Goal: Information Seeking & Learning: Learn about a topic

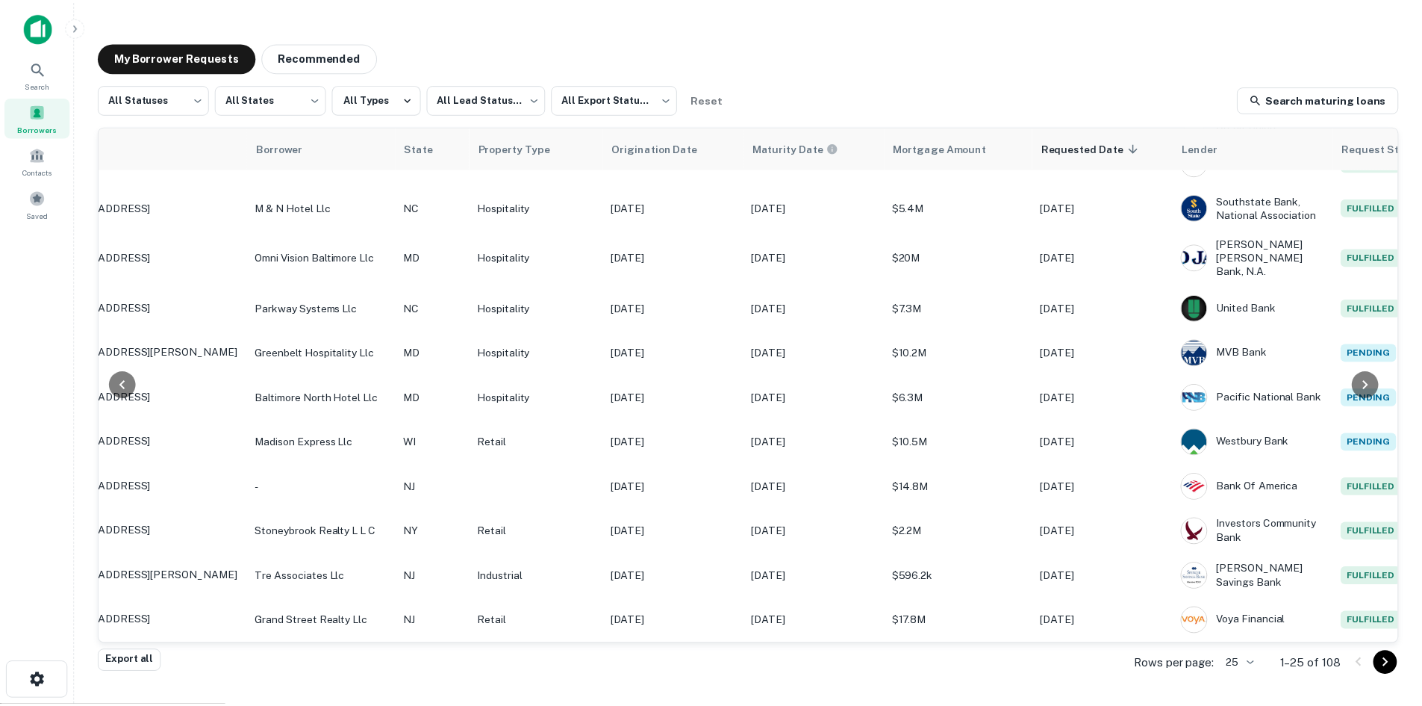
scroll to position [688, 236]
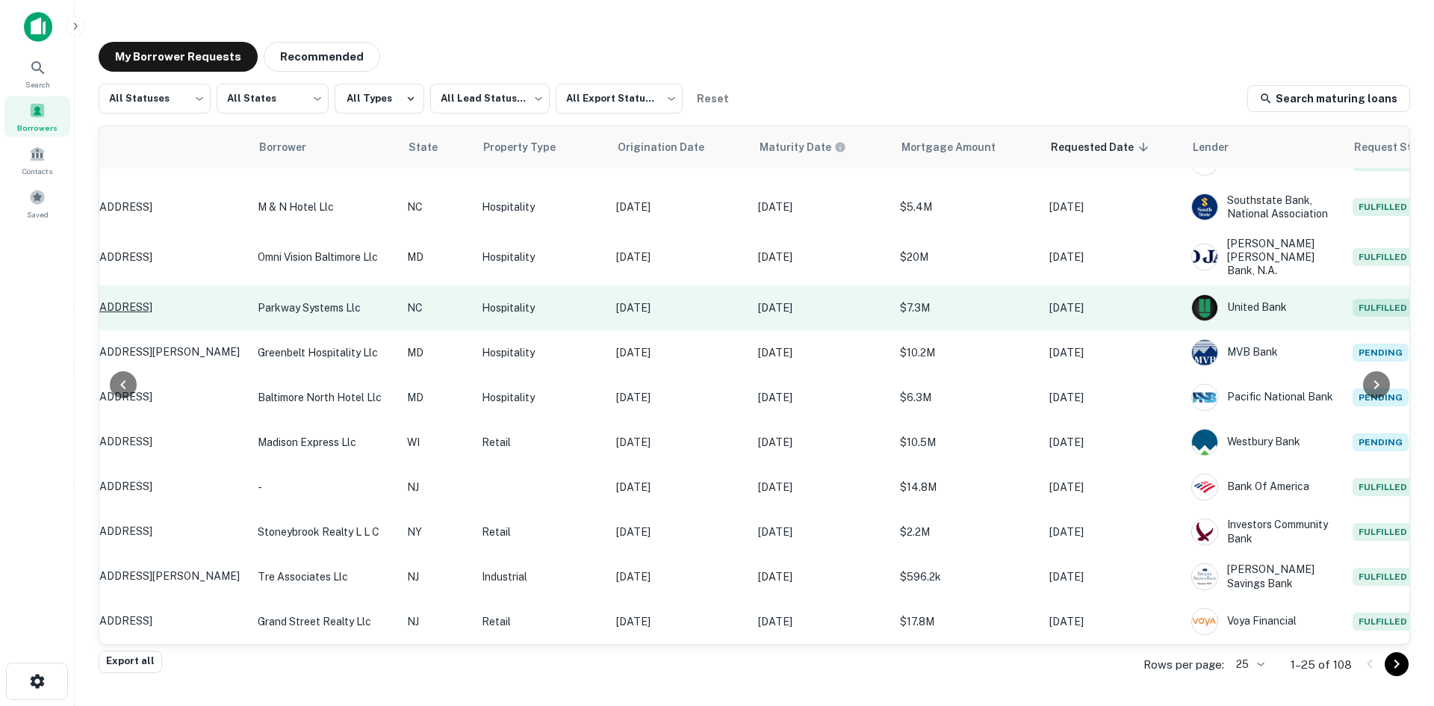
click at [220, 300] on p "3425 Mulberry Church Rd Charlotte, NC 28208" at bounding box center [146, 306] width 194 height 13
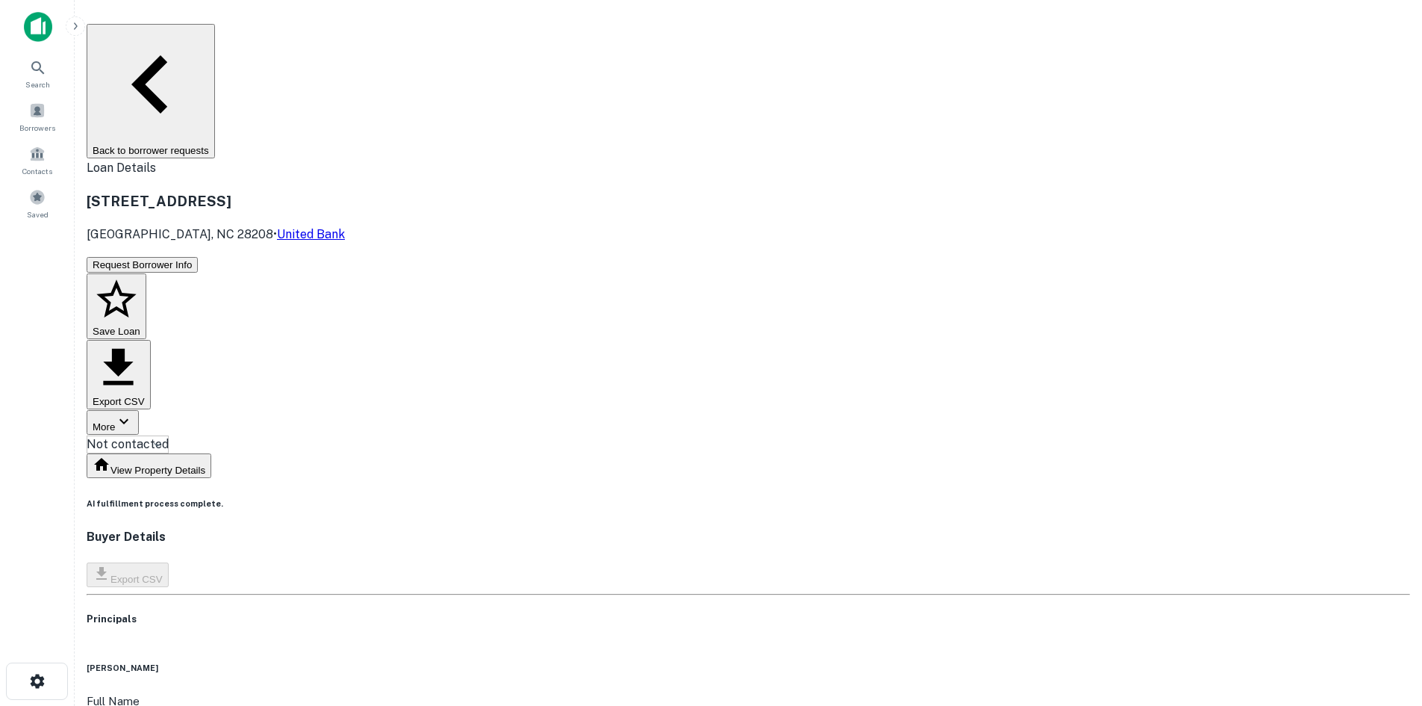
drag, startPoint x: 264, startPoint y: 96, endPoint x: 732, endPoint y: 105, distance: 468.2
click at [732, 190] on div "3425 Mulberry Church Rd Charlotte, NC 28208 • United Bank" at bounding box center [749, 216] width 1324 height 53
drag, startPoint x: 511, startPoint y: 99, endPoint x: 396, endPoint y: 99, distance: 115.0
click at [450, 190] on h3 "3425 Mulberry Church Rd" at bounding box center [749, 200] width 1324 height 21
drag, startPoint x: 251, startPoint y: 95, endPoint x: 370, endPoint y: 114, distance: 121.0
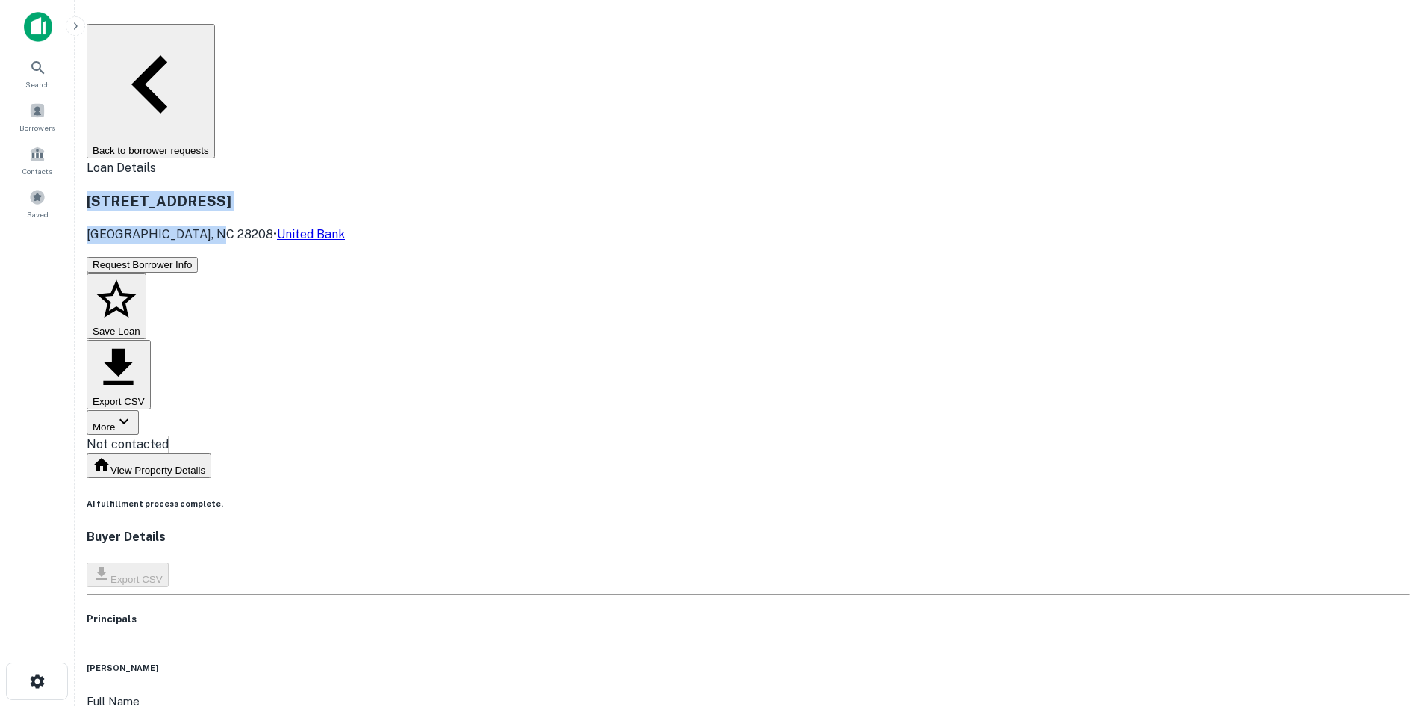
click at [370, 190] on div "3425 Mulberry Church Rd Charlotte, NC 28208 • United Bank" at bounding box center [749, 216] width 1324 height 53
copy div "3425 Mulberry Church Rd Charlotte, NC 28208"
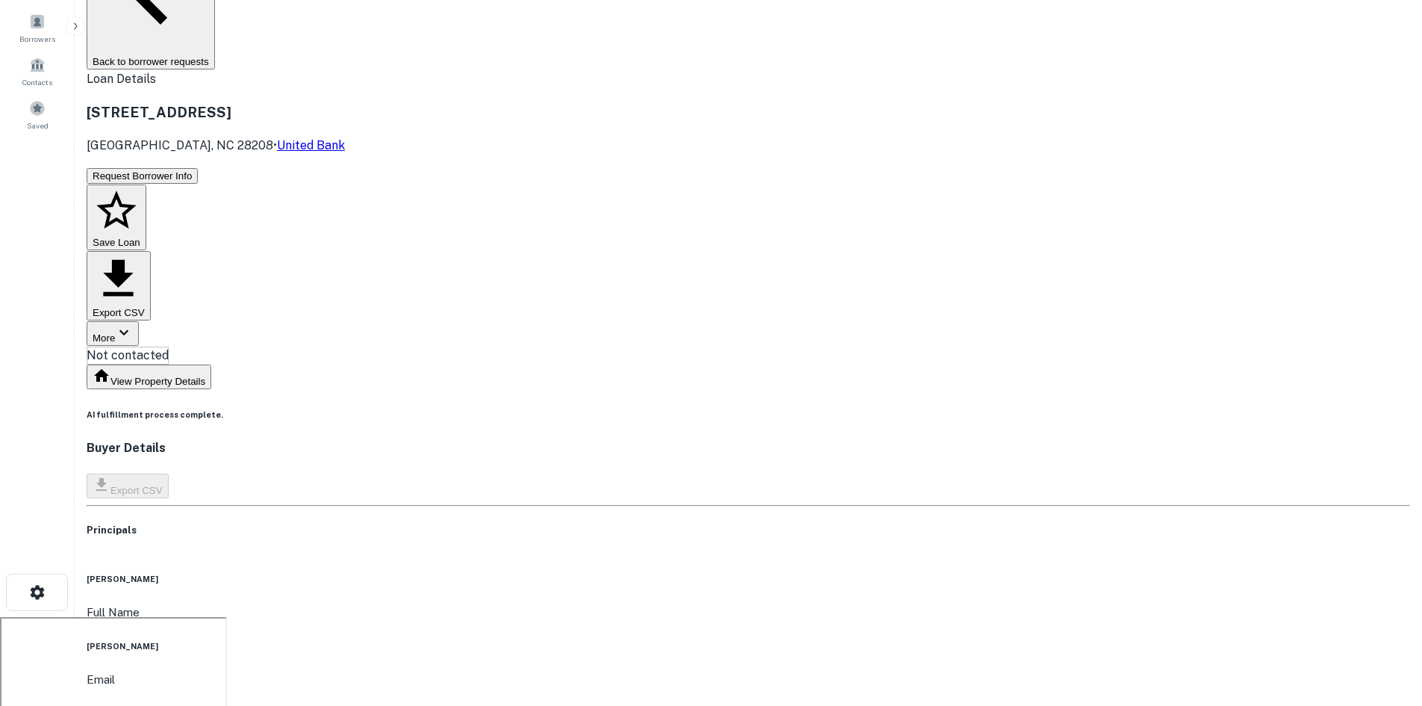
scroll to position [75, 0]
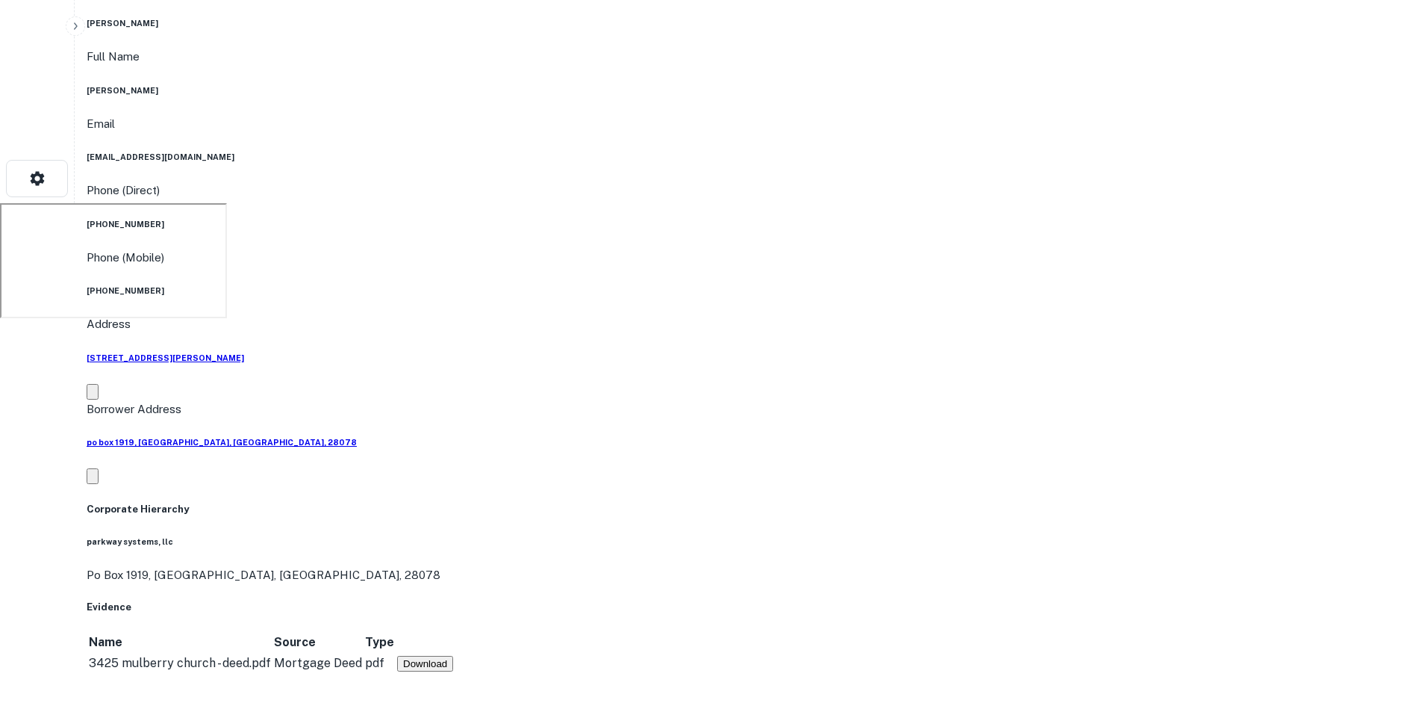
scroll to position [672, 0]
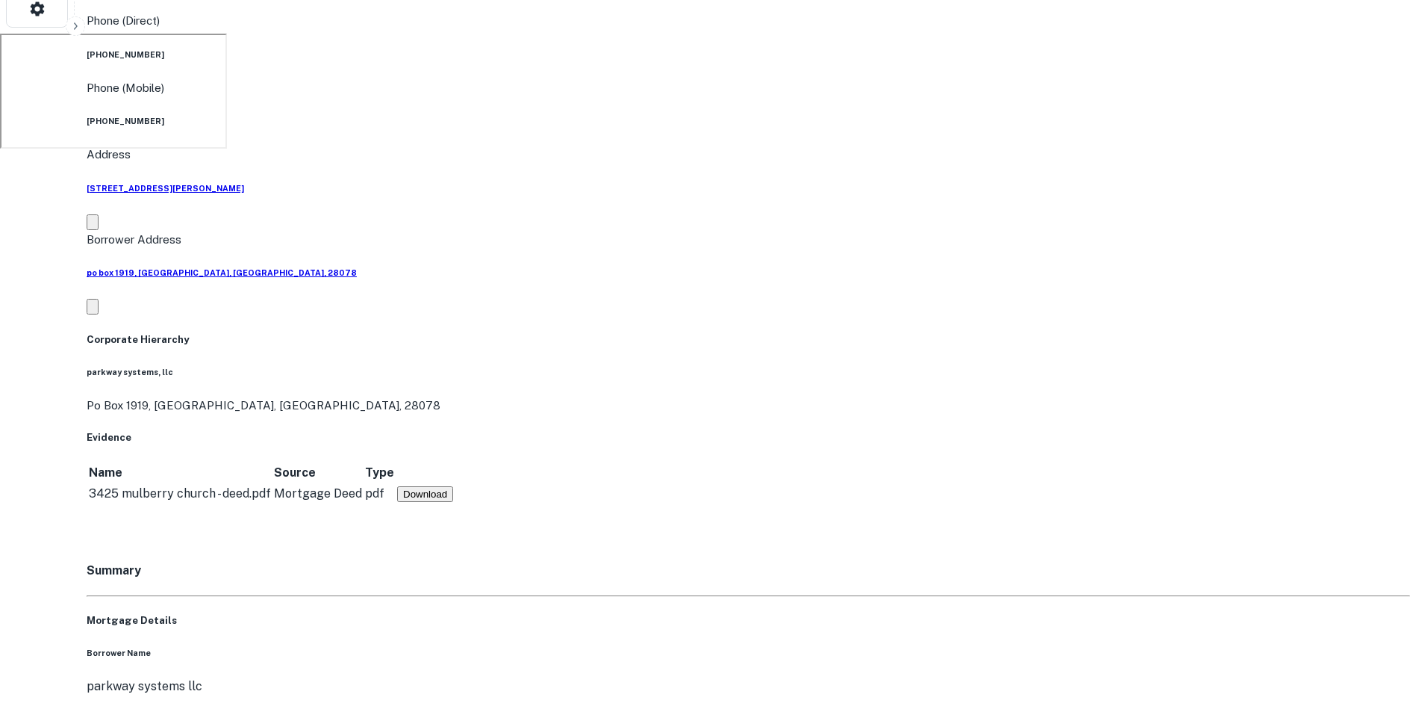
drag, startPoint x: 253, startPoint y: 37, endPoint x: 360, endPoint y: 61, distance: 109.6
copy div "3425 Mulberry Church Rd Charlotte, NC 28208"
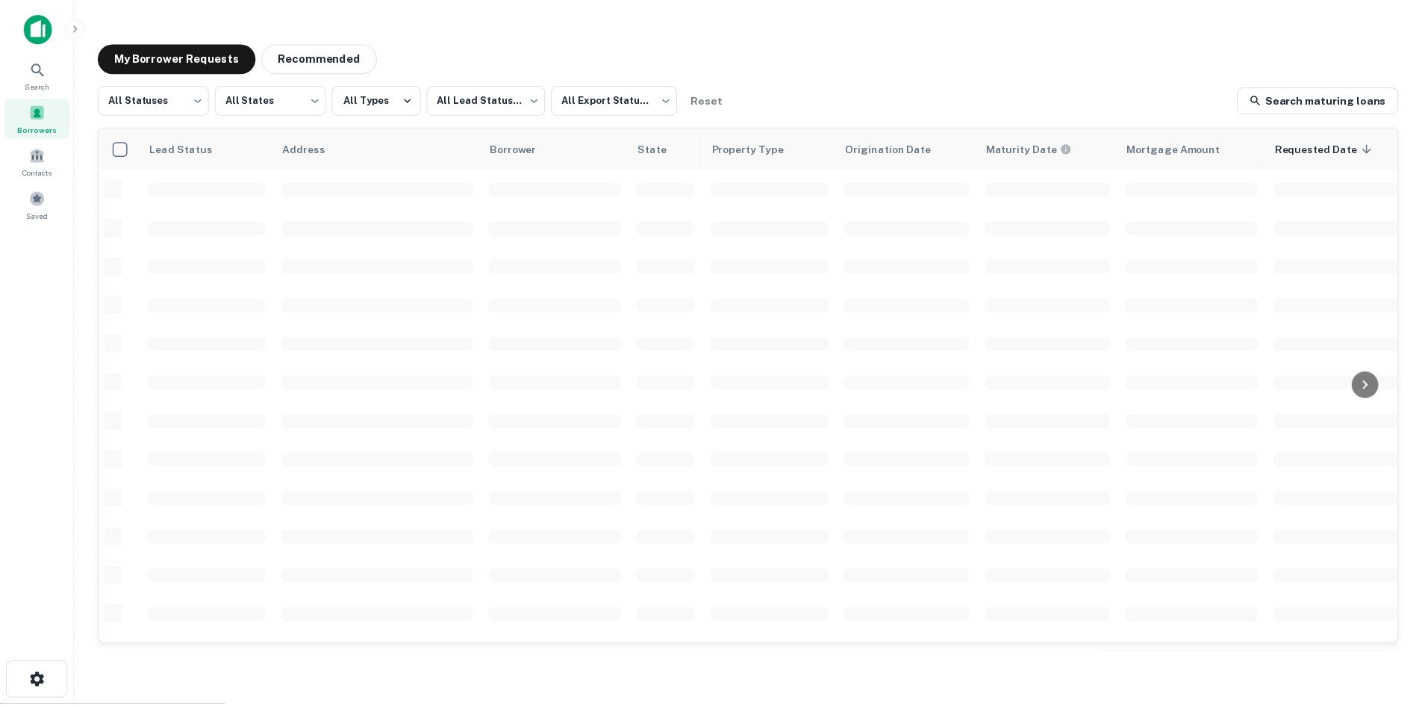
scroll to position [506, 0]
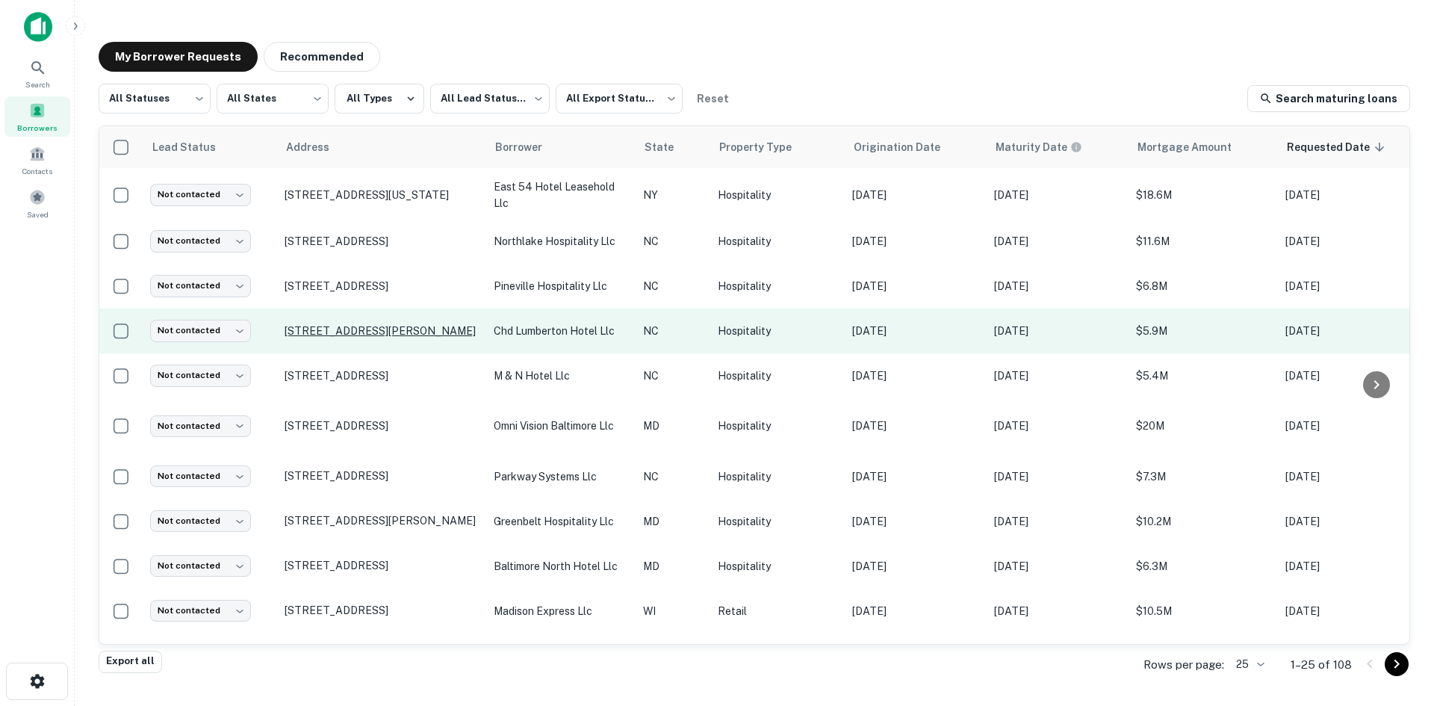
click at [374, 331] on p "3361 Lackey St Lumberton, NC 28360" at bounding box center [381, 330] width 194 height 13
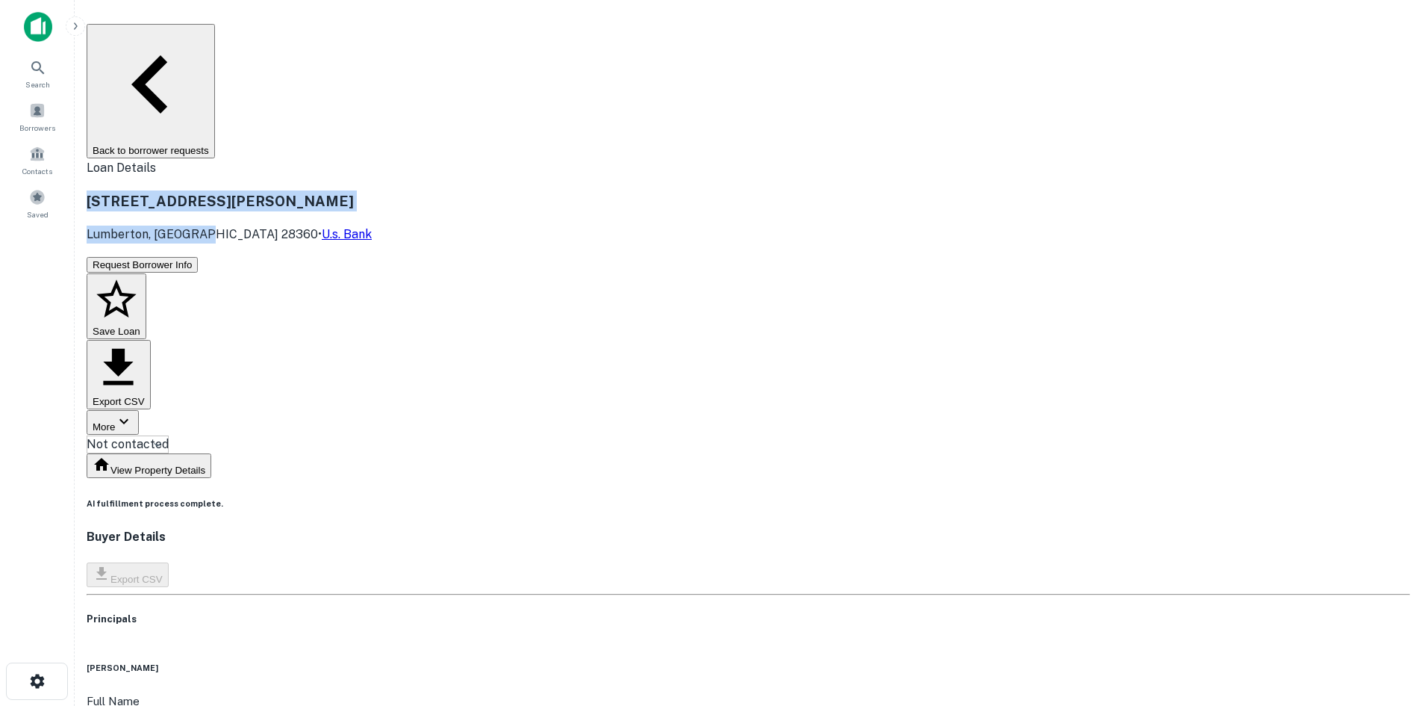
drag, startPoint x: 254, startPoint y: 97, endPoint x: 373, endPoint y: 119, distance: 121.5
click at [376, 190] on div "3361 Lackey St Lumberton, NC 28360 • U.s. Bank" at bounding box center [749, 216] width 1324 height 53
copy div "3361 Lackey St Lumberton, NC 28360"
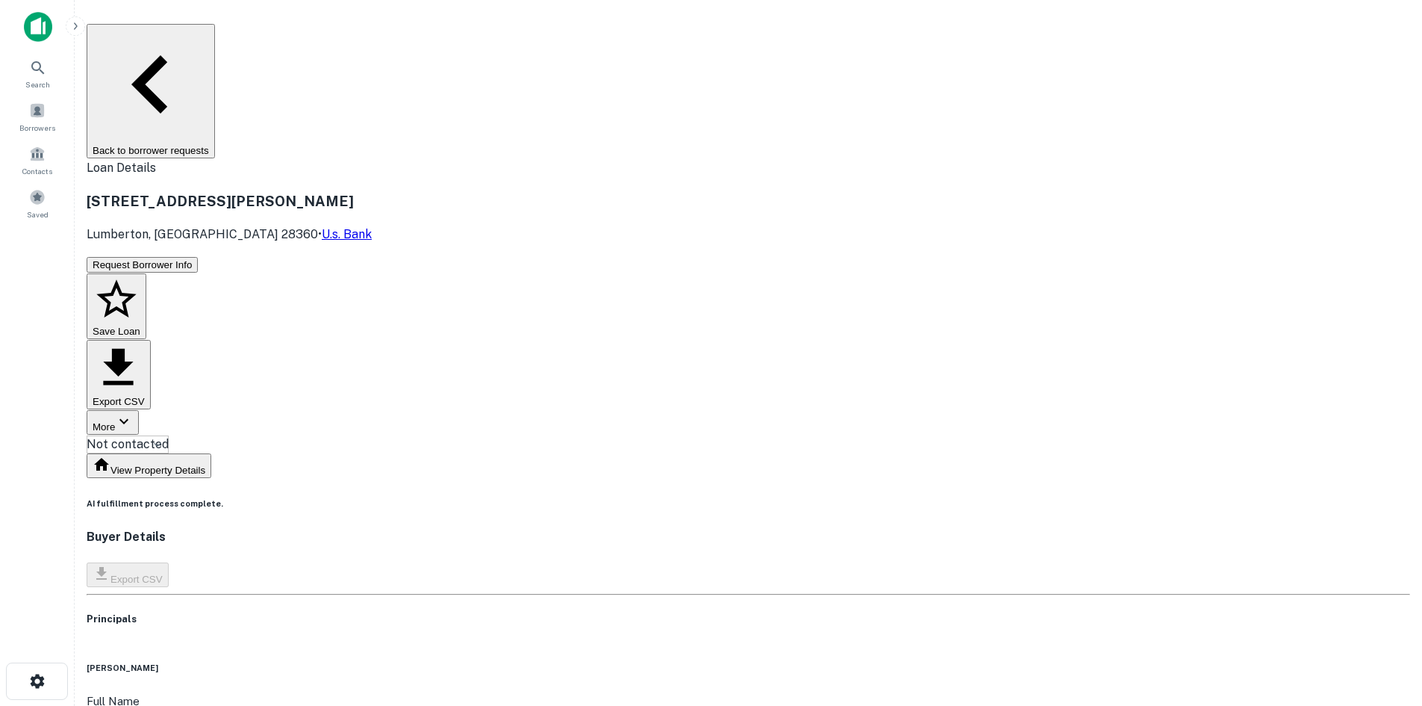
copy h6 "psharma@chdinvestments.net"
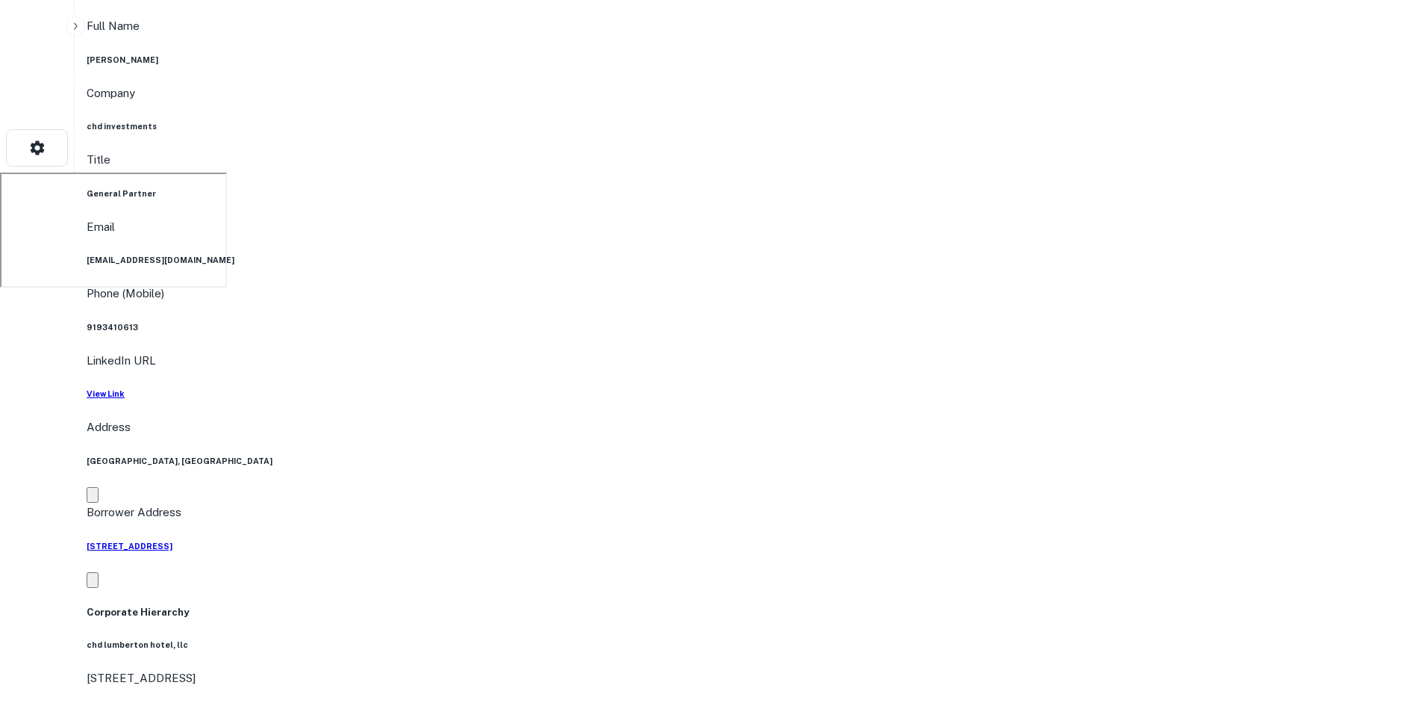
scroll to position [672, 0]
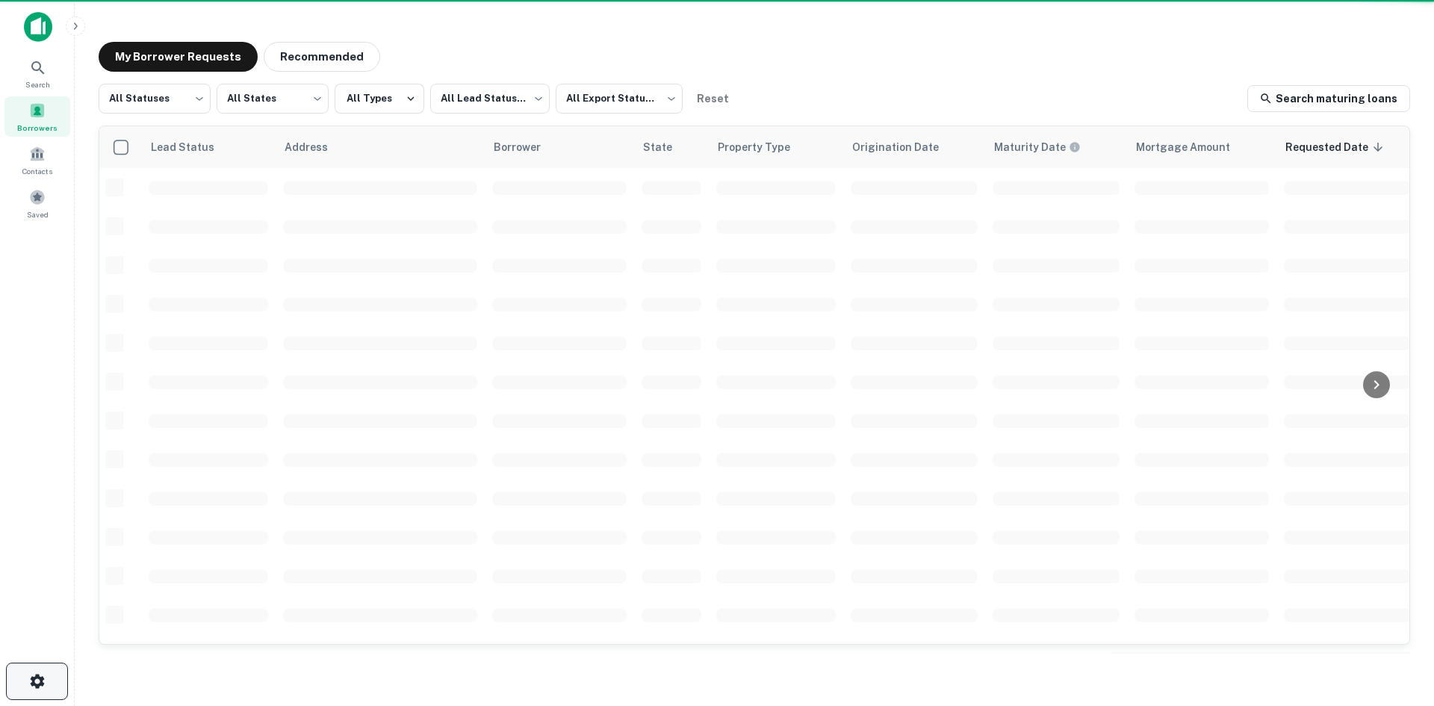
scroll to position [506, 0]
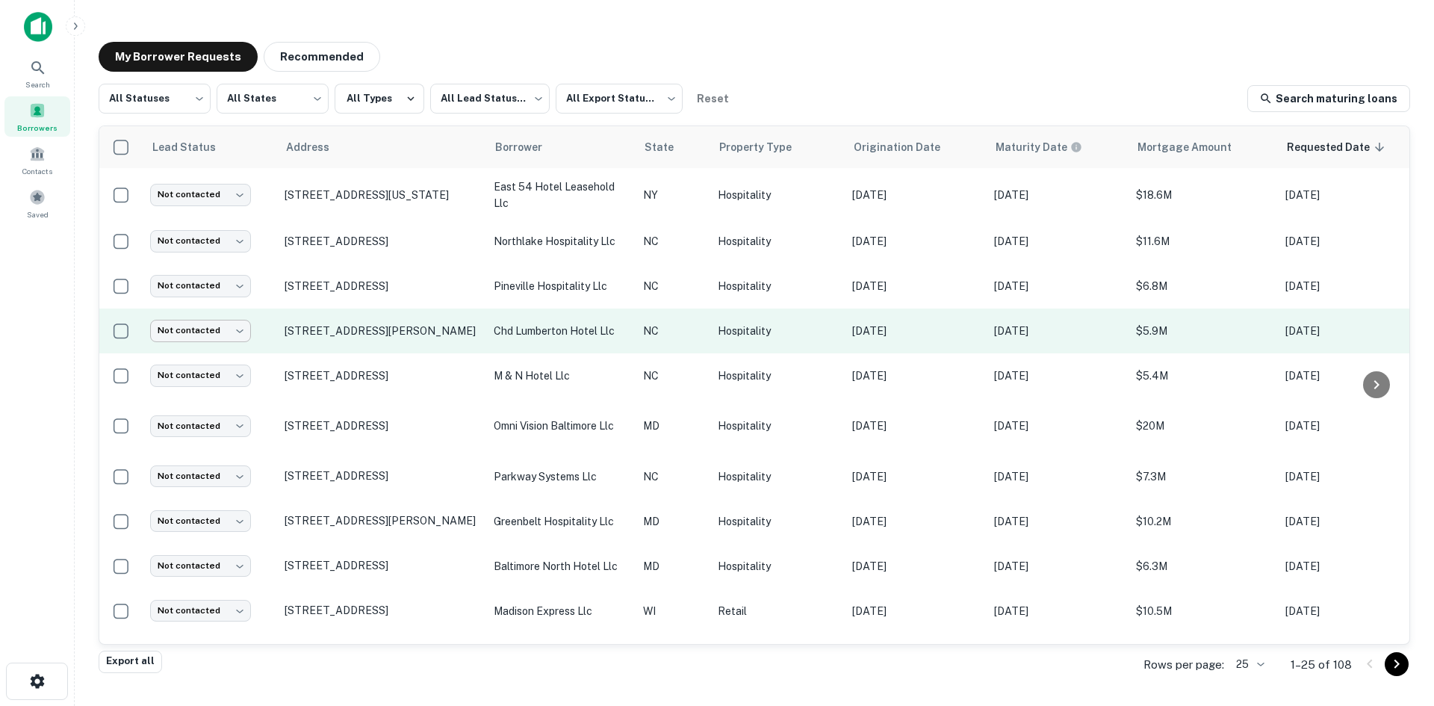
click at [234, 338] on body "Search Borrowers Contacts Saved My Borrower Requests Recommended All Statuses *…" at bounding box center [717, 353] width 1434 height 706
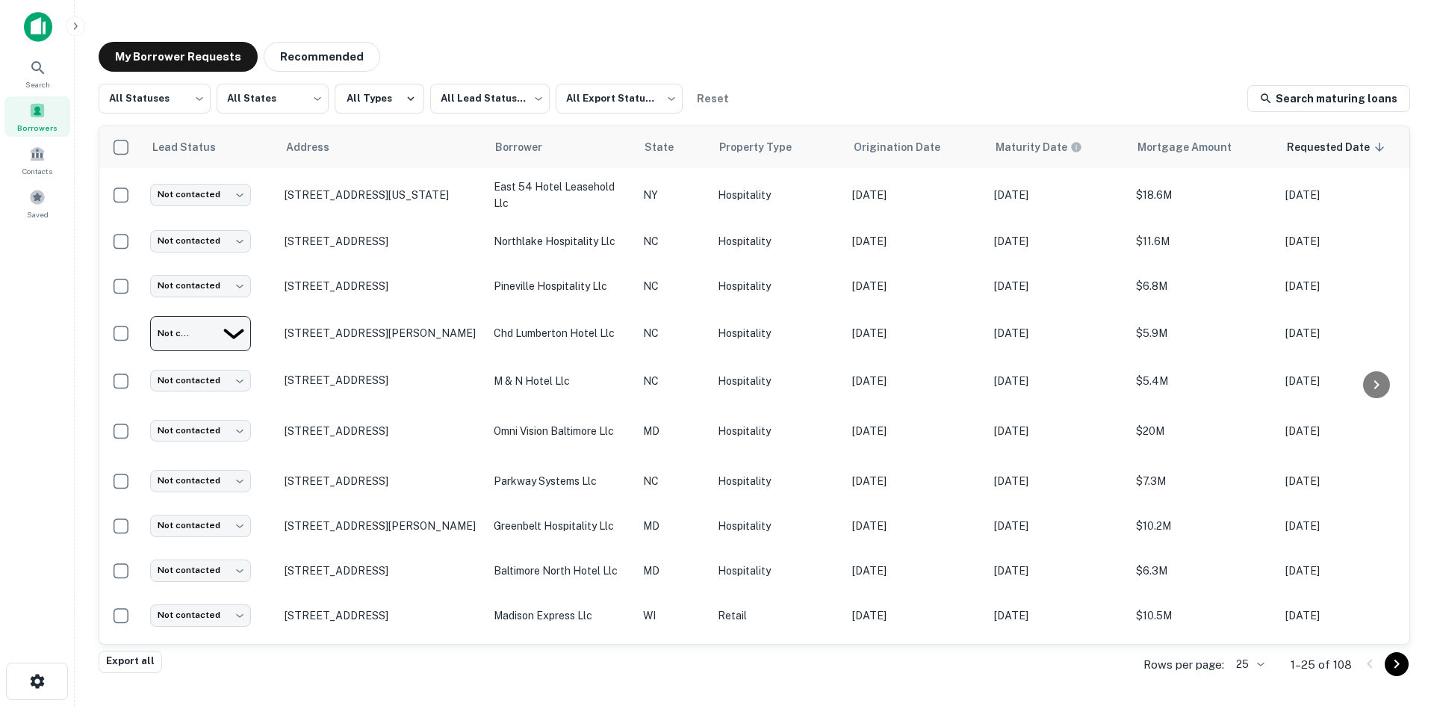
type input "**********"
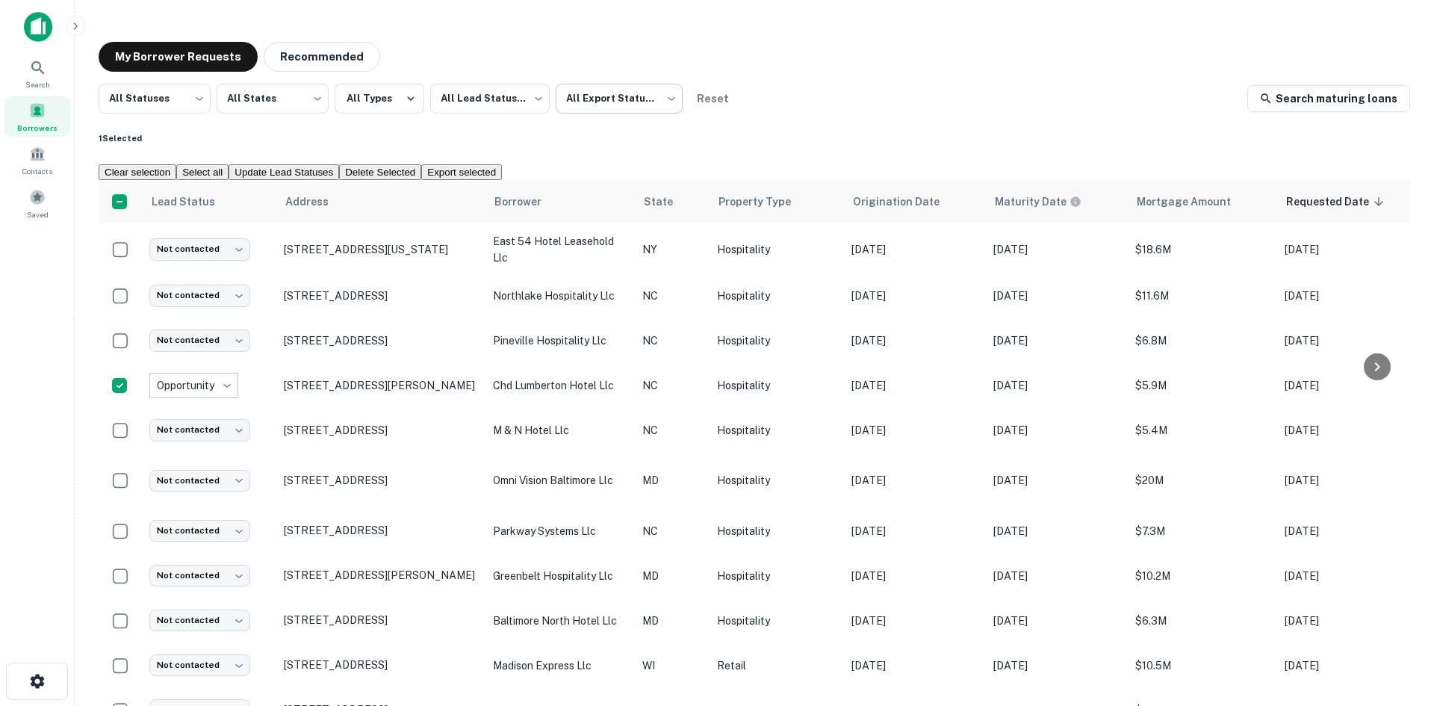
click at [631, 99] on body "Search Borrowers Contacts Saved My Borrower Requests Recommended All Statuses *…" at bounding box center [717, 353] width 1434 height 706
click at [510, 99] on body "Search Borrowers Contacts Saved My Borrower Requests Recommended All Statuses *…" at bounding box center [717, 353] width 1434 height 706
click at [400, 104] on button "All Types" at bounding box center [379, 99] width 90 height 30
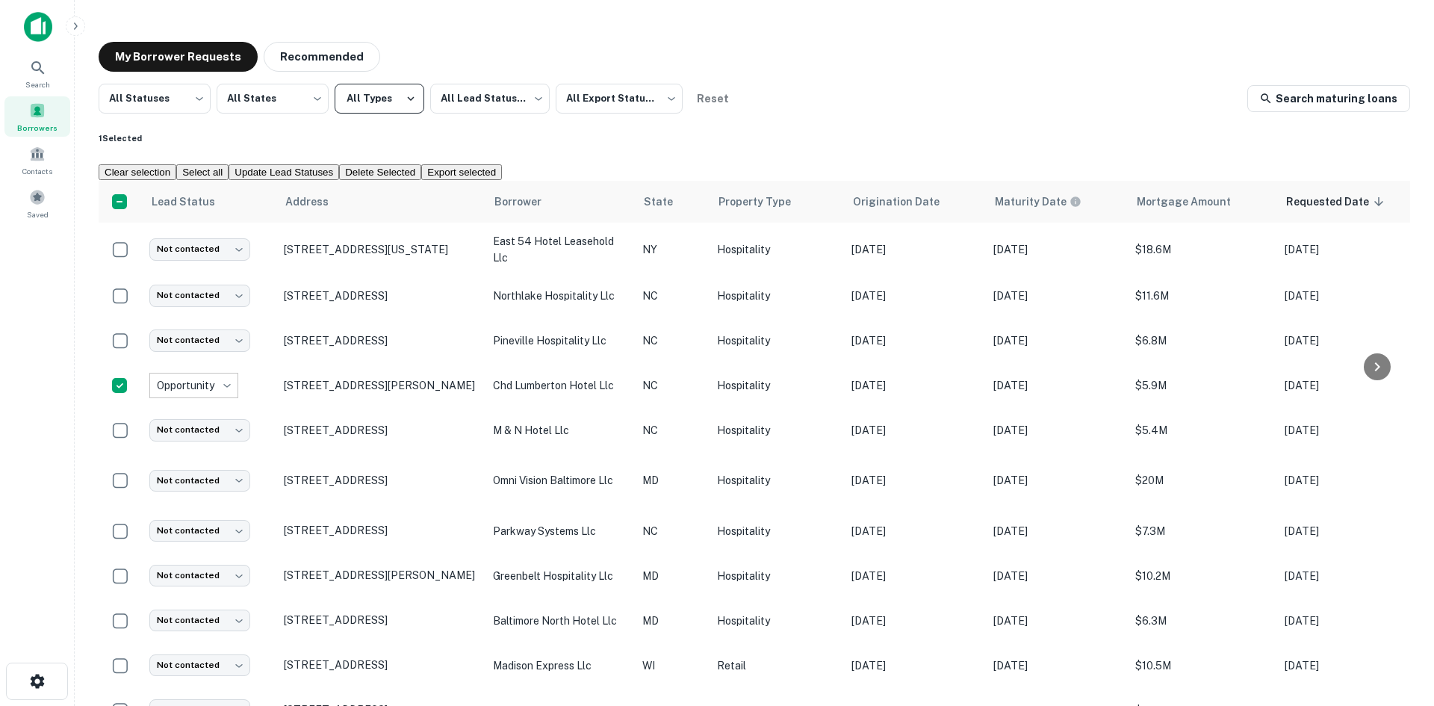
click at [28, 156] on div "Contacts" at bounding box center [37, 157] width 66 height 34
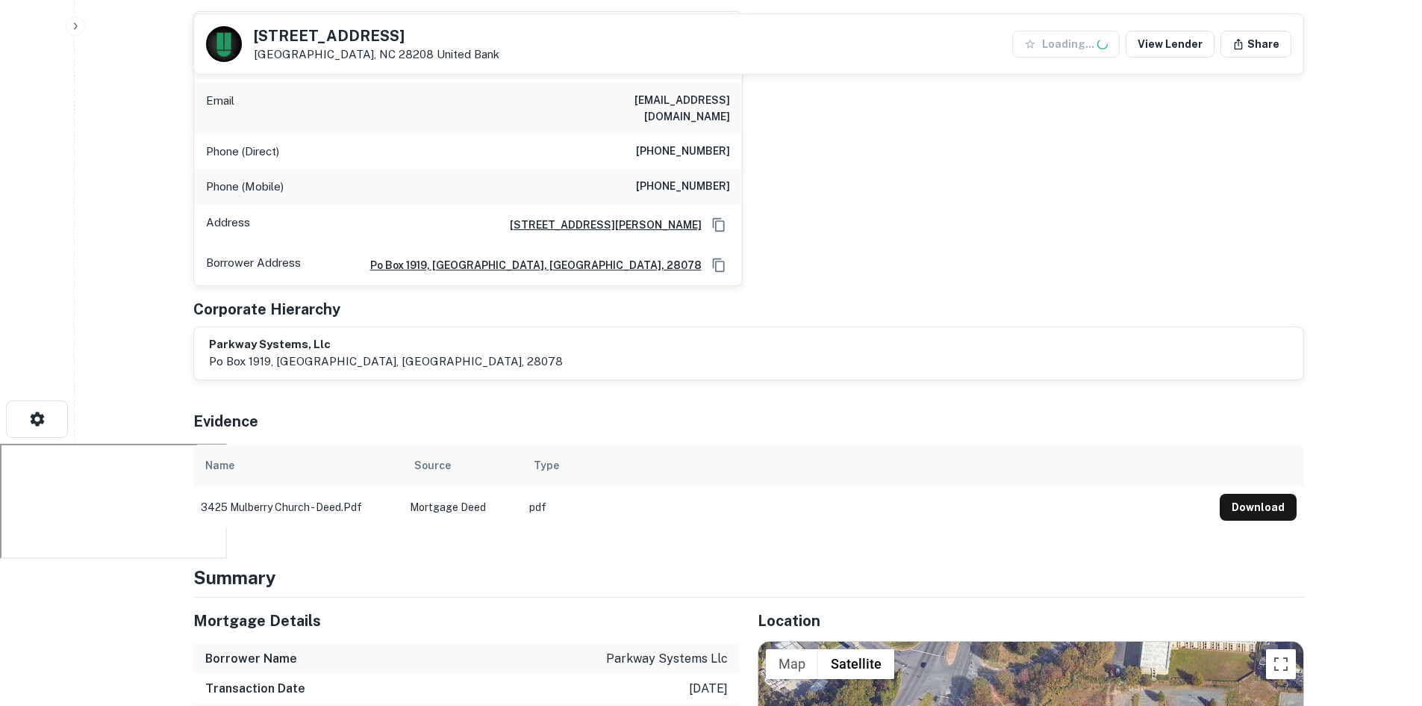
scroll to position [373, 0]
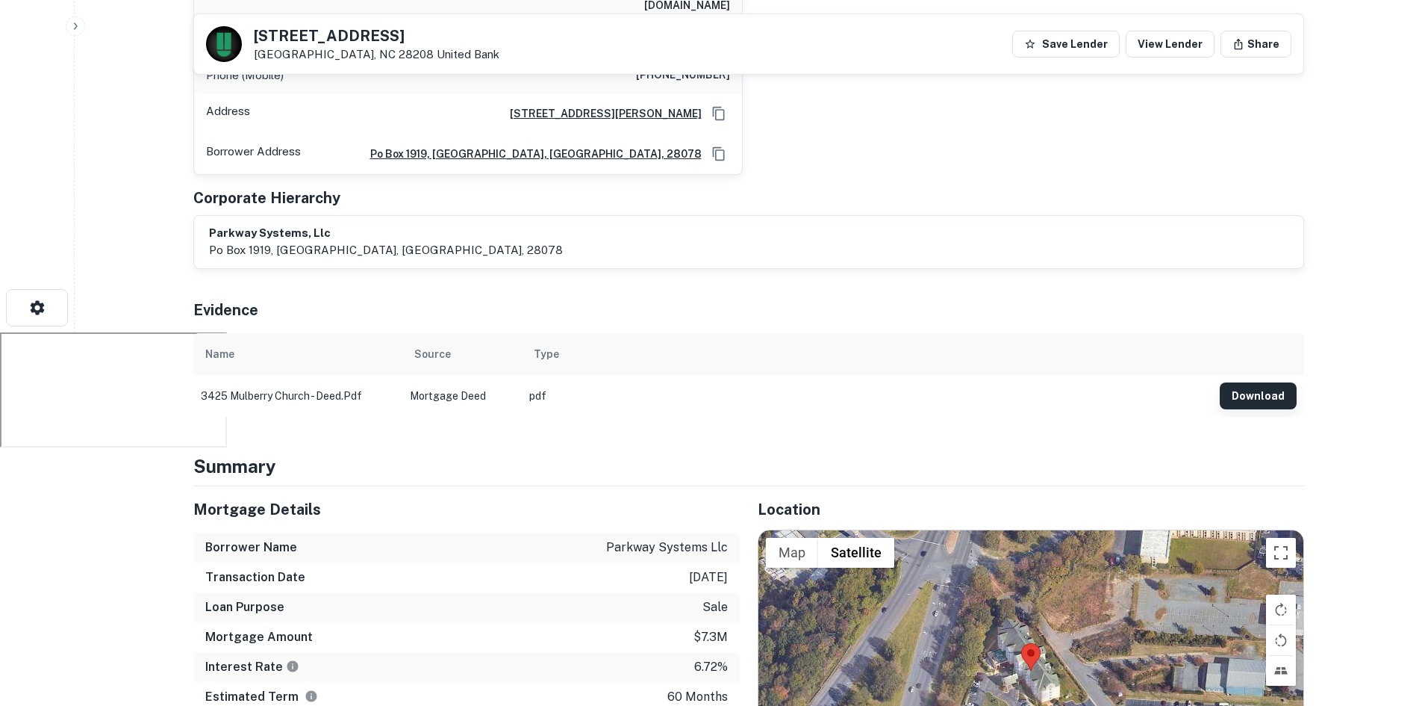
click at [1272, 382] on button "Download" at bounding box center [1258, 395] width 77 height 27
click at [1168, 131] on div "[PERSON_NAME] Full Name [PERSON_NAME] Email [EMAIL_ADDRESS][DOMAIN_NAME] Phone …" at bounding box center [742, 31] width 1123 height 287
click at [1276, 382] on button "Download" at bounding box center [1258, 395] width 77 height 27
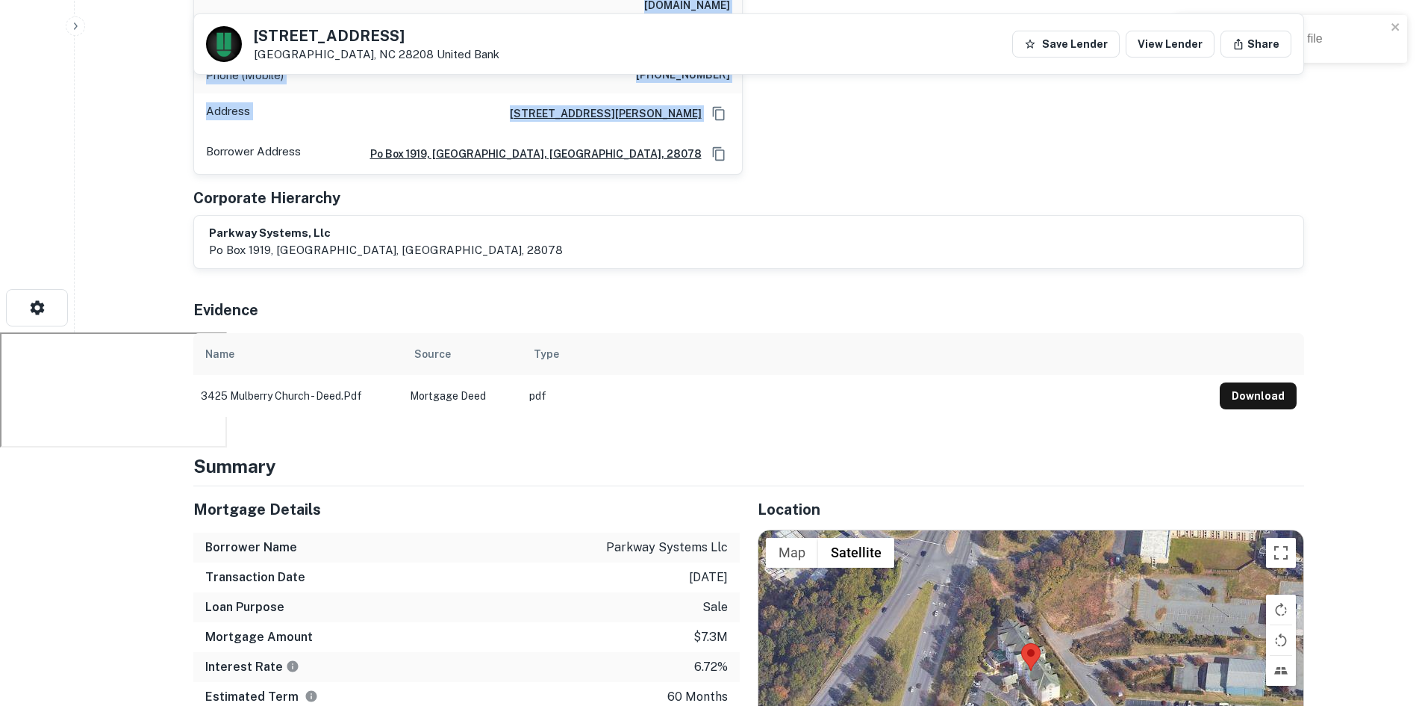
drag, startPoint x: 1273, startPoint y: 24, endPoint x: 1259, endPoint y: 96, distance: 73.1
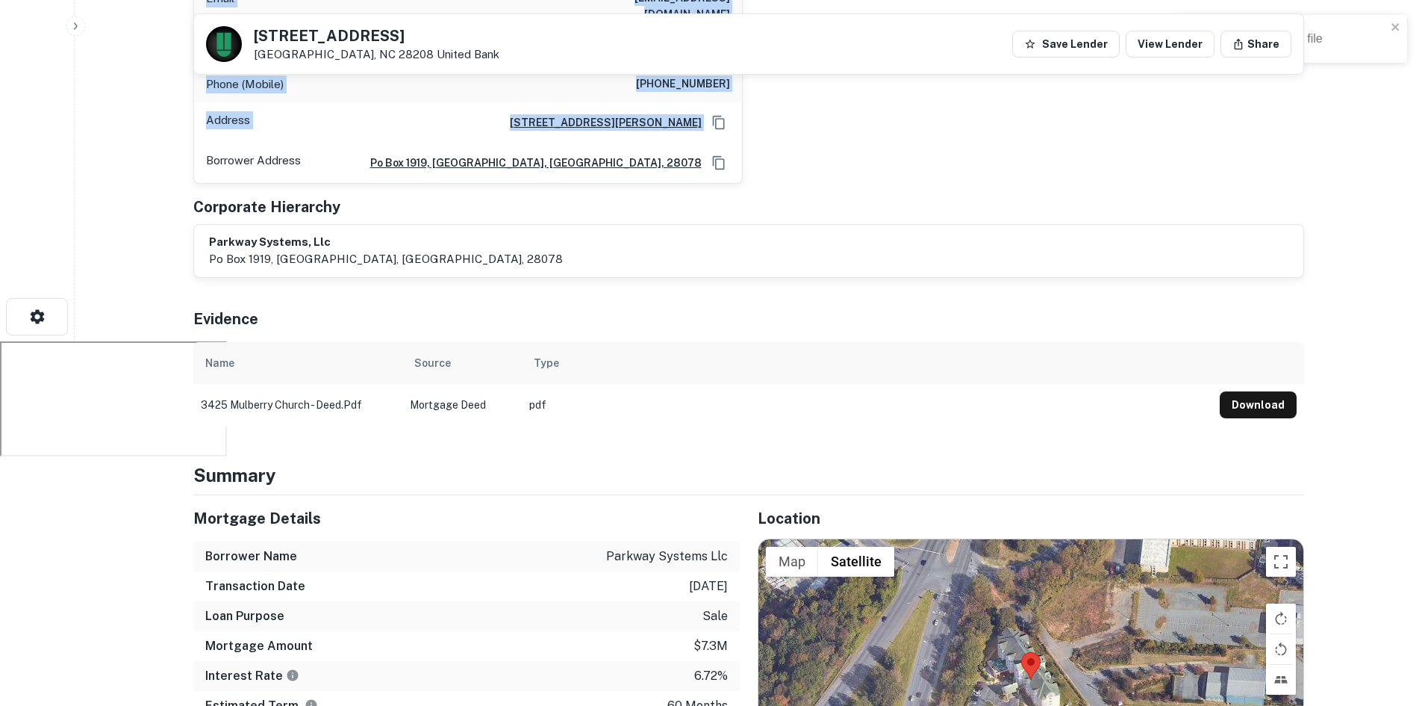
scroll to position [597, 0]
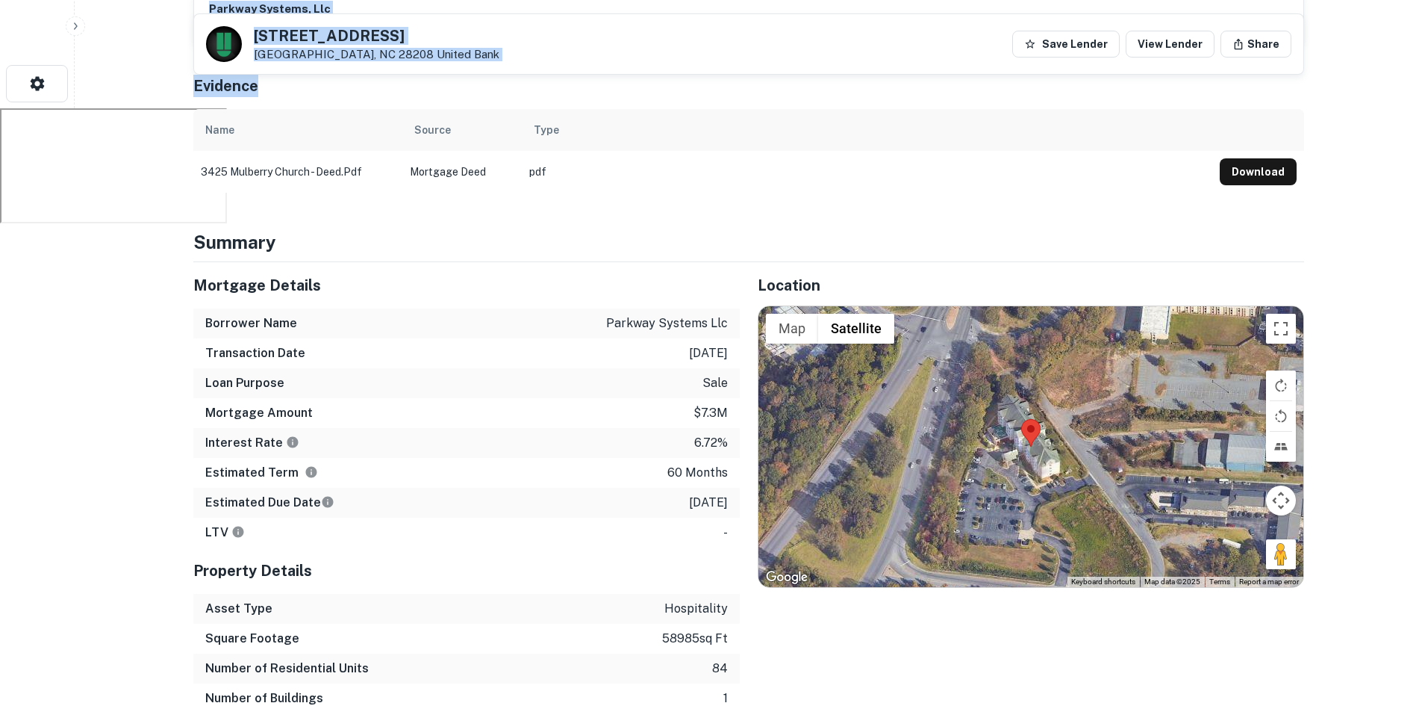
drag, startPoint x: 1337, startPoint y: 59, endPoint x: 1291, endPoint y: 141, distance: 94.3
click at [883, 170] on td "pdf" at bounding box center [867, 172] width 691 height 42
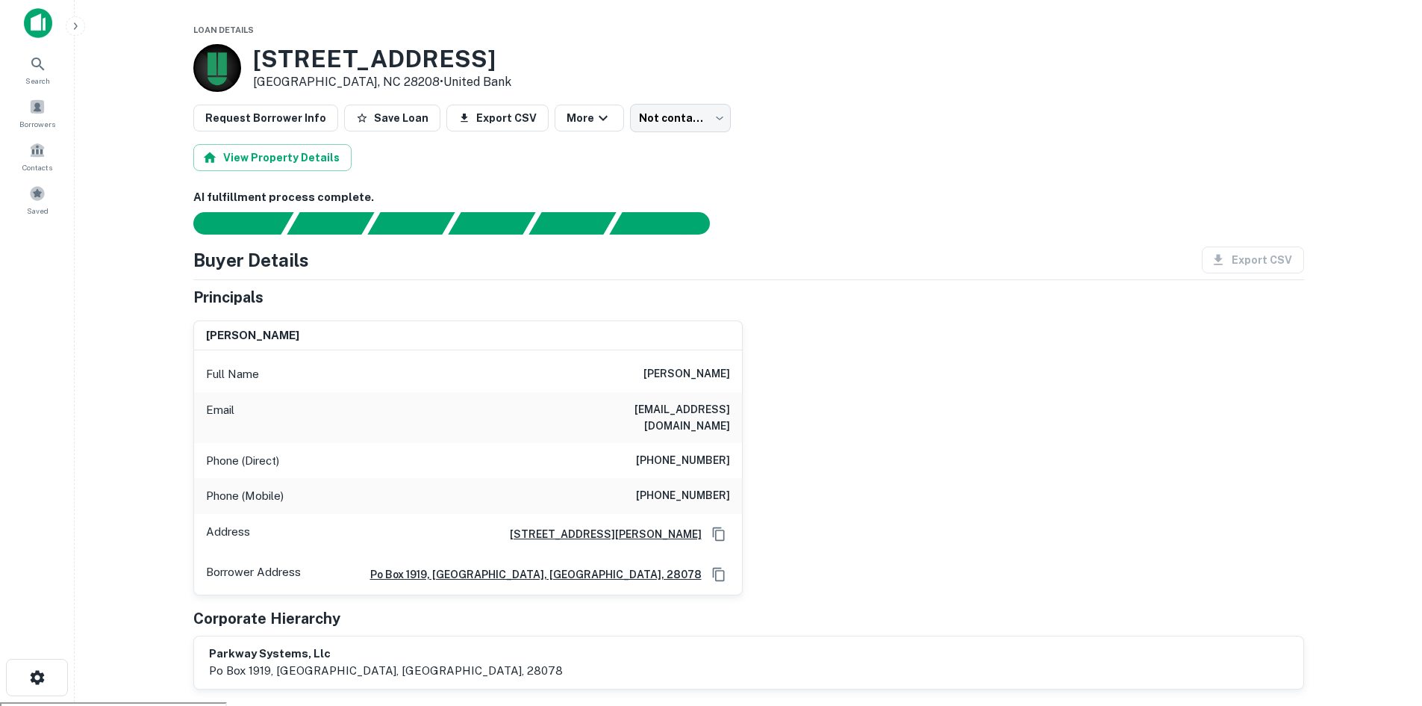
scroll to position [0, 0]
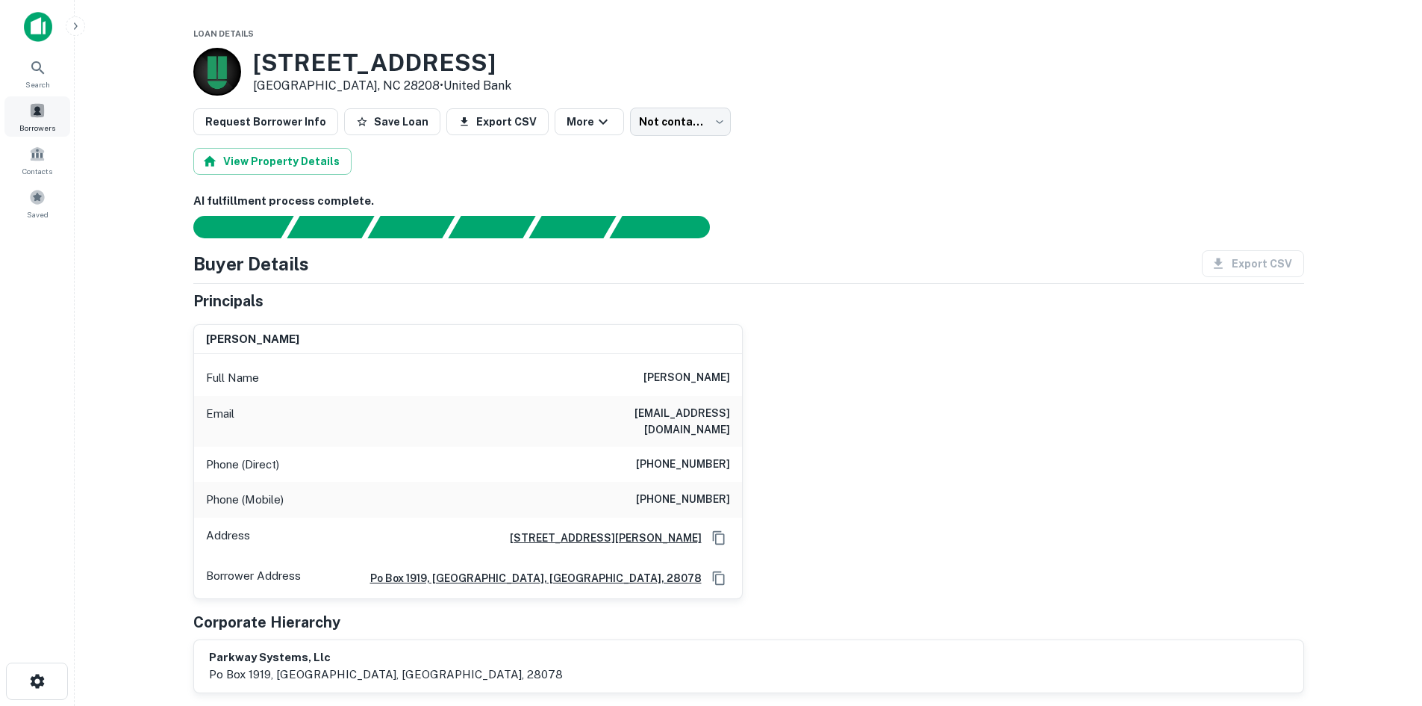
click at [22, 110] on div "Borrowers" at bounding box center [37, 116] width 66 height 40
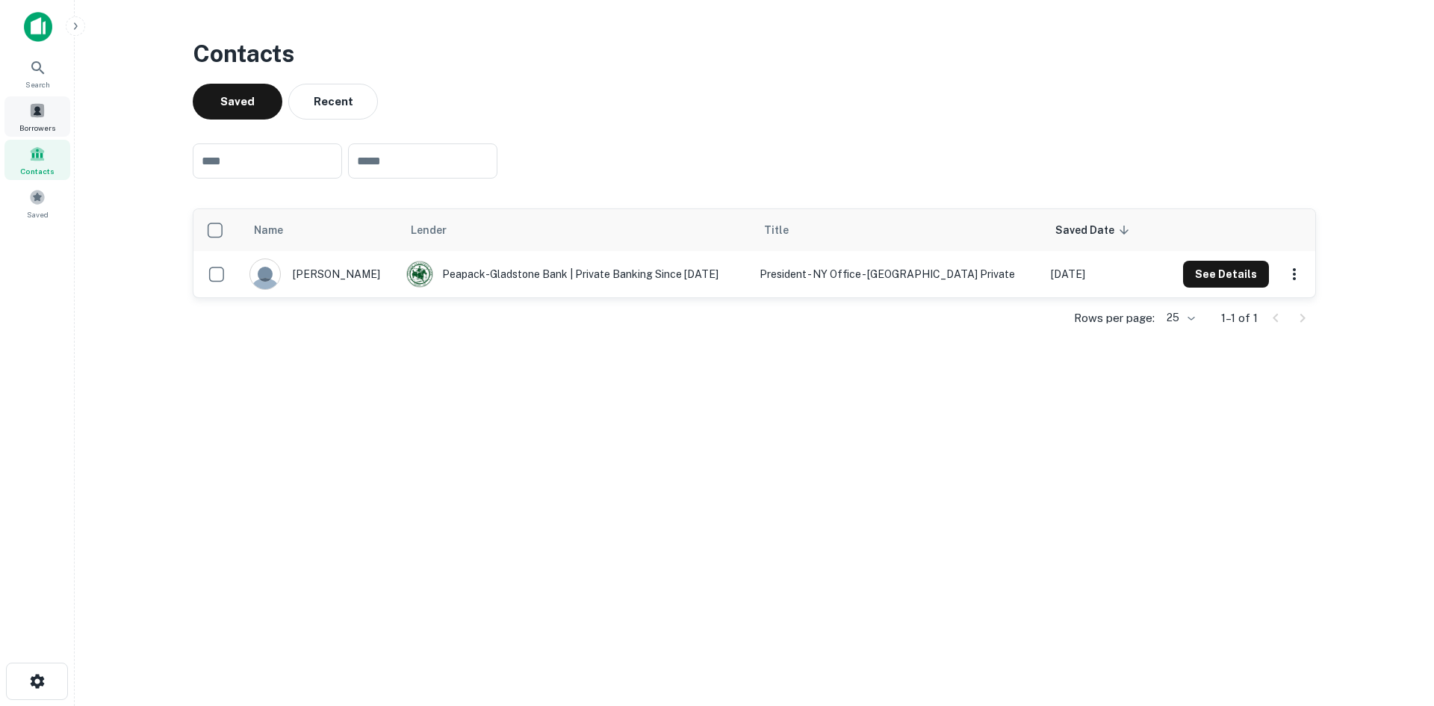
click at [37, 117] on span at bounding box center [37, 110] width 16 height 16
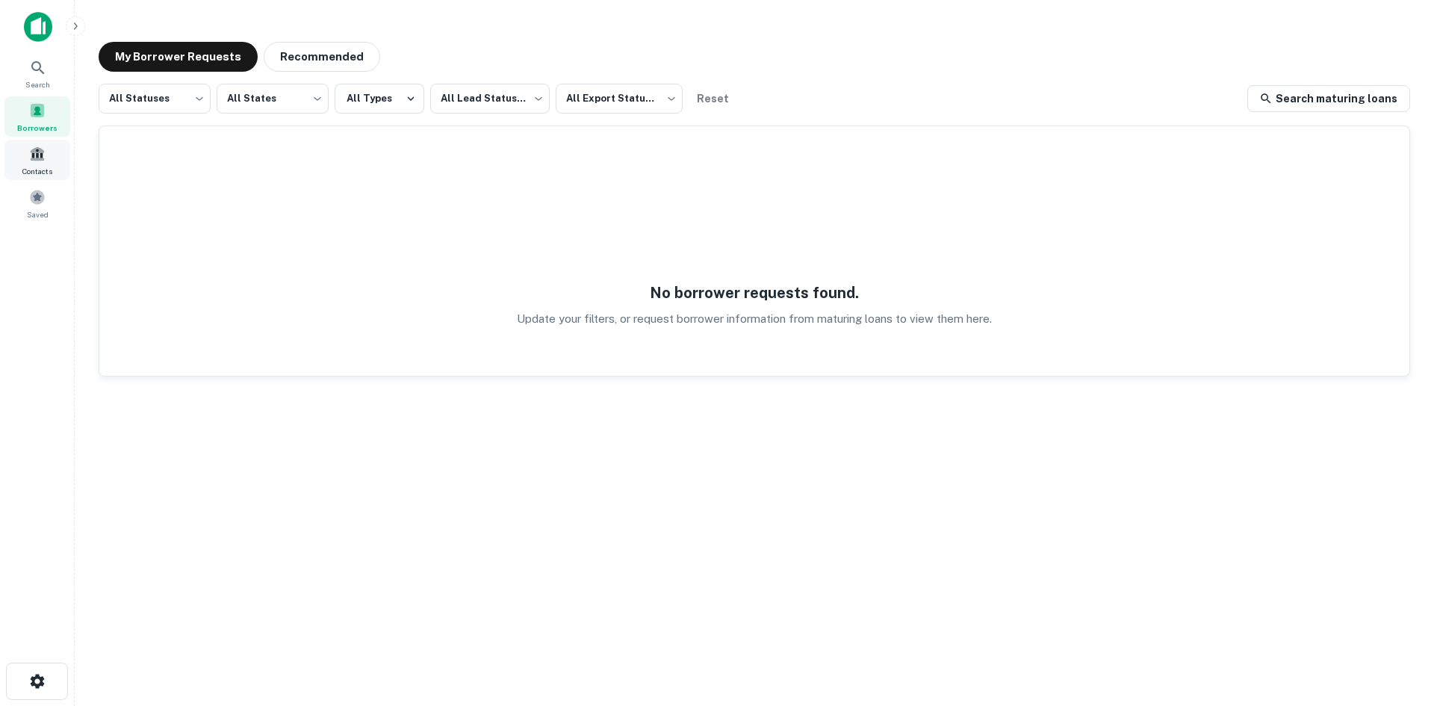
click at [37, 165] on span "Contacts" at bounding box center [37, 171] width 30 height 12
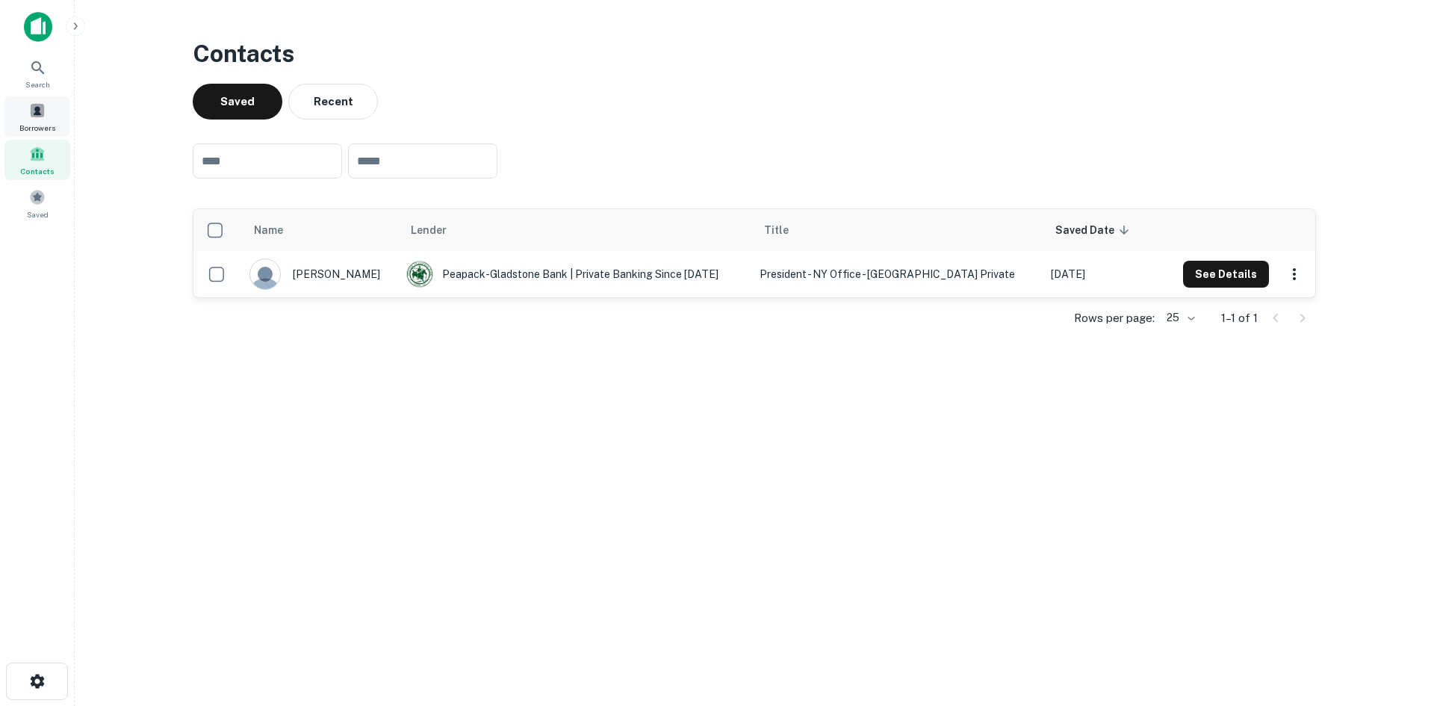
click at [36, 122] on span "Borrowers" at bounding box center [37, 128] width 36 height 12
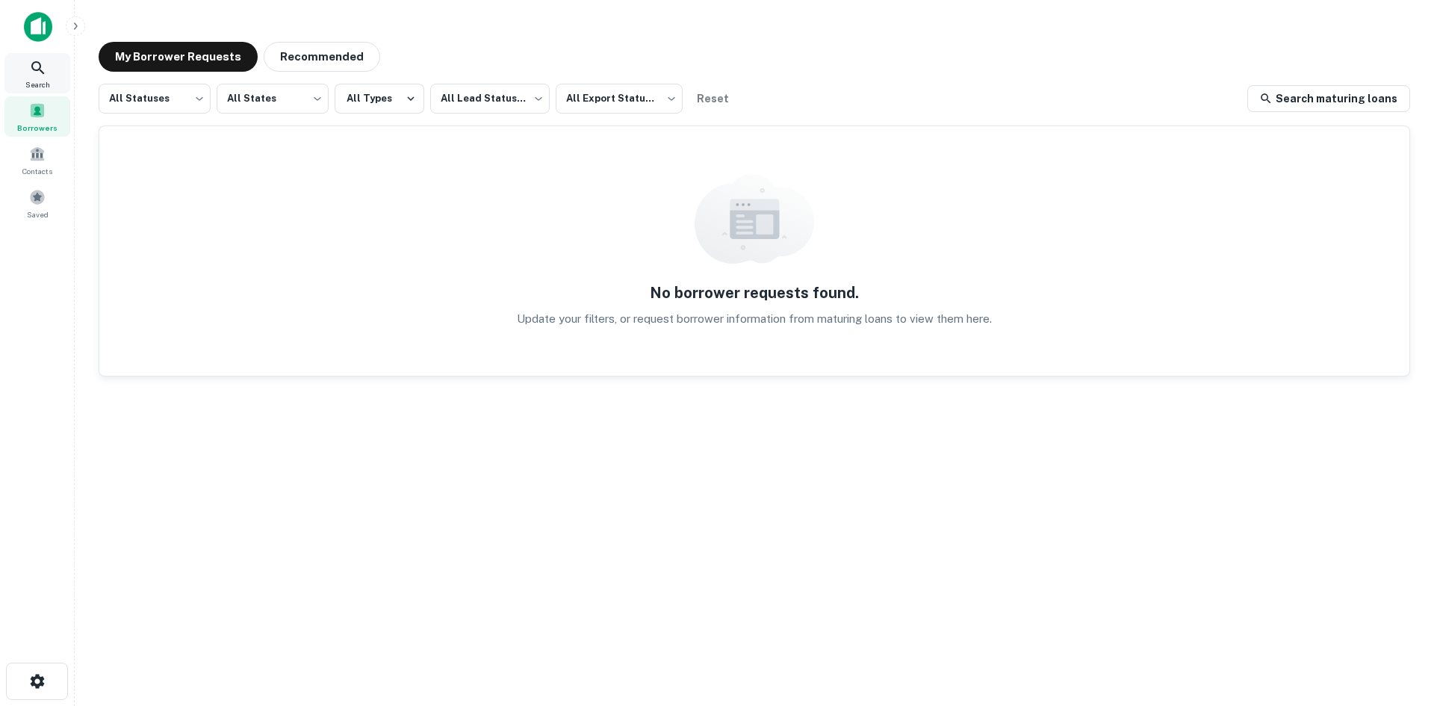
click at [37, 69] on icon at bounding box center [38, 68] width 18 height 18
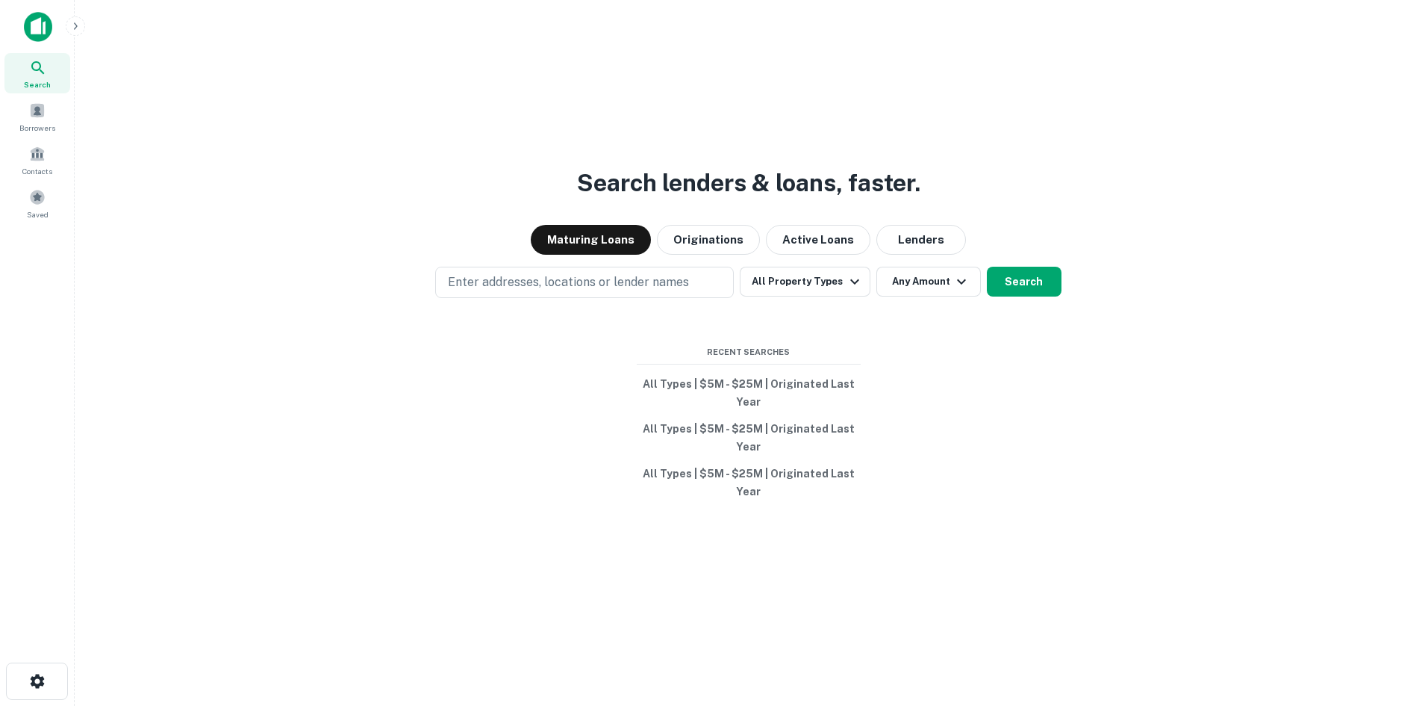
click at [31, 30] on img at bounding box center [38, 27] width 28 height 30
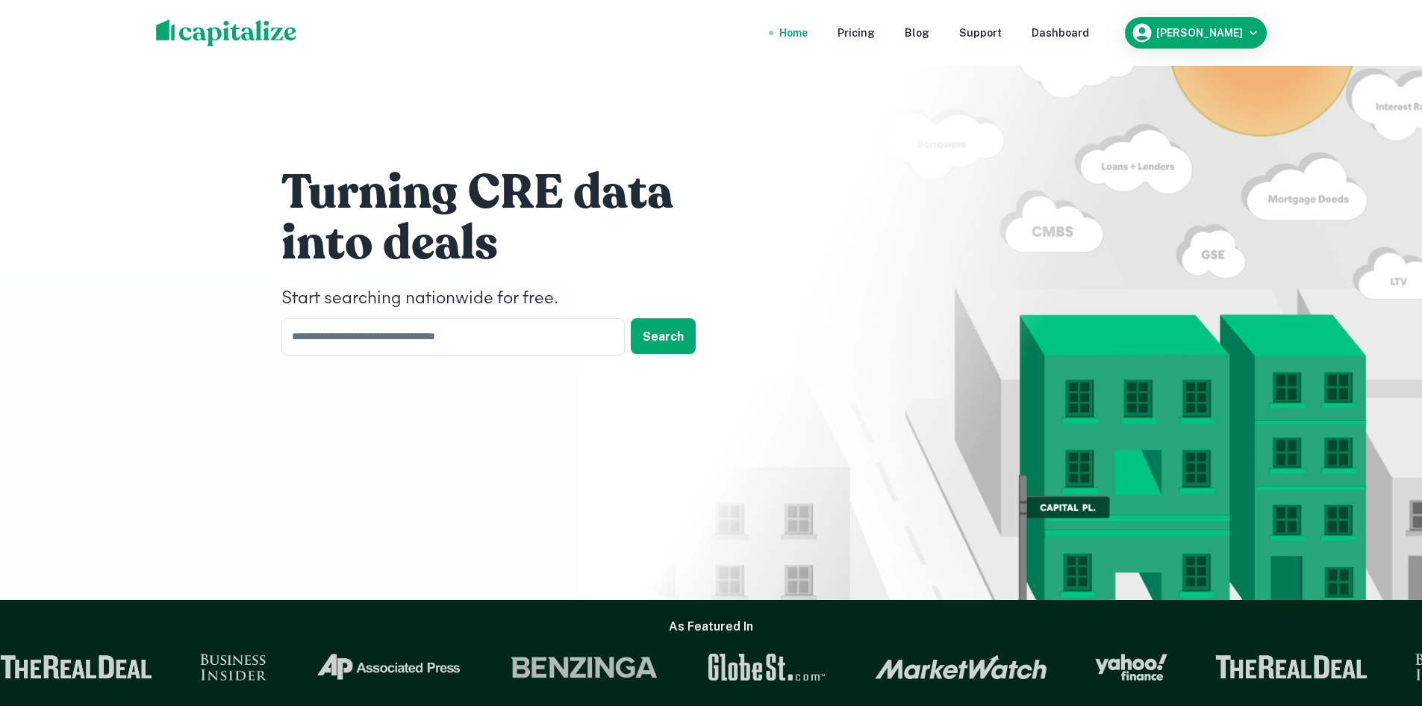
click at [1050, 36] on nav "Home Pricing Blog Support Dashboard" at bounding box center [935, 32] width 358 height 33
click at [1058, 32] on div "Dashboard" at bounding box center [1060, 33] width 57 height 16
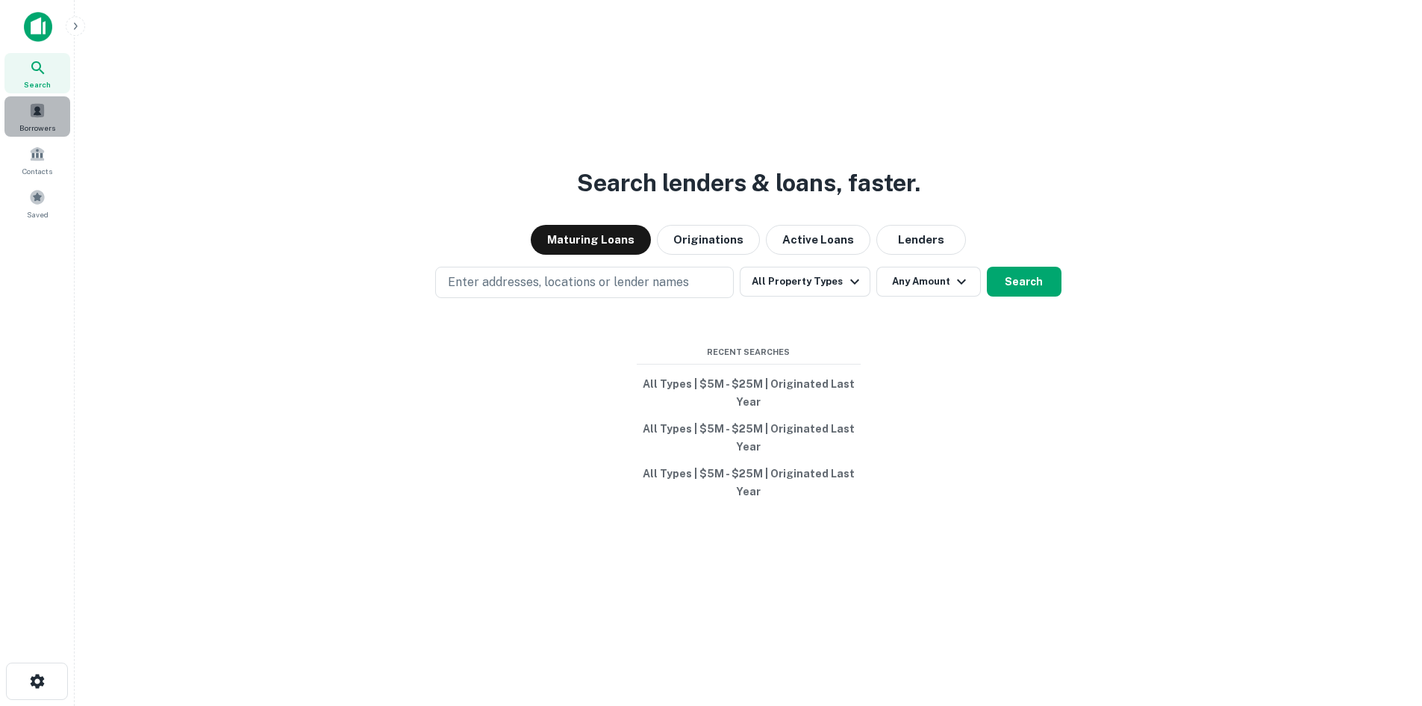
click at [53, 119] on div "Borrowers" at bounding box center [37, 116] width 66 height 40
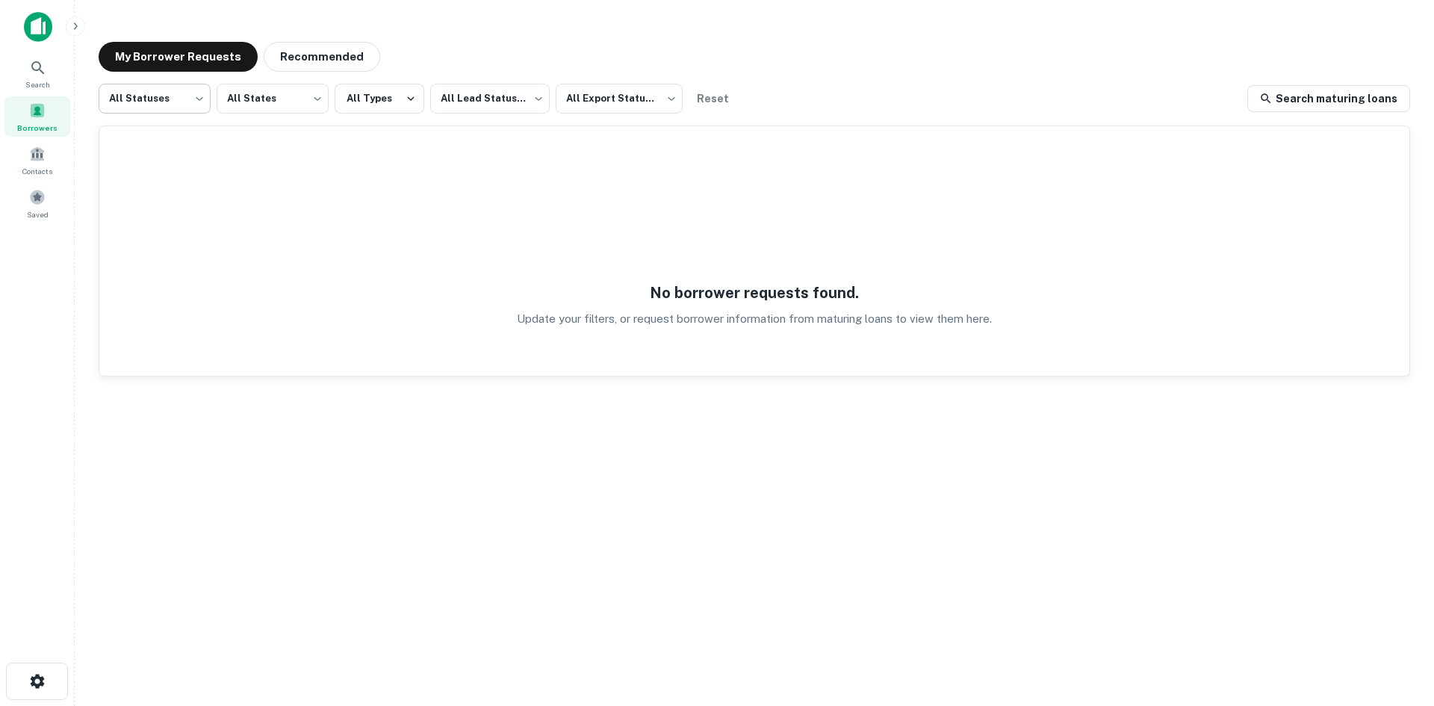
click at [150, 88] on body "Search Borrowers Contacts Saved My Borrower Requests Recommended All Statuses *…" at bounding box center [717, 353] width 1434 height 706
click at [177, 139] on li "All Statuses" at bounding box center [155, 137] width 112 height 27
click at [704, 97] on button "Reset" at bounding box center [712, 99] width 48 height 30
click at [37, 160] on span at bounding box center [37, 154] width 16 height 16
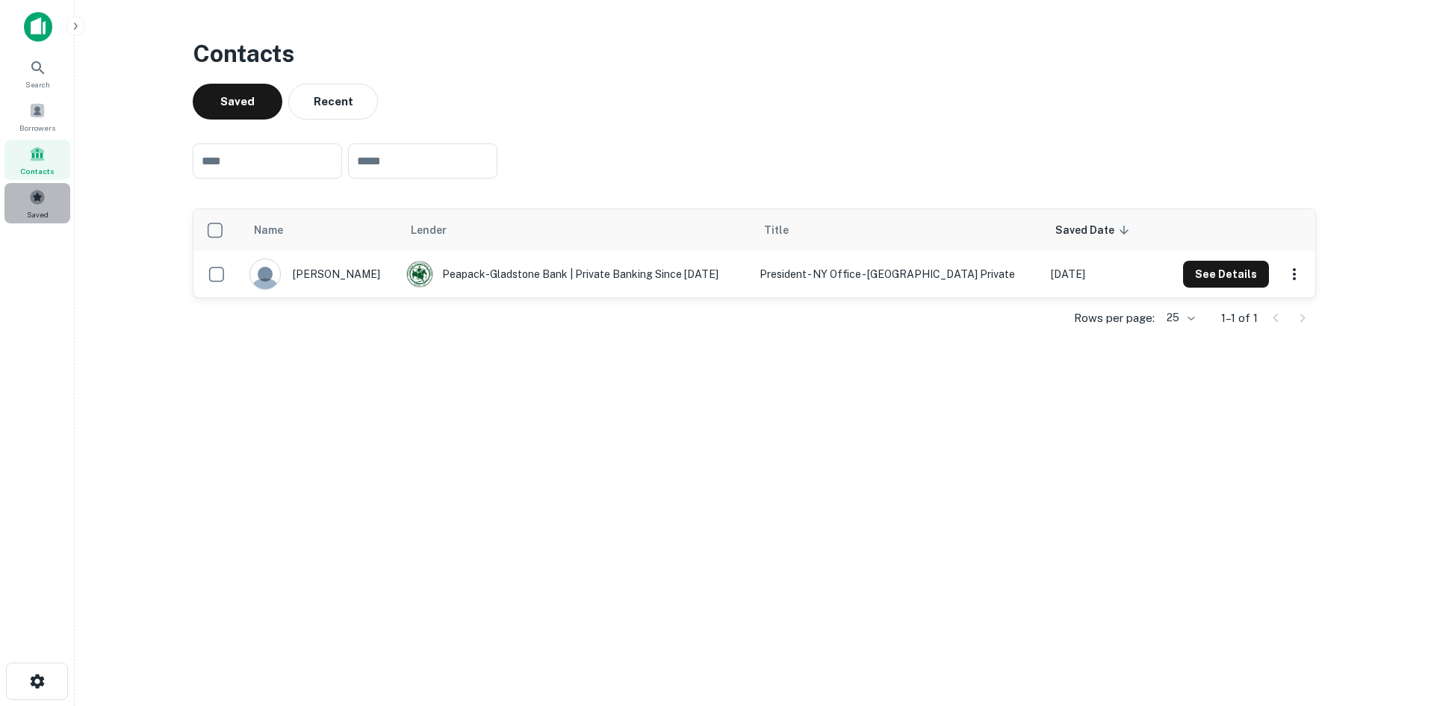
click at [43, 198] on span at bounding box center [37, 197] width 16 height 16
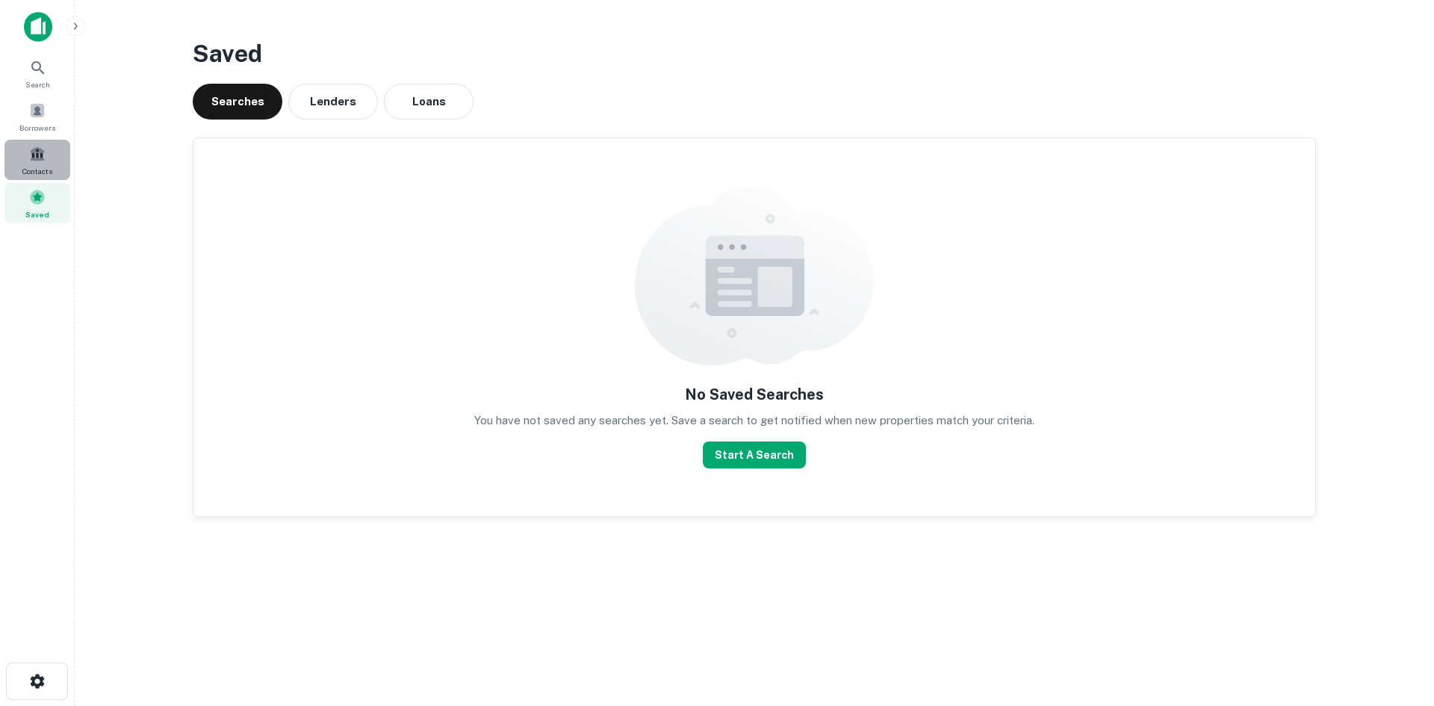
click at [39, 172] on span "Contacts" at bounding box center [37, 171] width 30 height 12
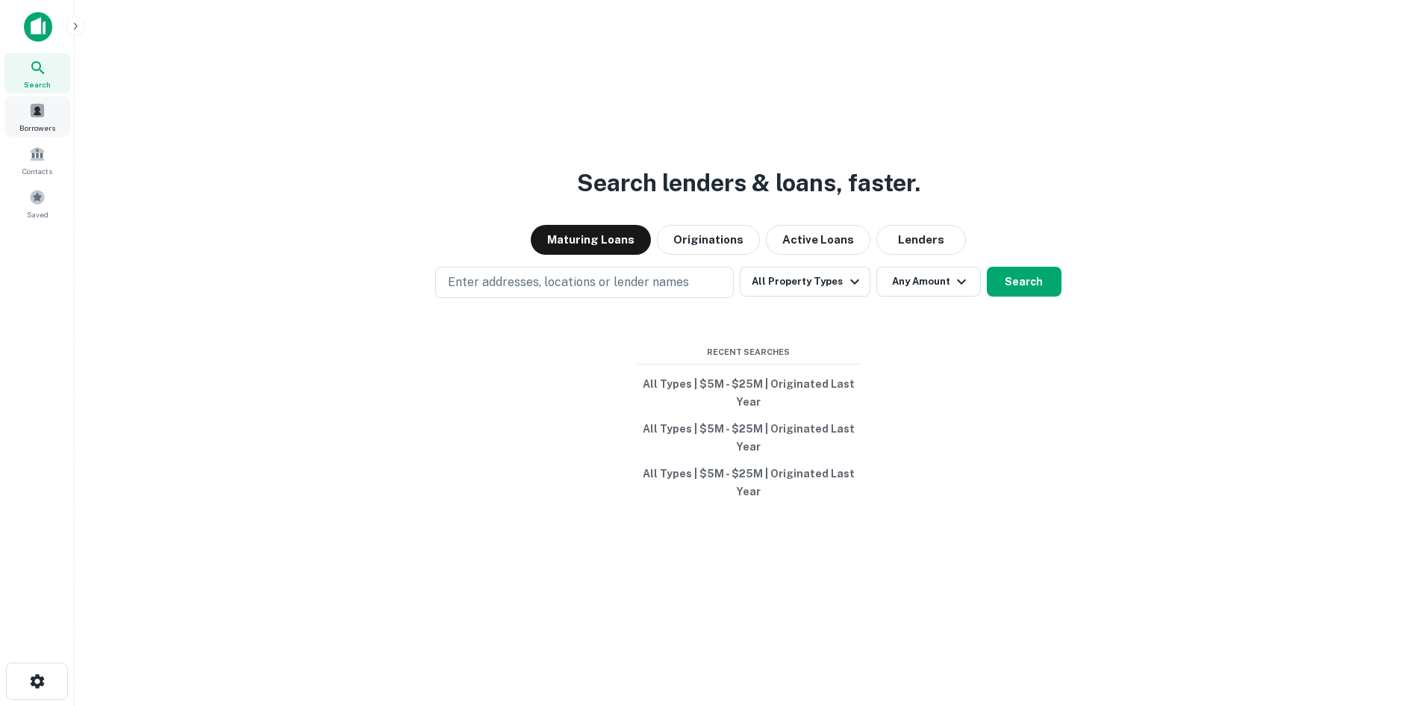
click at [57, 123] on div "Borrowers" at bounding box center [37, 116] width 66 height 40
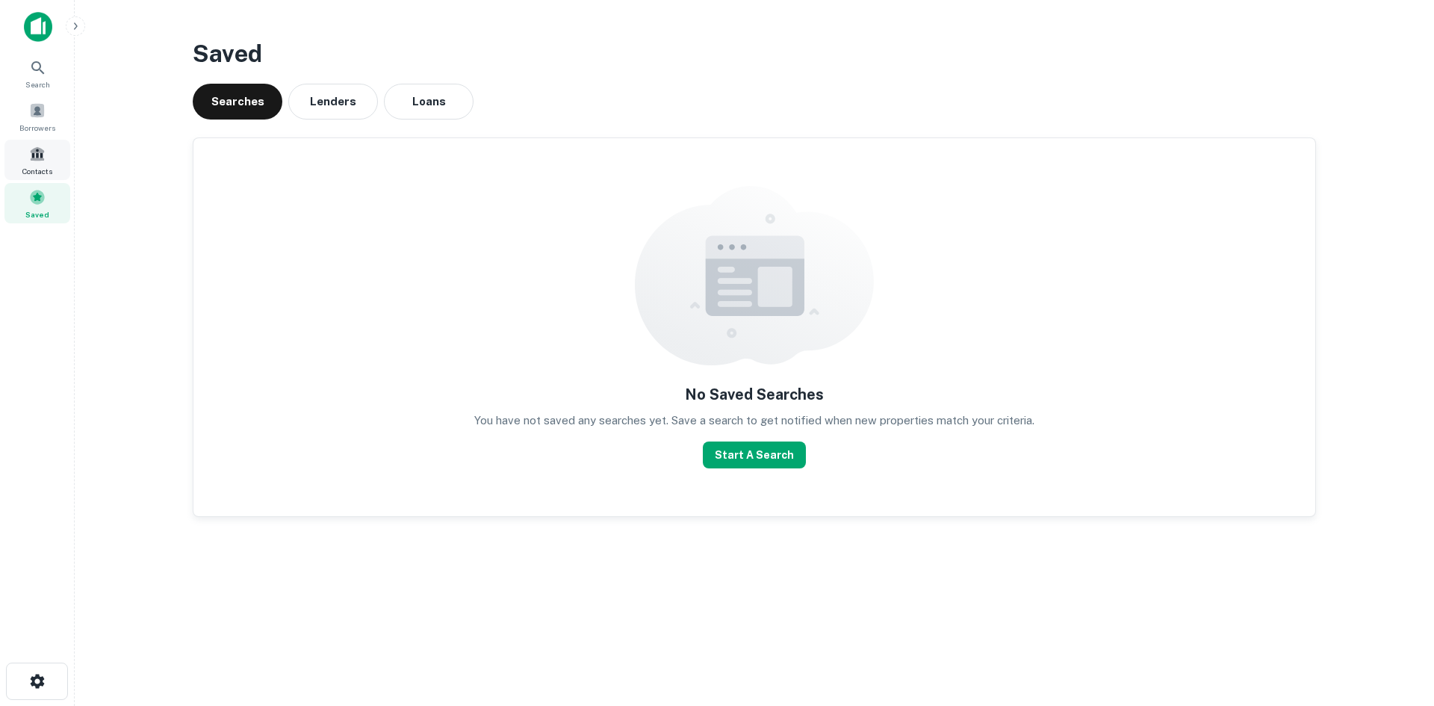
click at [27, 162] on div "Contacts" at bounding box center [37, 160] width 66 height 40
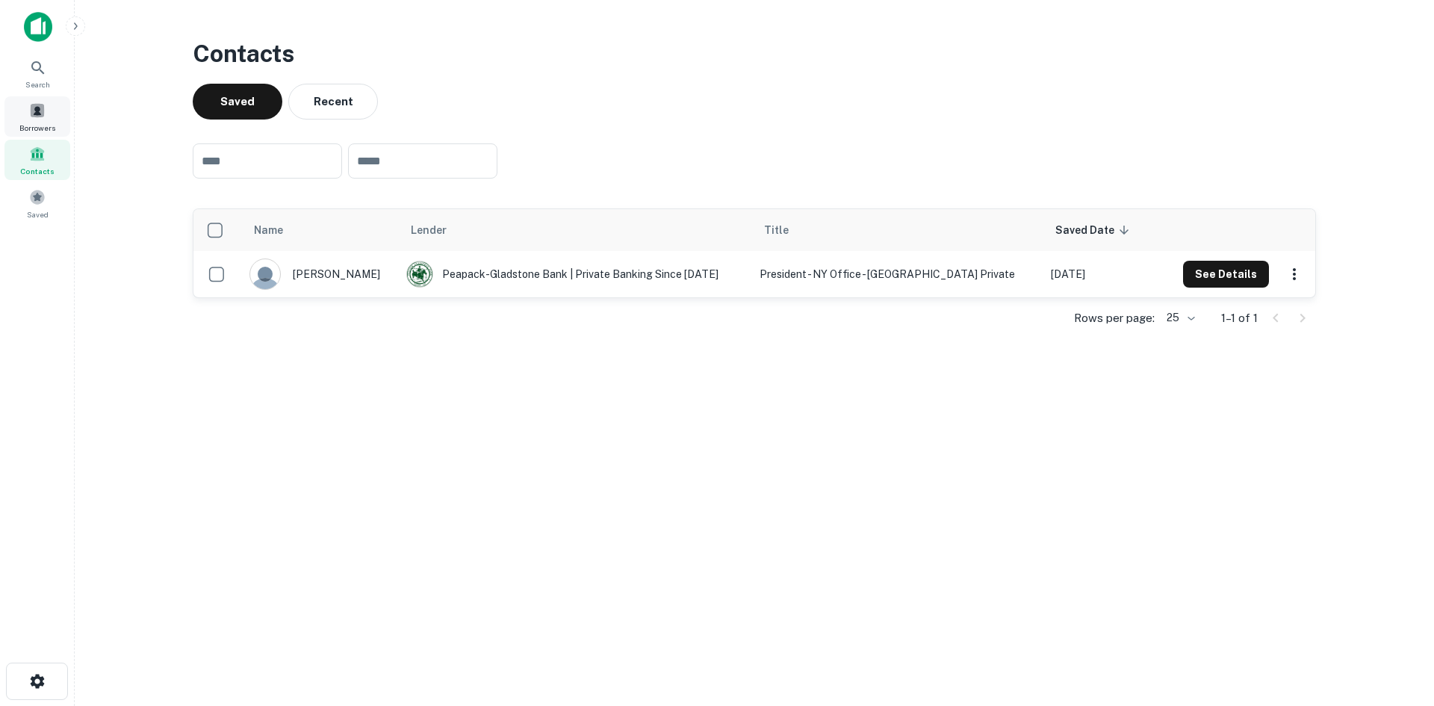
click at [43, 122] on span "Borrowers" at bounding box center [37, 128] width 36 height 12
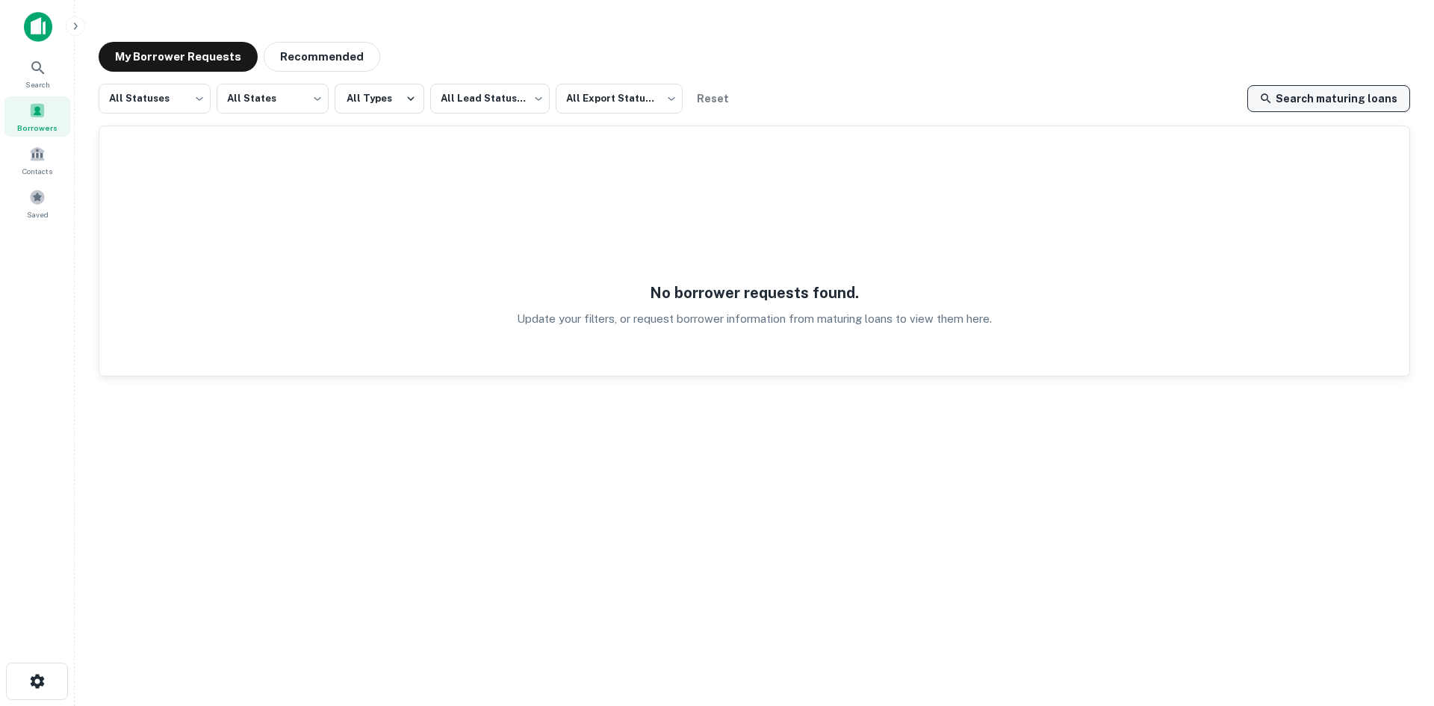
click at [1377, 102] on link "Search maturing loans" at bounding box center [1328, 98] width 163 height 27
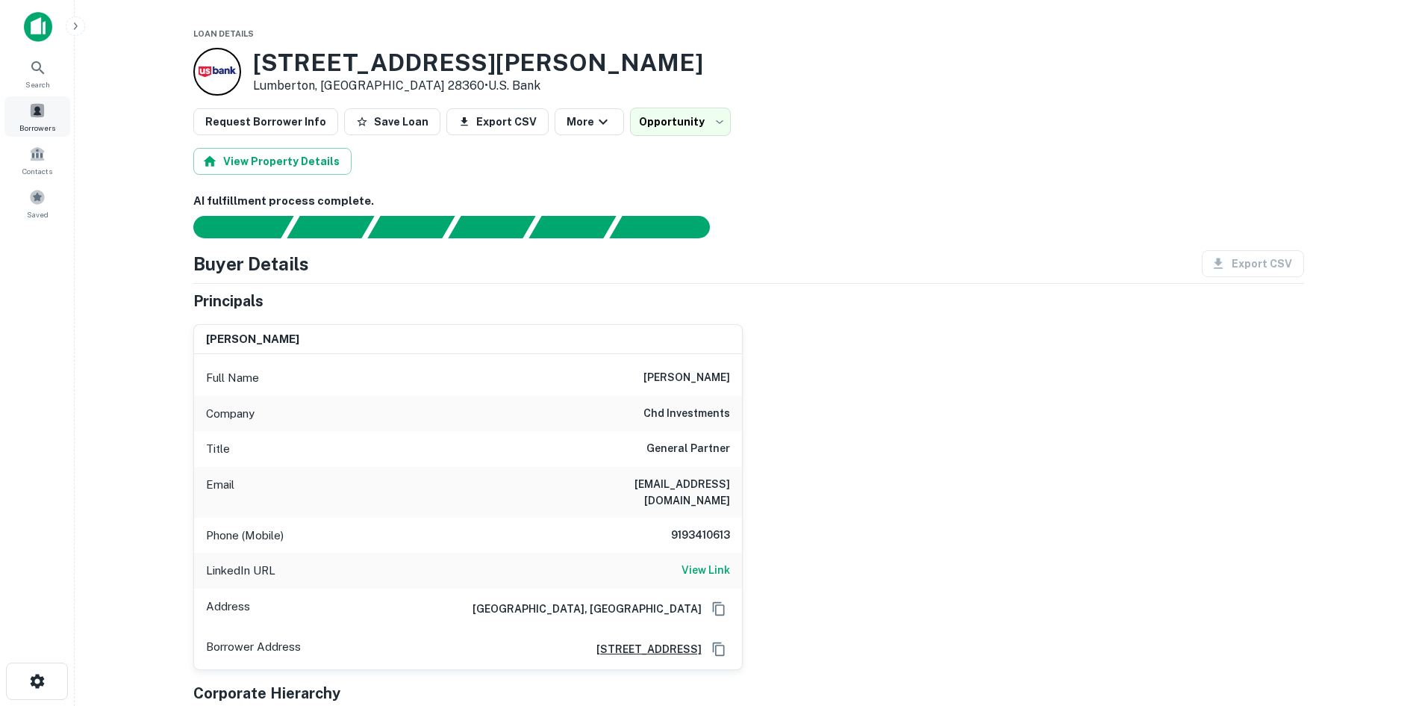
click at [29, 113] on span at bounding box center [37, 110] width 16 height 16
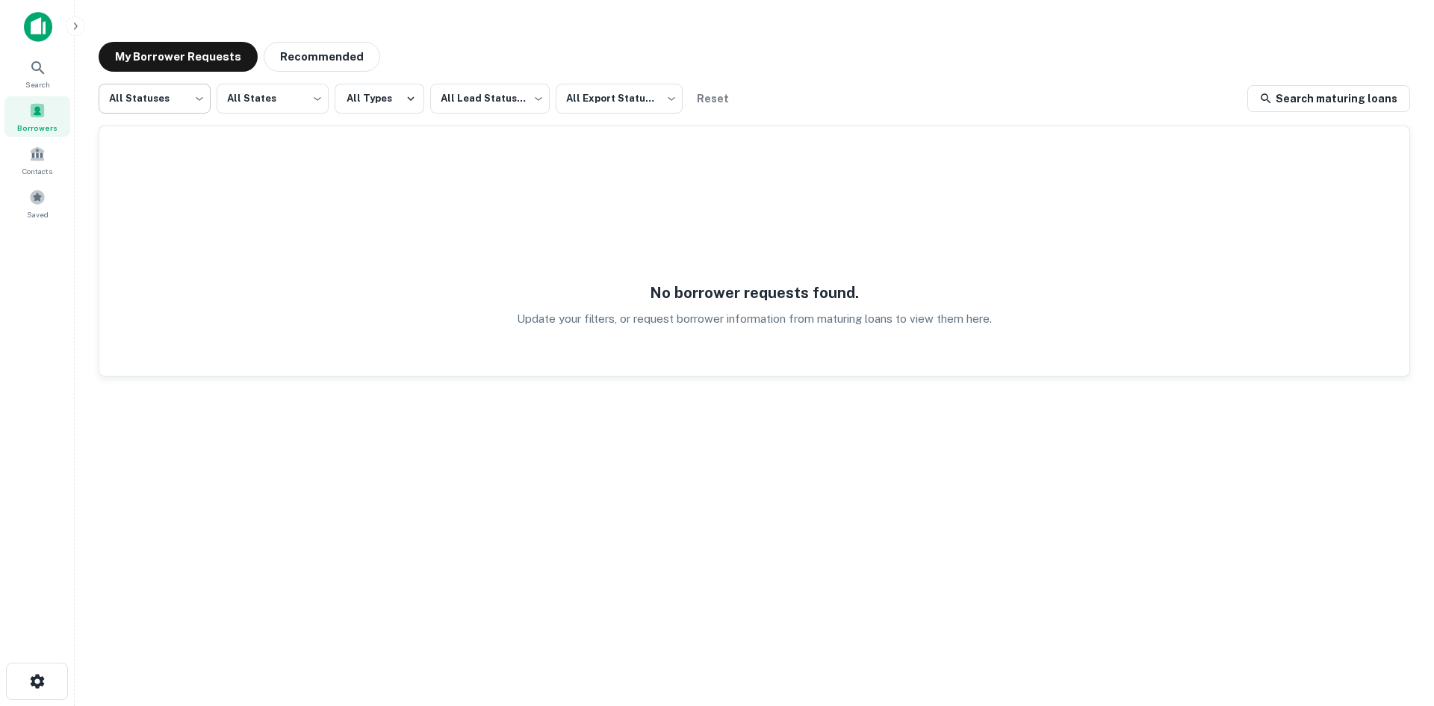
click at [162, 99] on body "Search Borrowers Contacts Saved My Borrower Requests Recommended All Statuses *…" at bounding box center [717, 353] width 1434 height 706
click at [156, 155] on li "Processing" at bounding box center [155, 164] width 112 height 27
click at [158, 105] on body "**********" at bounding box center [717, 353] width 1434 height 706
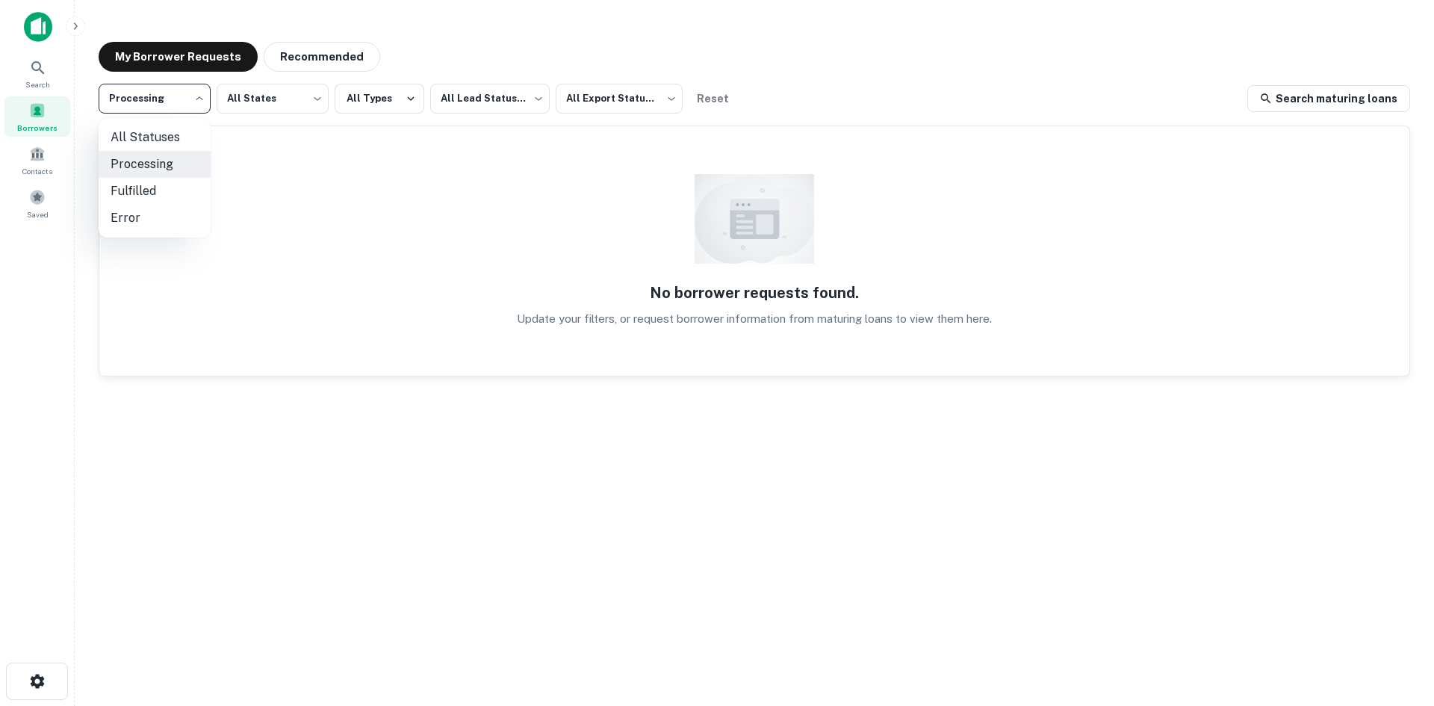
click at [158, 181] on li "Fulfilled" at bounding box center [155, 191] width 112 height 27
type input "*********"
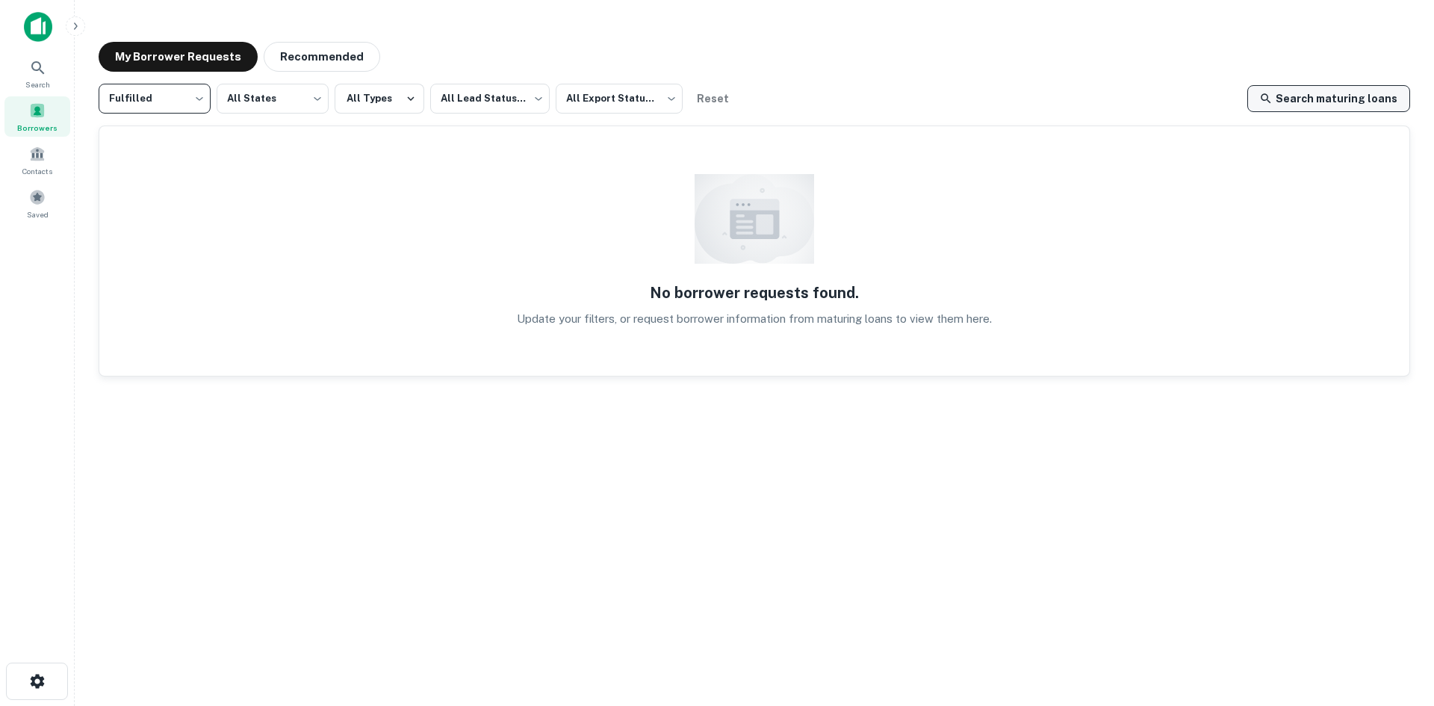
click at [1322, 95] on link "Search maturing loans" at bounding box center [1328, 98] width 163 height 27
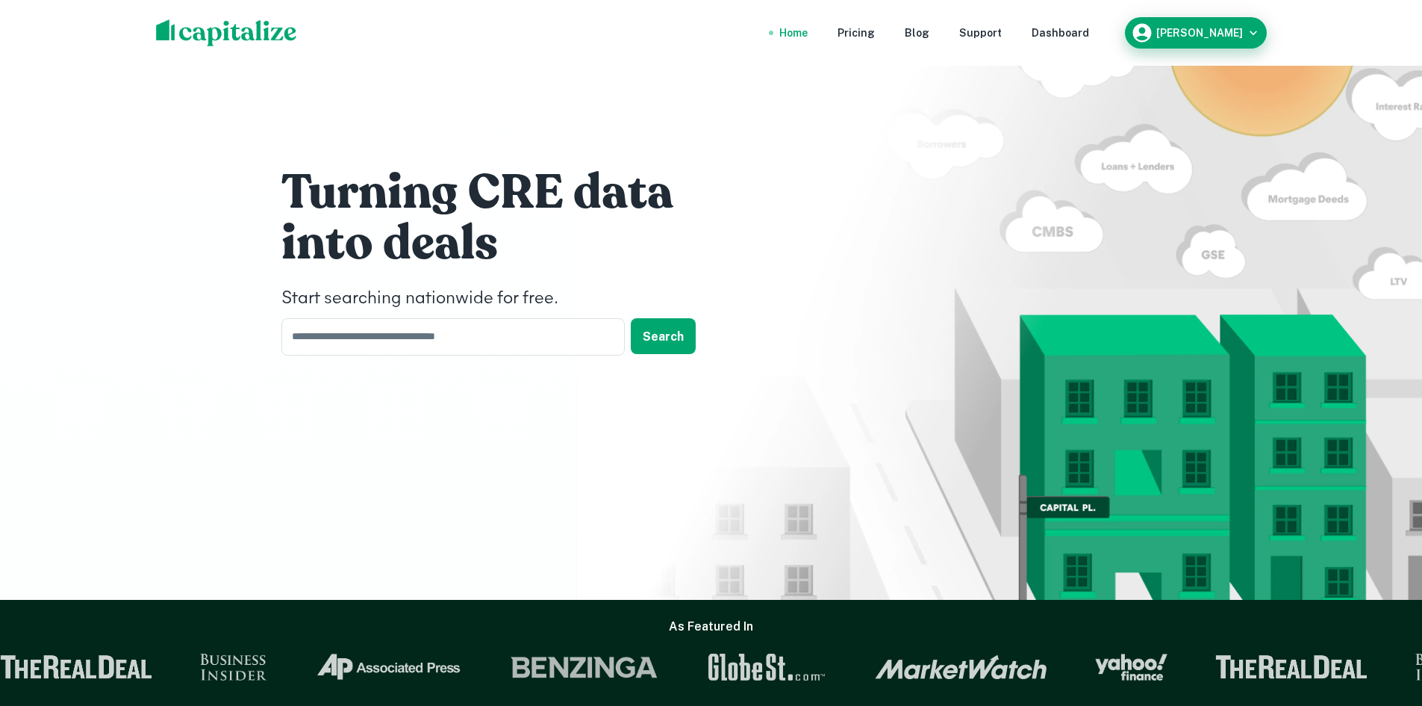
click at [1201, 34] on h6 "Matt Sweeney" at bounding box center [1200, 33] width 87 height 10
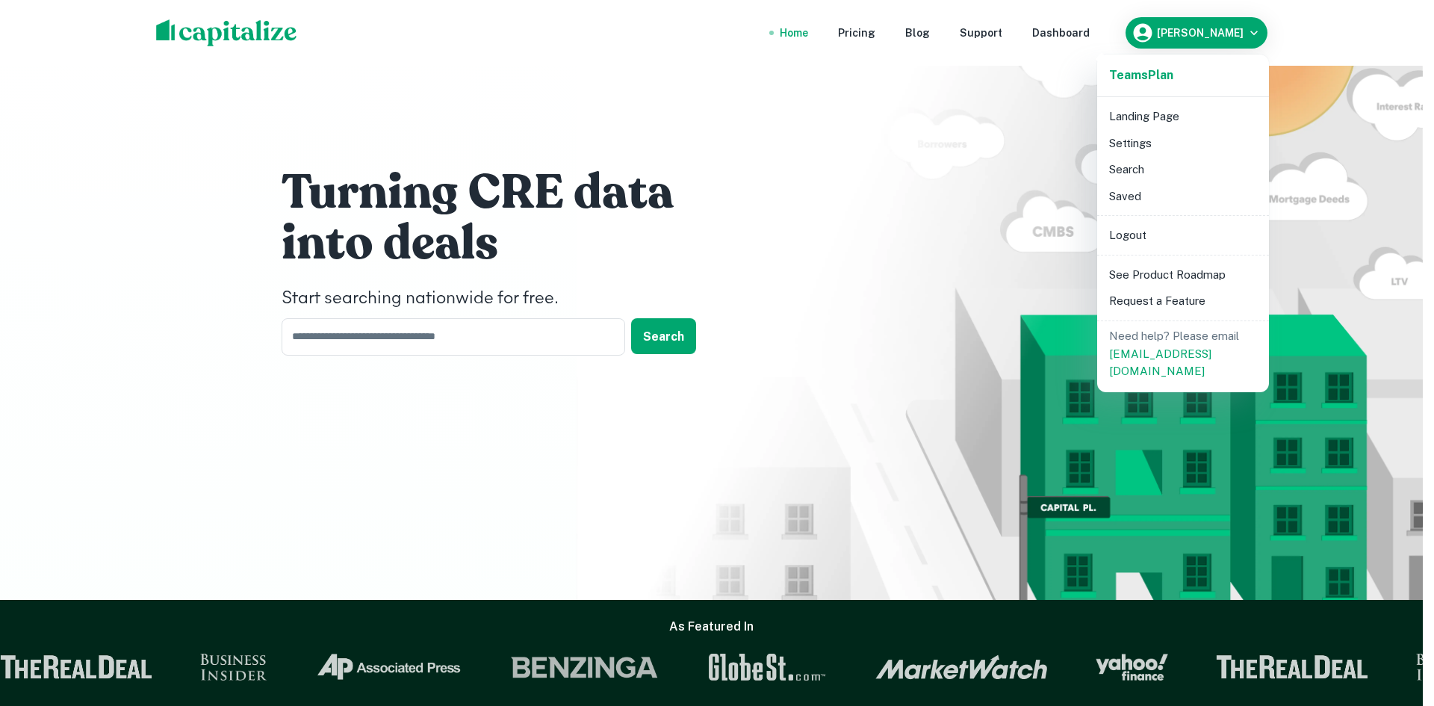
click at [1151, 145] on li "Settings" at bounding box center [1183, 143] width 160 height 27
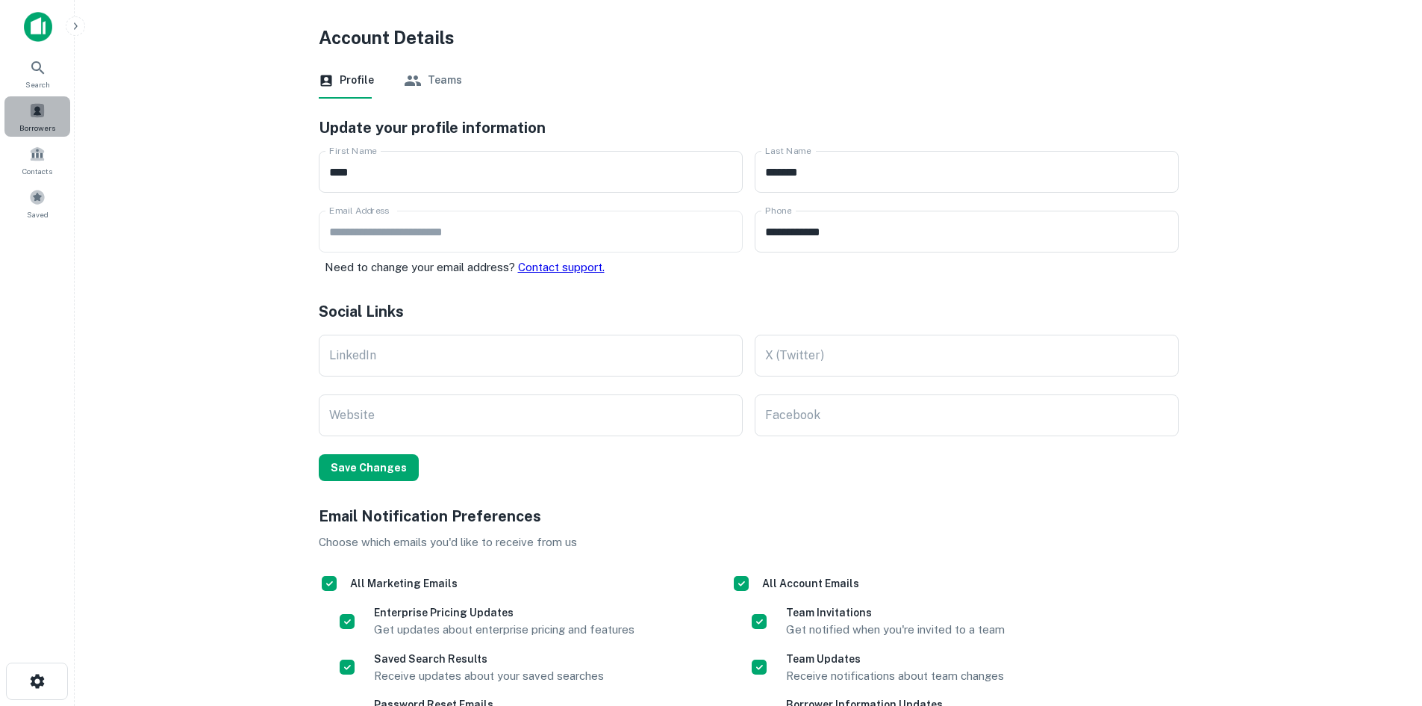
click at [42, 120] on div "Borrowers" at bounding box center [37, 116] width 66 height 40
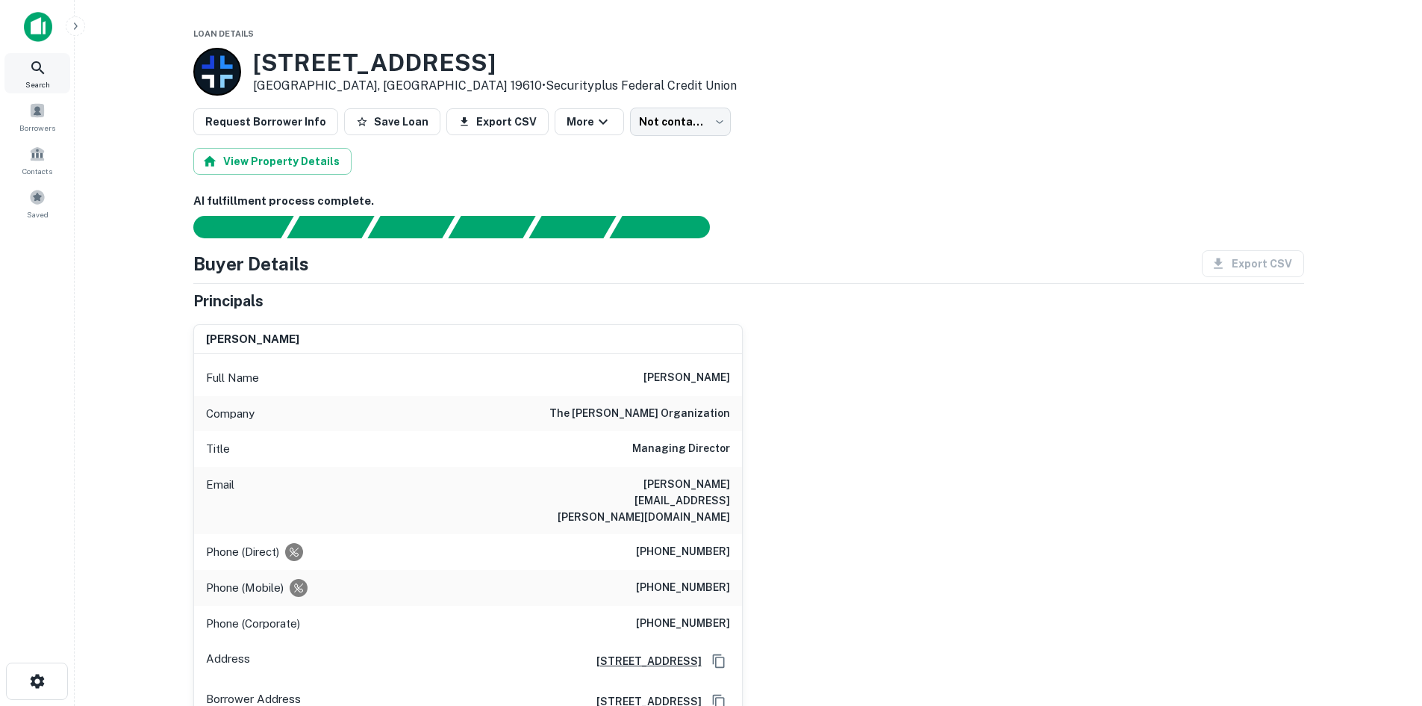
click at [26, 83] on span "Search" at bounding box center [37, 84] width 25 height 12
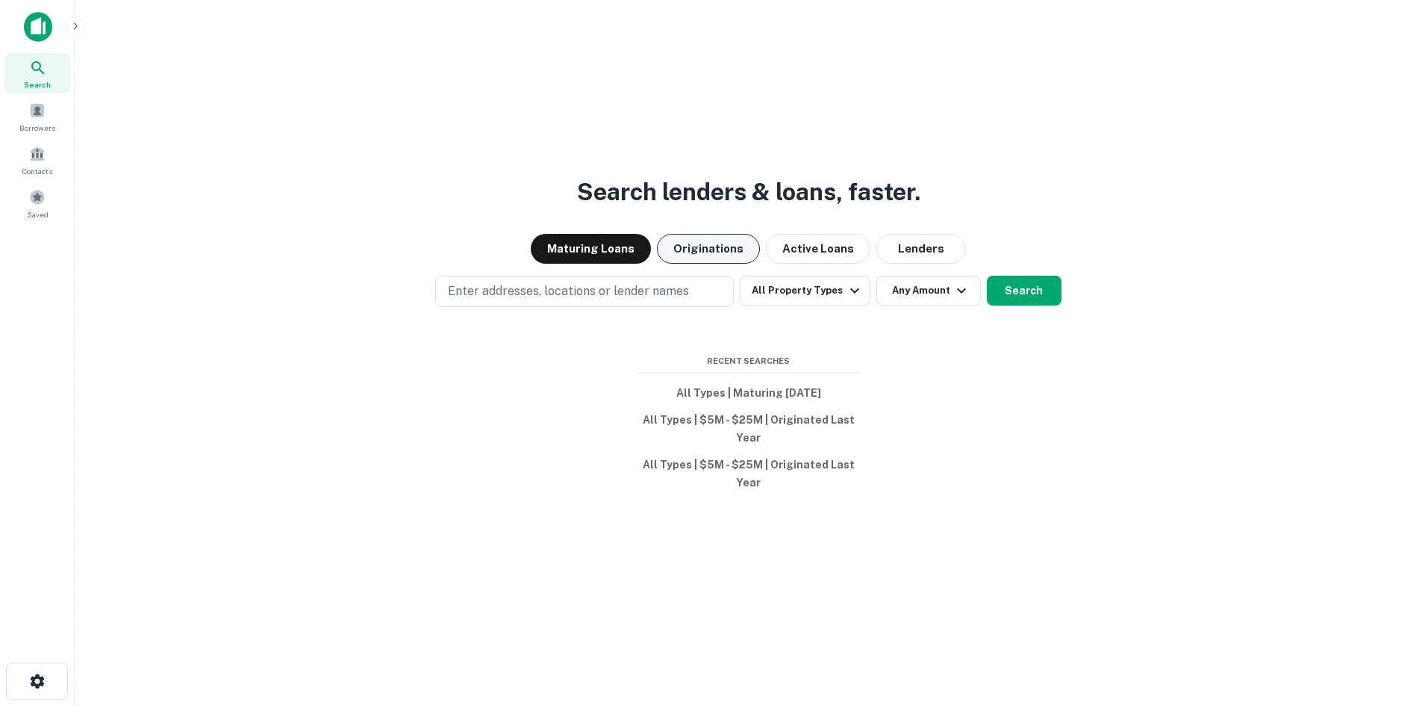
click at [663, 251] on button "Originations" at bounding box center [708, 249] width 103 height 30
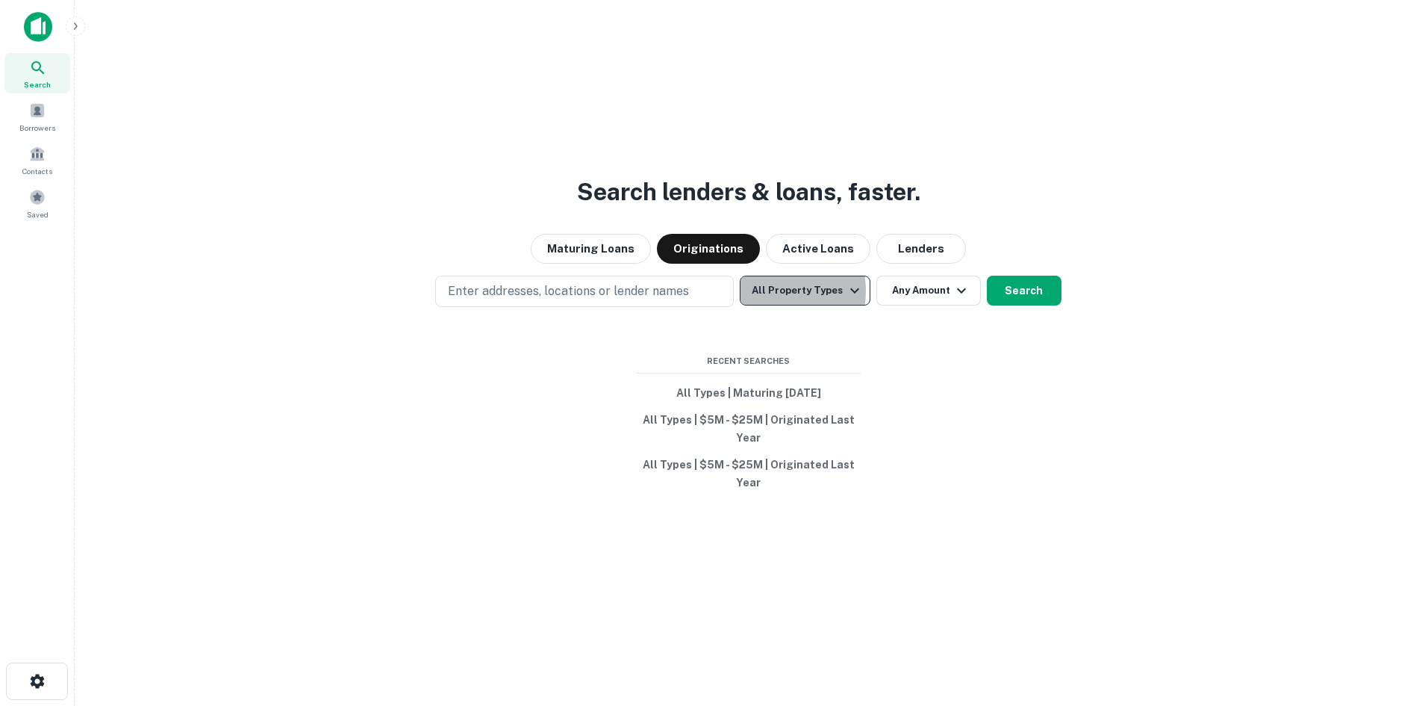
click at [769, 291] on button "All Property Types" at bounding box center [805, 291] width 130 height 30
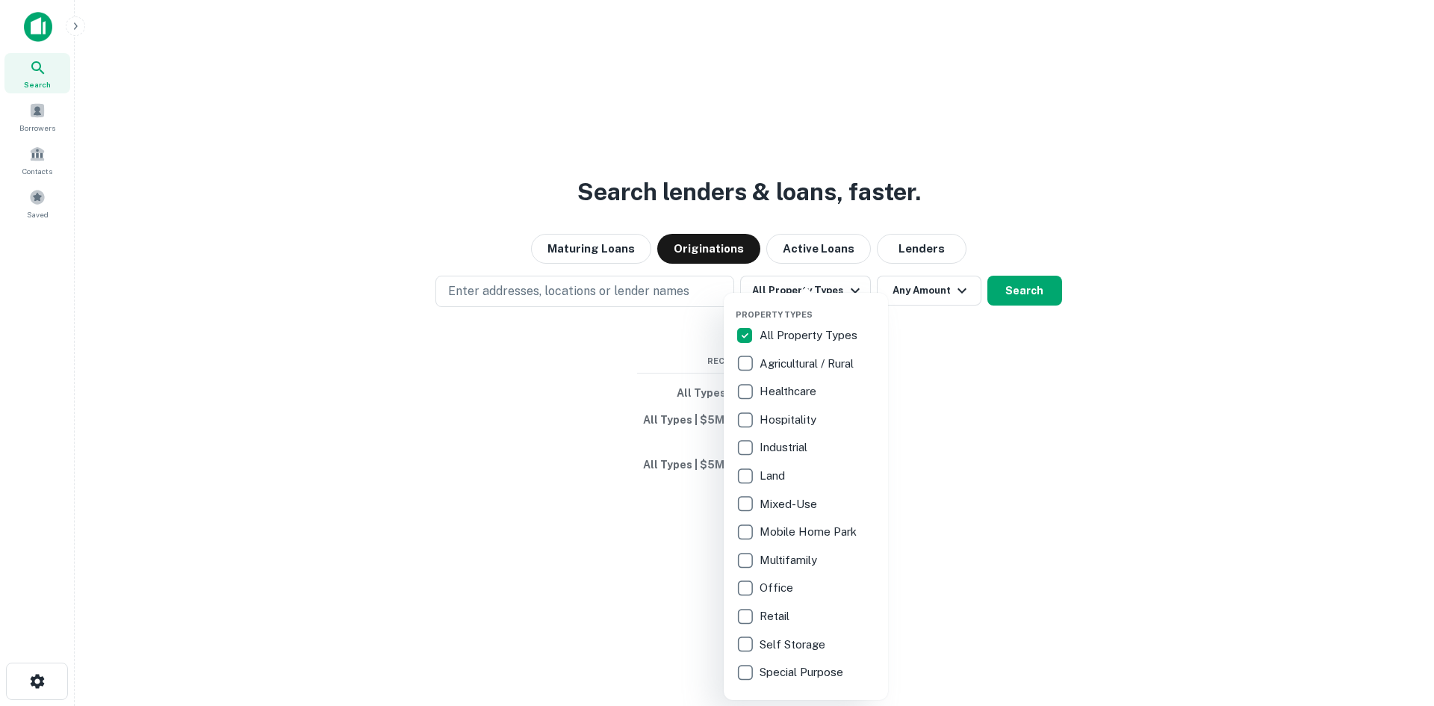
click at [791, 420] on p "Hospitality" at bounding box center [789, 420] width 60 height 18
click at [1036, 298] on div at bounding box center [717, 353] width 1434 height 706
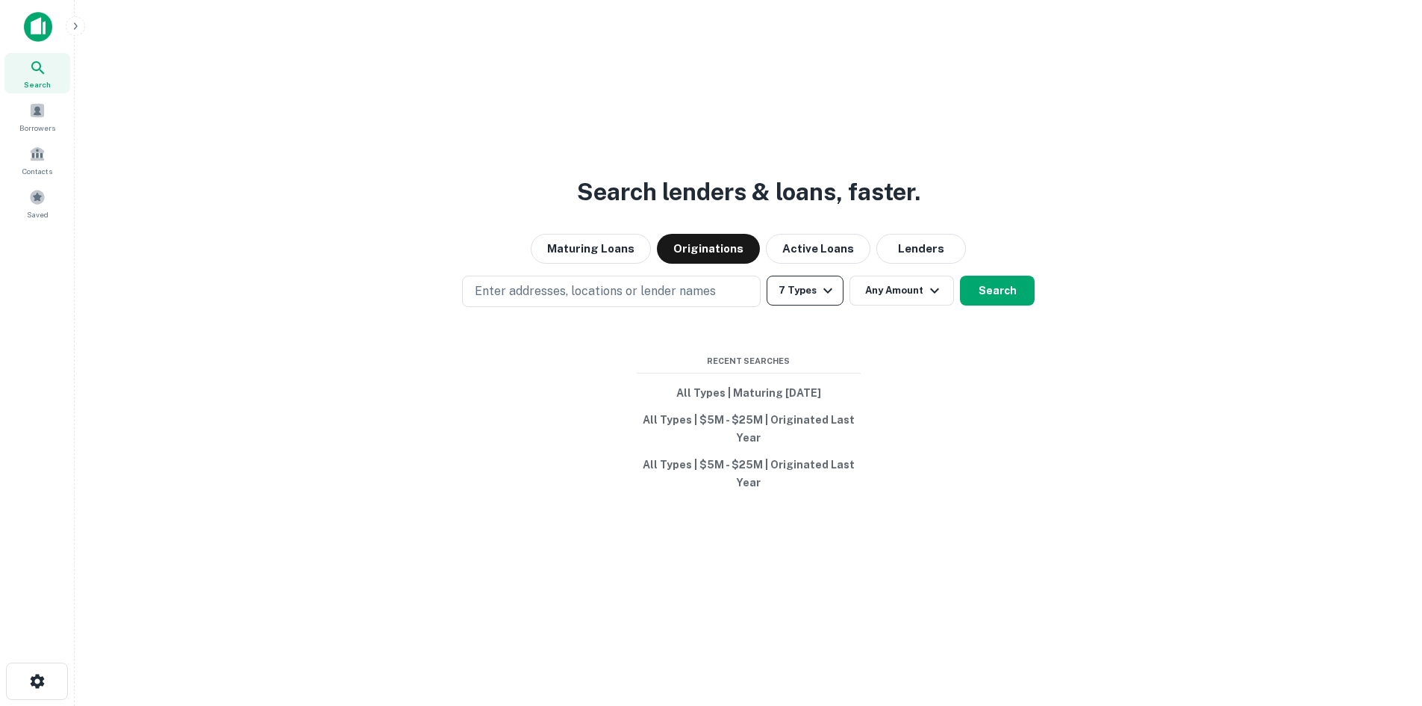
click at [805, 284] on button "7 Types" at bounding box center [805, 291] width 77 height 30
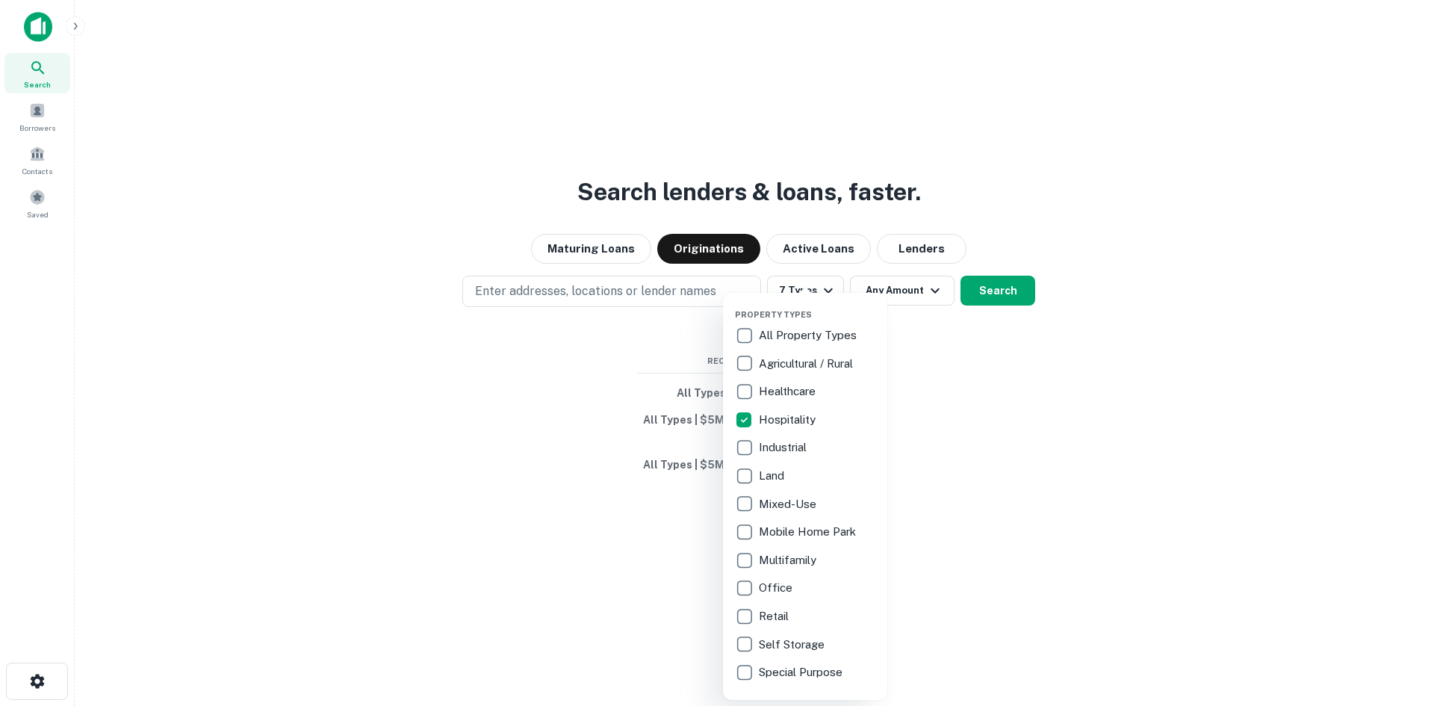
click at [1061, 376] on div at bounding box center [717, 353] width 1434 height 706
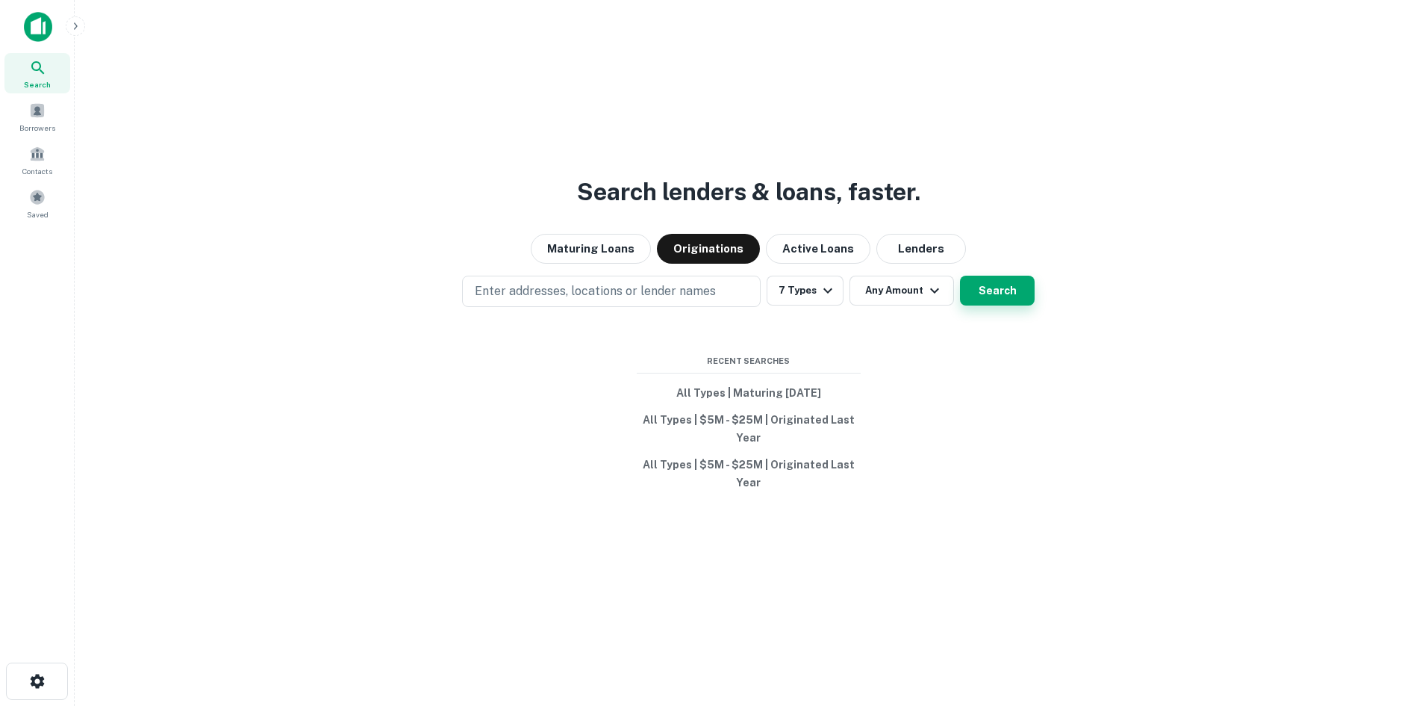
click at [992, 280] on button "Search" at bounding box center [997, 291] width 75 height 30
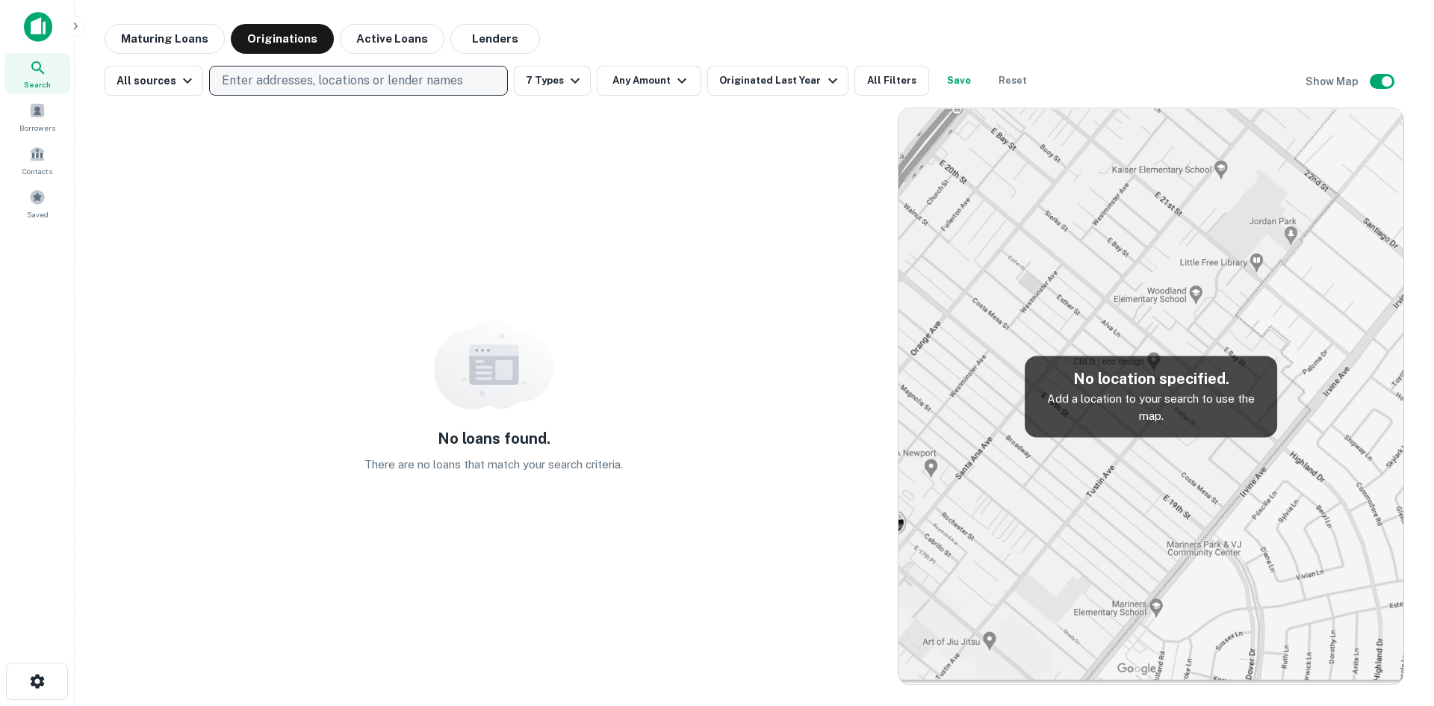
click at [324, 76] on p "Enter addresses, locations or lender names" at bounding box center [342, 81] width 241 height 18
type input "**********"
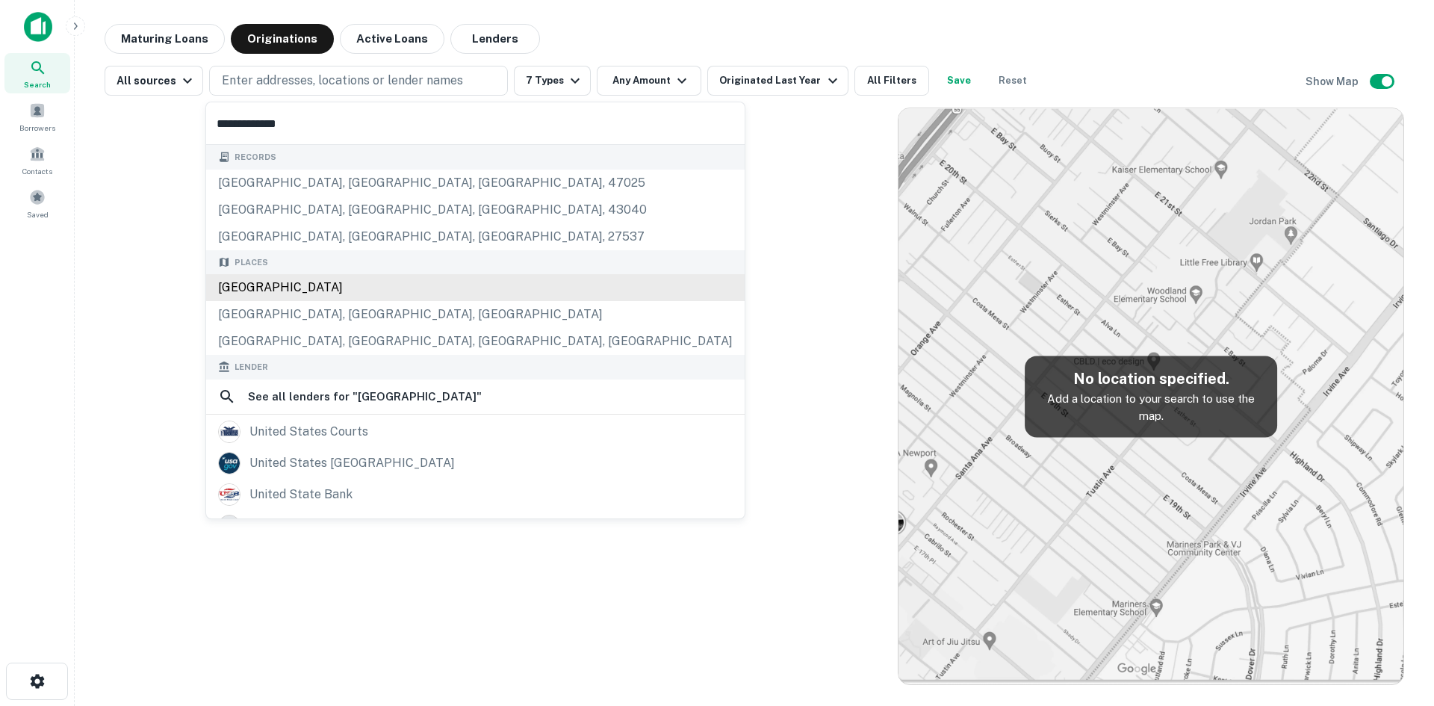
click at [345, 289] on div "United States" at bounding box center [475, 287] width 538 height 27
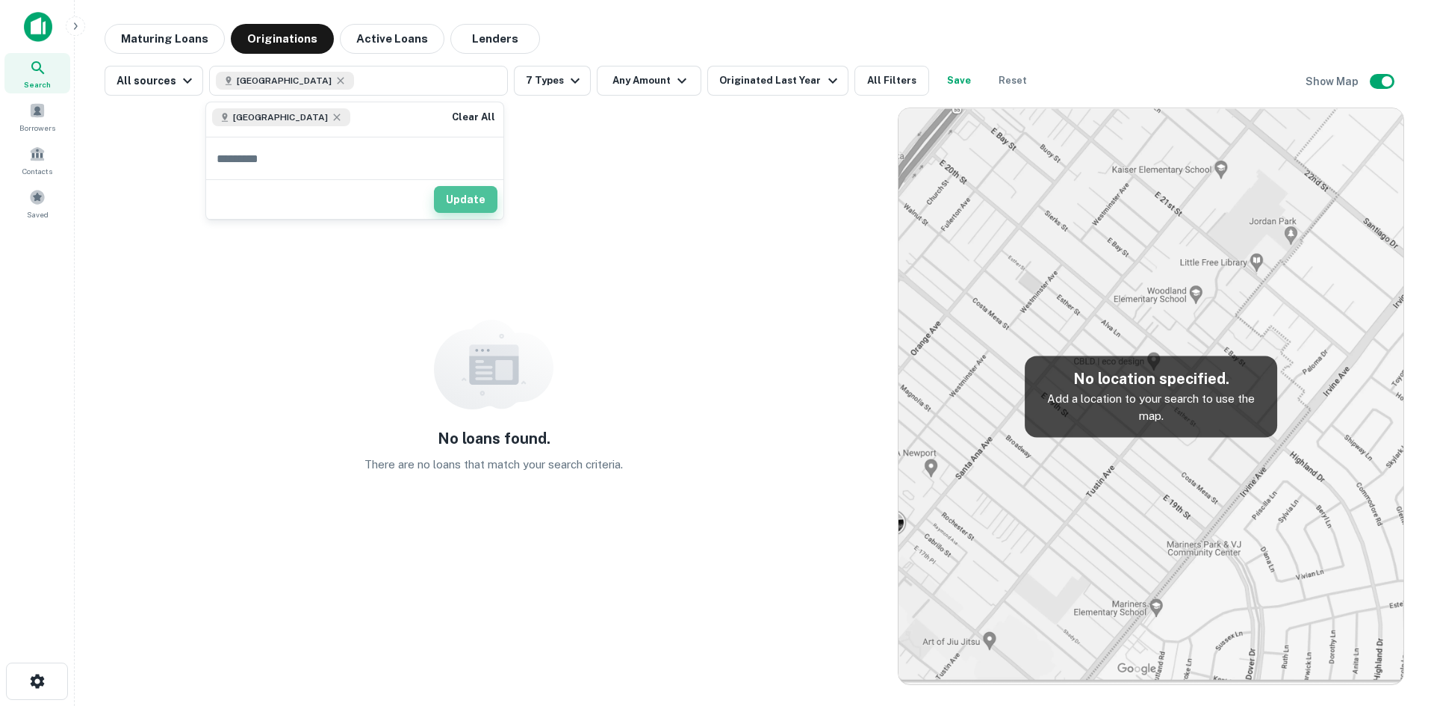
click at [457, 190] on button "Update" at bounding box center [465, 199] width 63 height 27
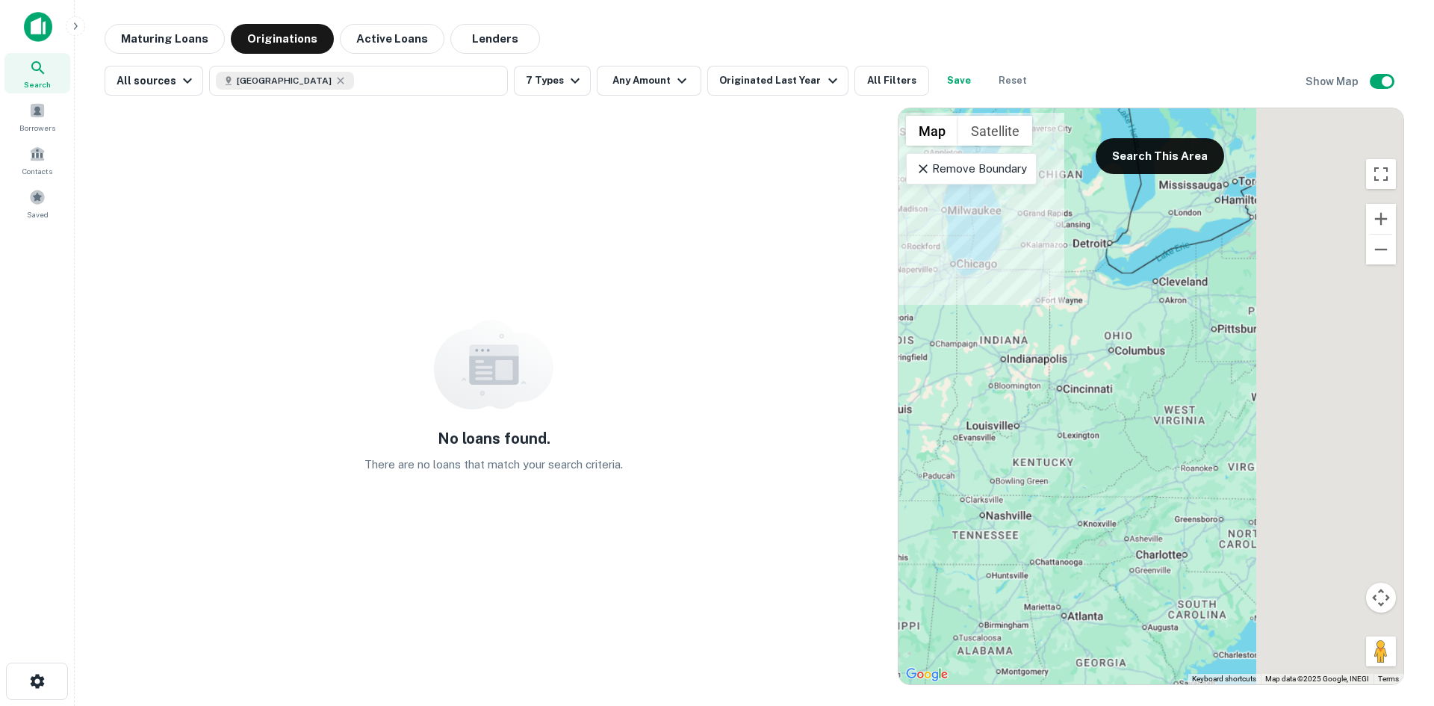
drag, startPoint x: 1316, startPoint y: 297, endPoint x: 986, endPoint y: 276, distance: 330.0
click at [985, 275] on div at bounding box center [1150, 396] width 505 height 576
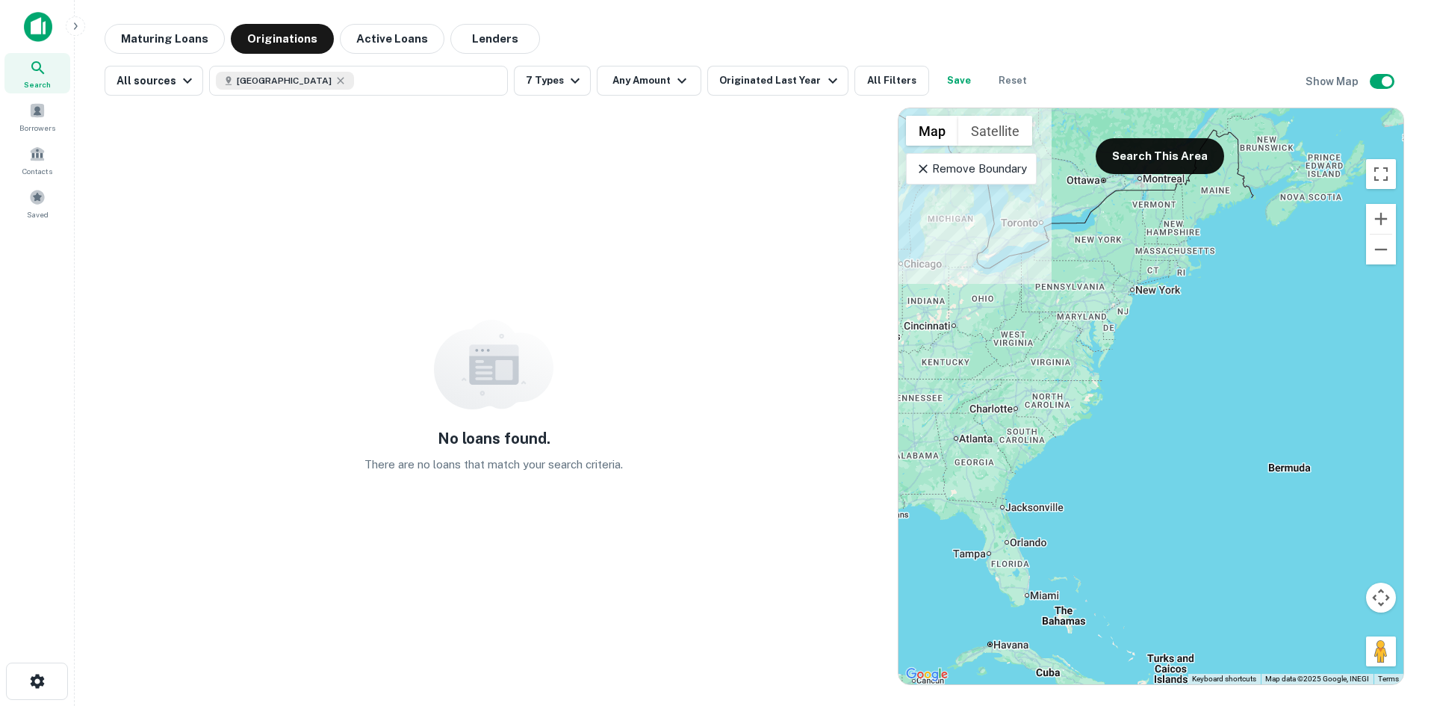
drag, startPoint x: 1109, startPoint y: 272, endPoint x: 1062, endPoint y: 261, distance: 47.5
click at [1064, 264] on div at bounding box center [1150, 396] width 505 height 576
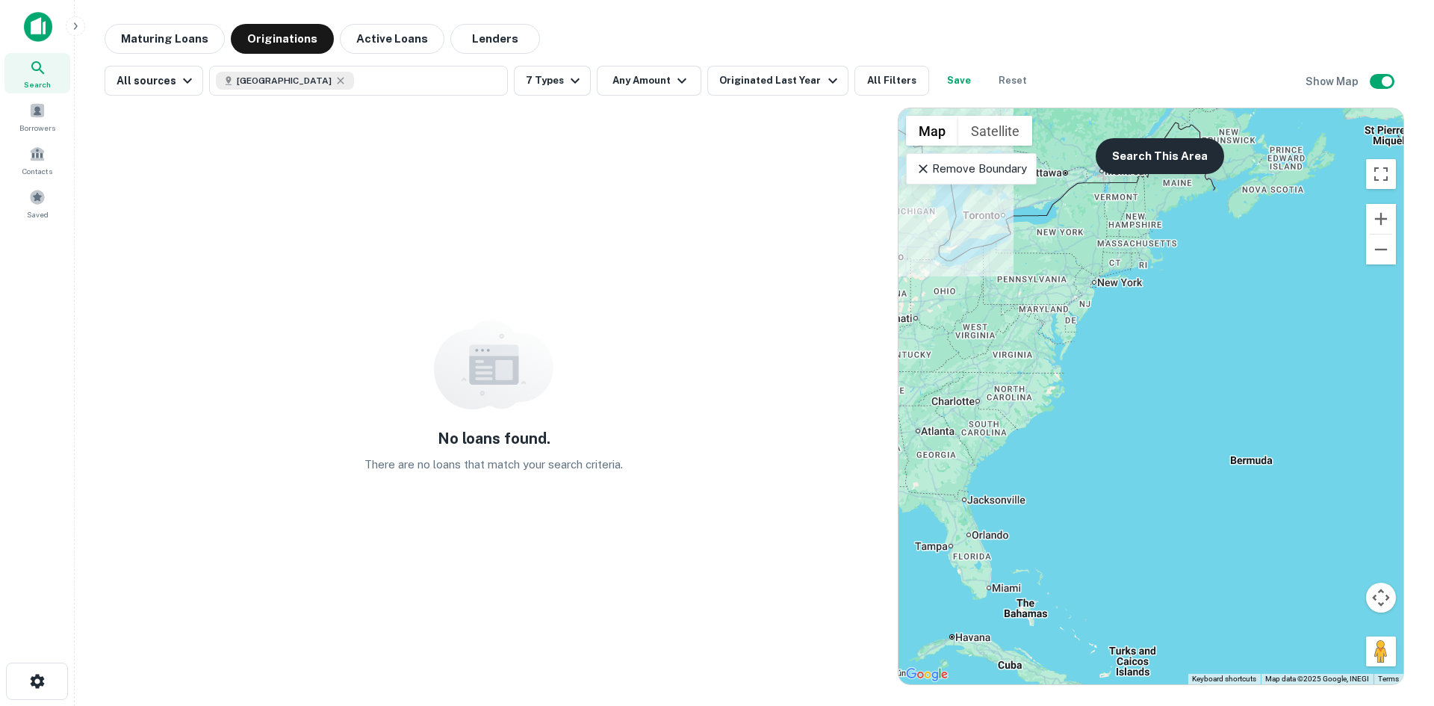
click at [1160, 161] on button "Search This Area" at bounding box center [1159, 156] width 128 height 36
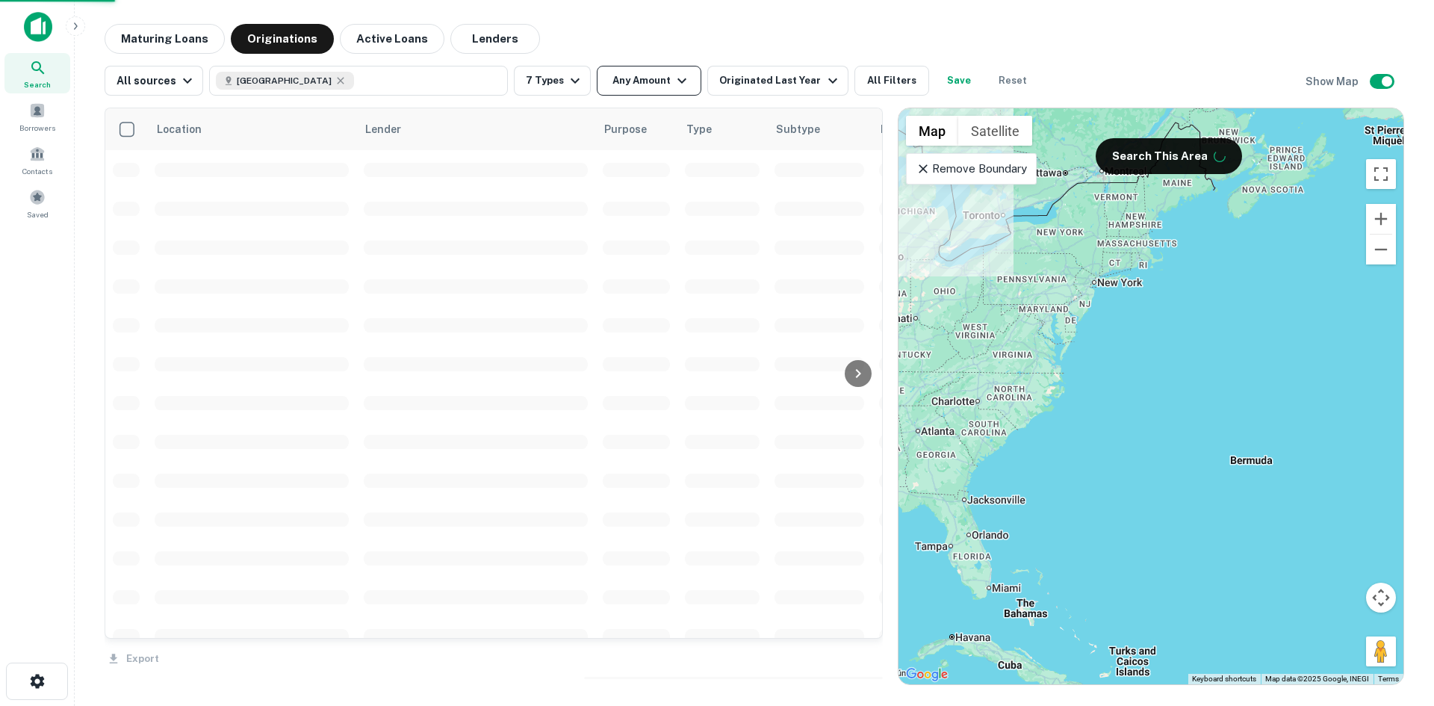
click at [628, 84] on button "Any Amount" at bounding box center [649, 81] width 105 height 30
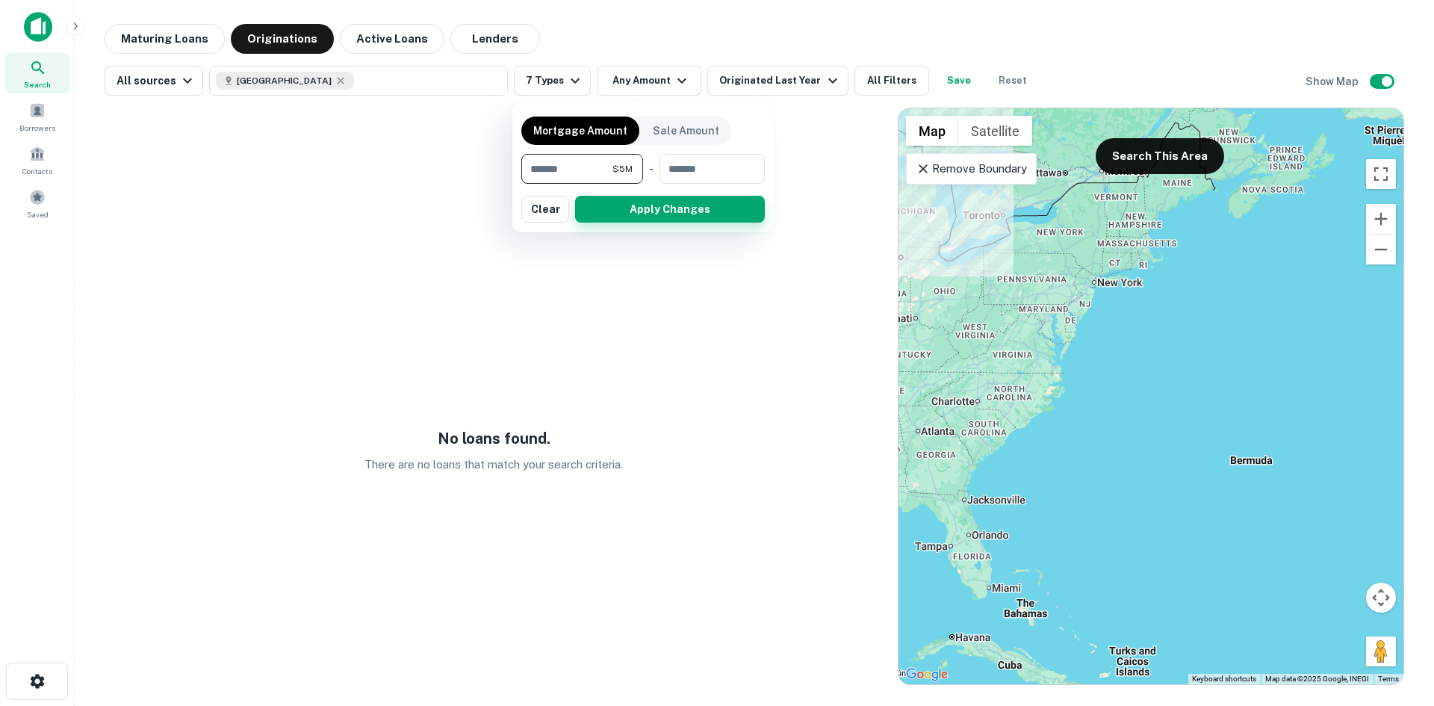
type input "*******"
click at [605, 209] on button "Apply Changes" at bounding box center [670, 209] width 190 height 27
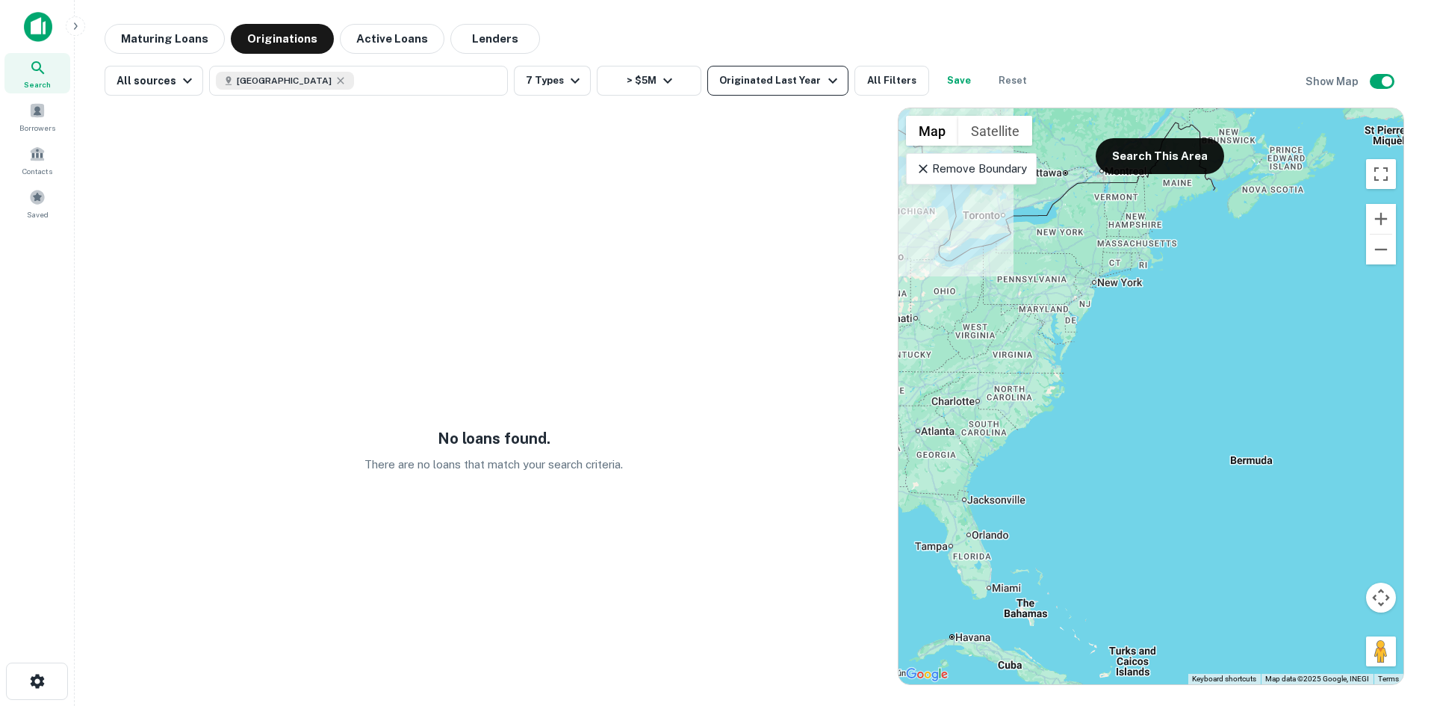
click at [728, 81] on div "Originated Last Year" at bounding box center [780, 81] width 122 height 18
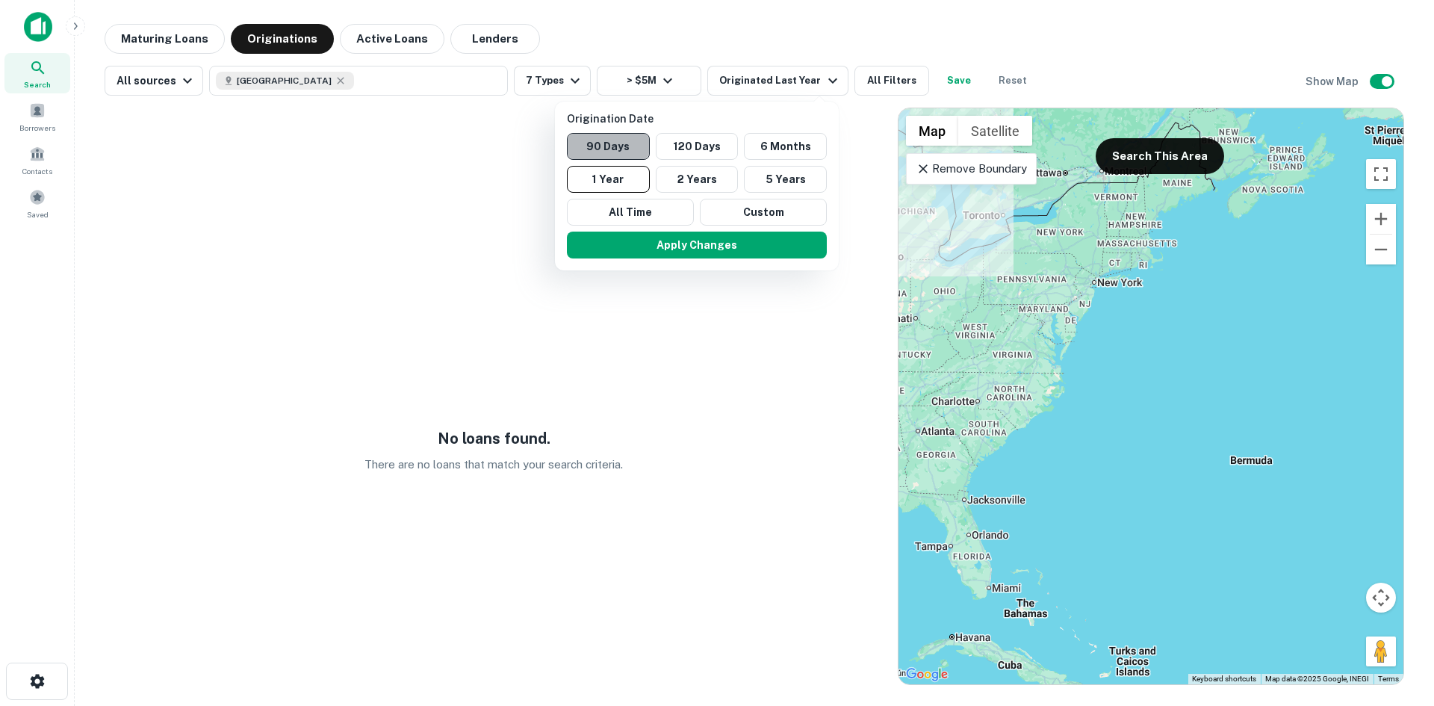
click at [614, 140] on button "90 Days" at bounding box center [608, 146] width 83 height 27
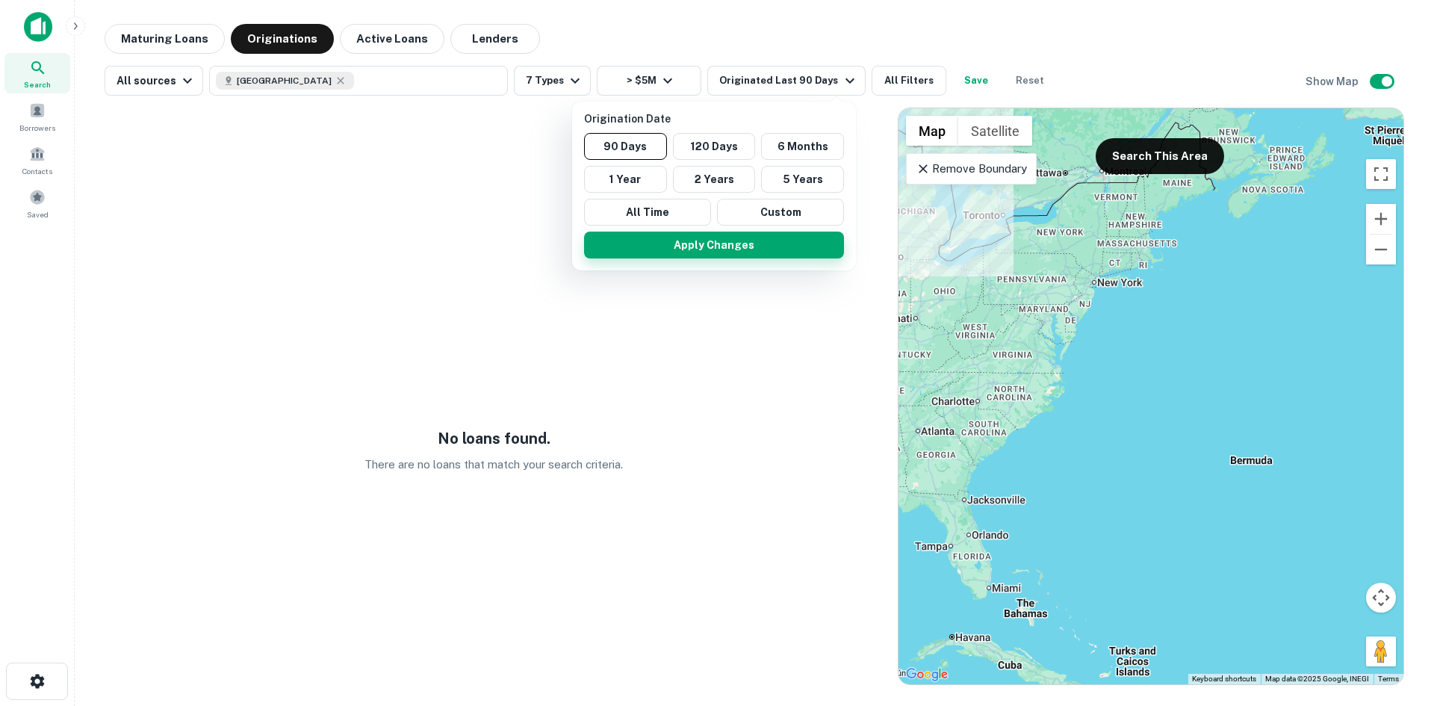
click at [667, 242] on button "Apply Changes" at bounding box center [714, 244] width 260 height 27
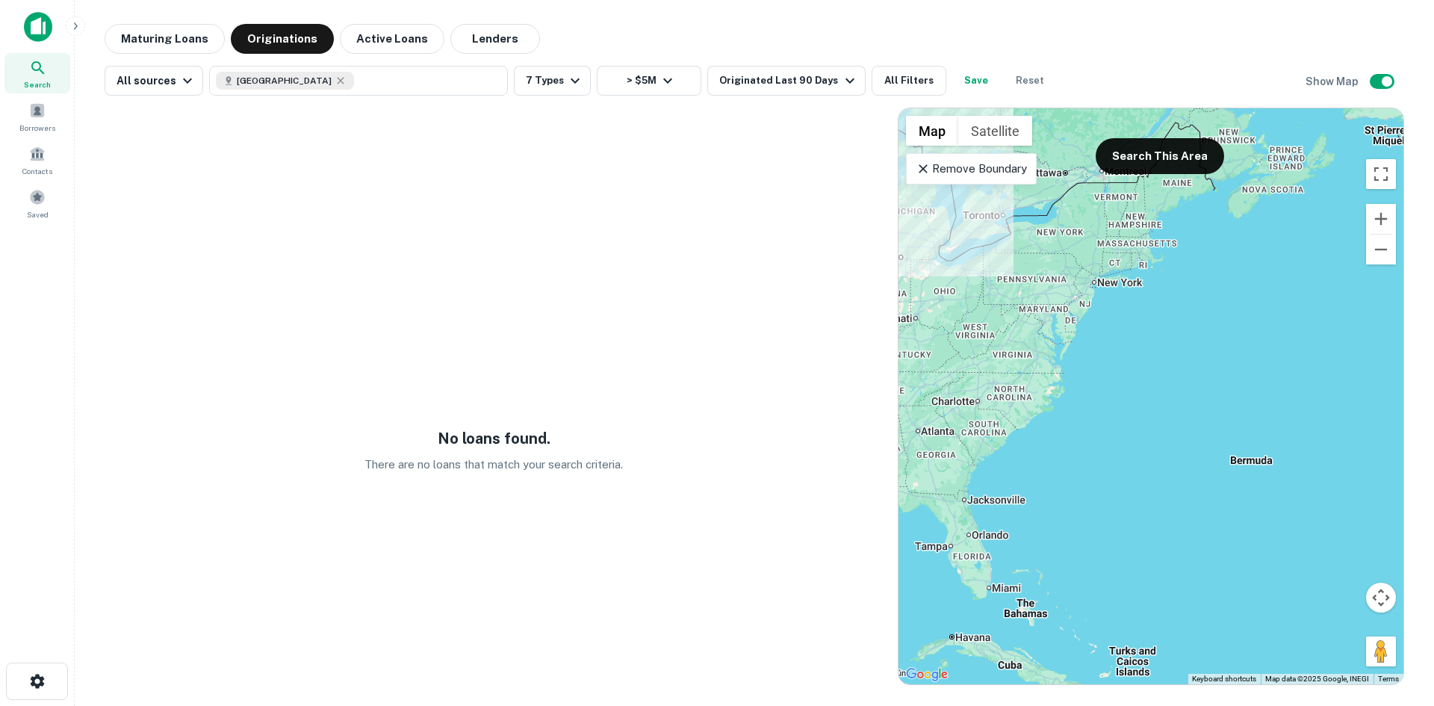
click at [45, 28] on img at bounding box center [38, 27] width 28 height 30
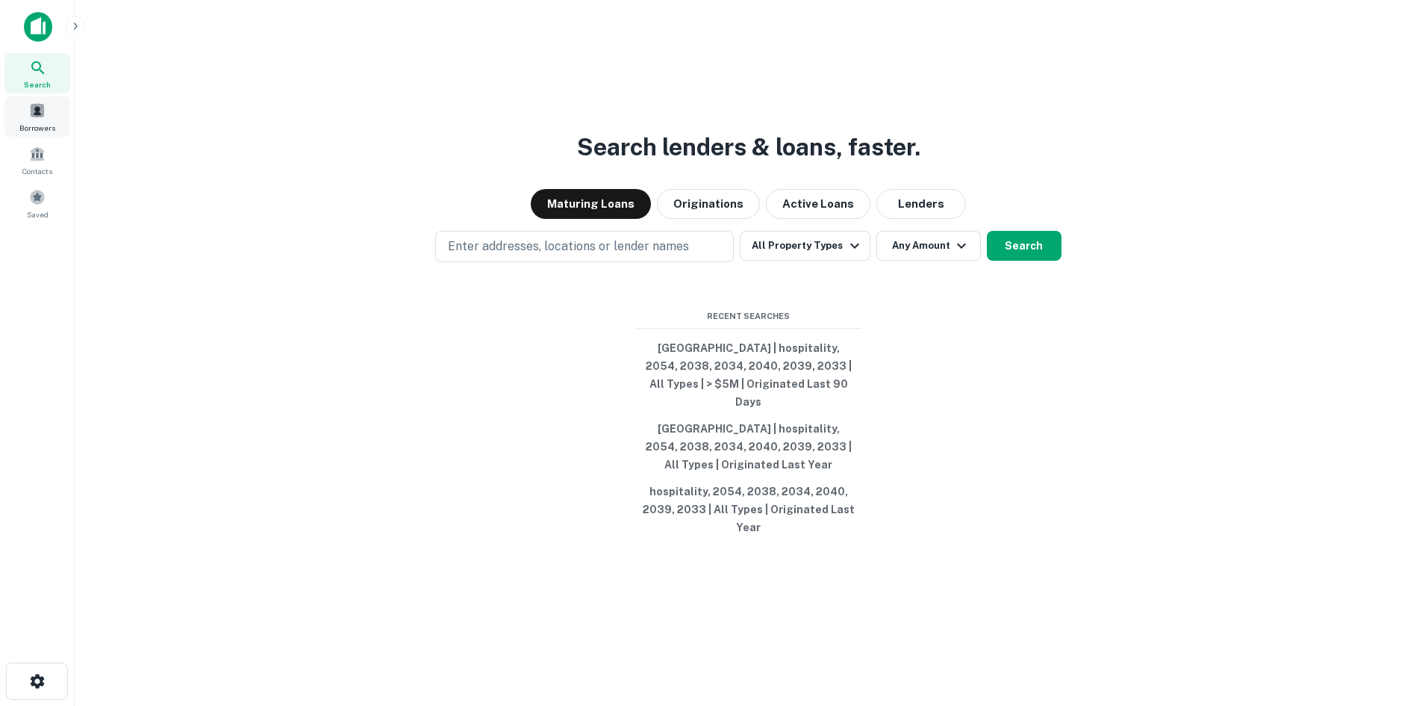
click at [19, 113] on div "Borrowers" at bounding box center [37, 116] width 66 height 40
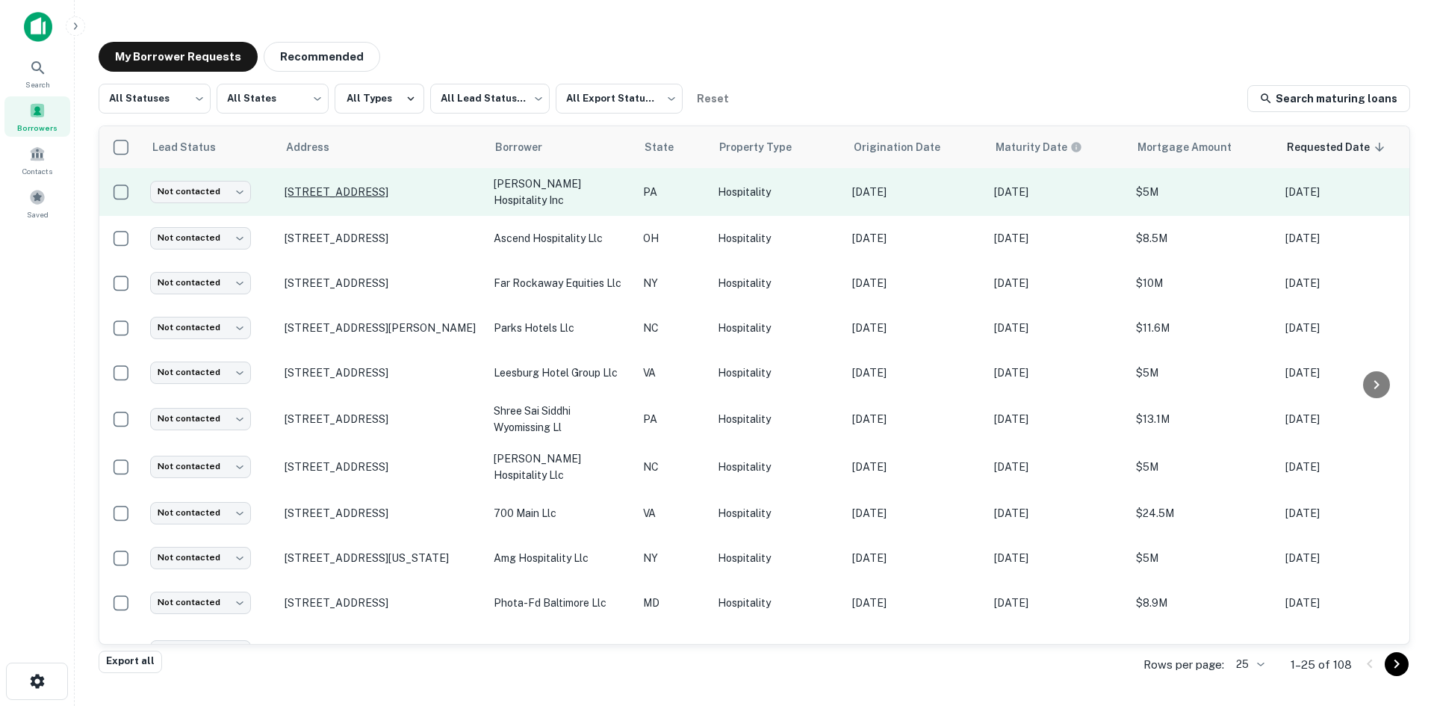
click at [433, 185] on p "635 Spring St Reading, PA 19610" at bounding box center [381, 191] width 194 height 13
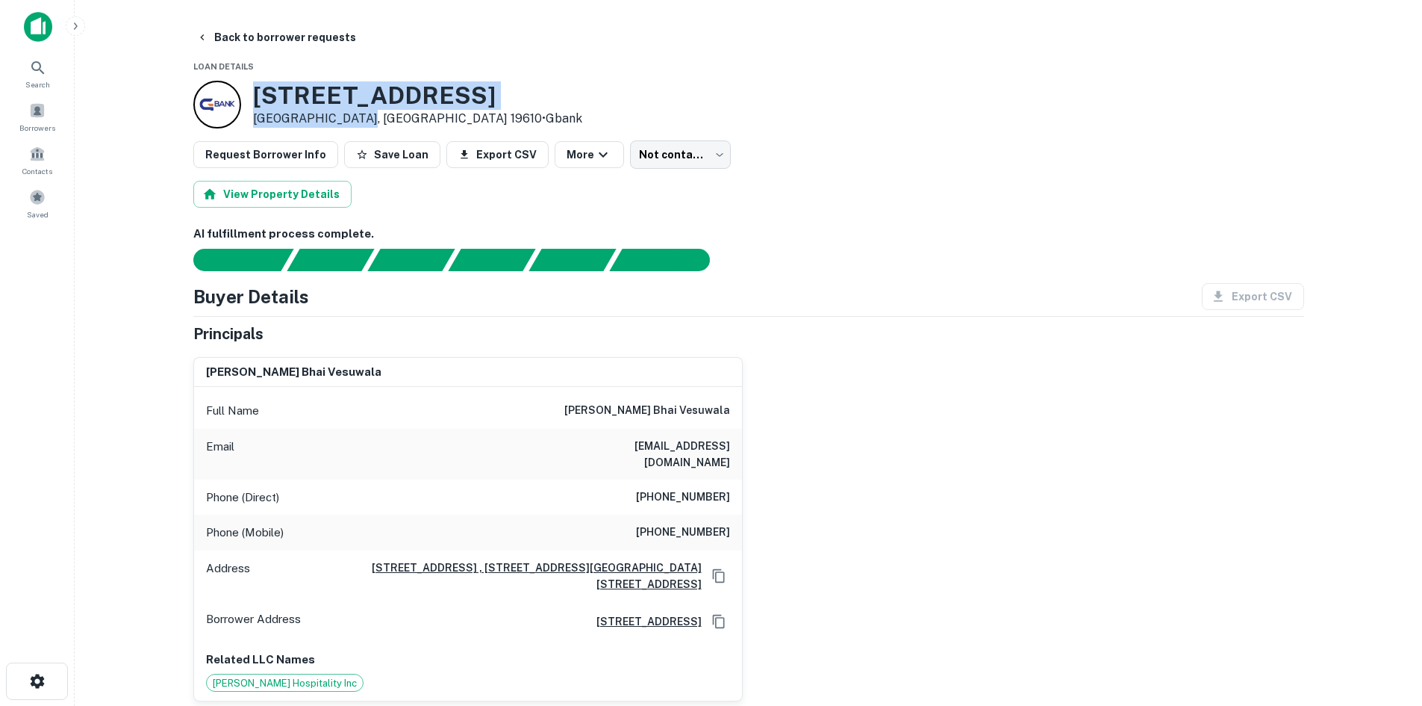
drag, startPoint x: 253, startPoint y: 102, endPoint x: 352, endPoint y: 124, distance: 101.8
click at [352, 124] on div "635 Spring St Reading, PA 19610 • Gbank" at bounding box center [417, 104] width 329 height 46
copy div "[STREET_ADDRESS]"
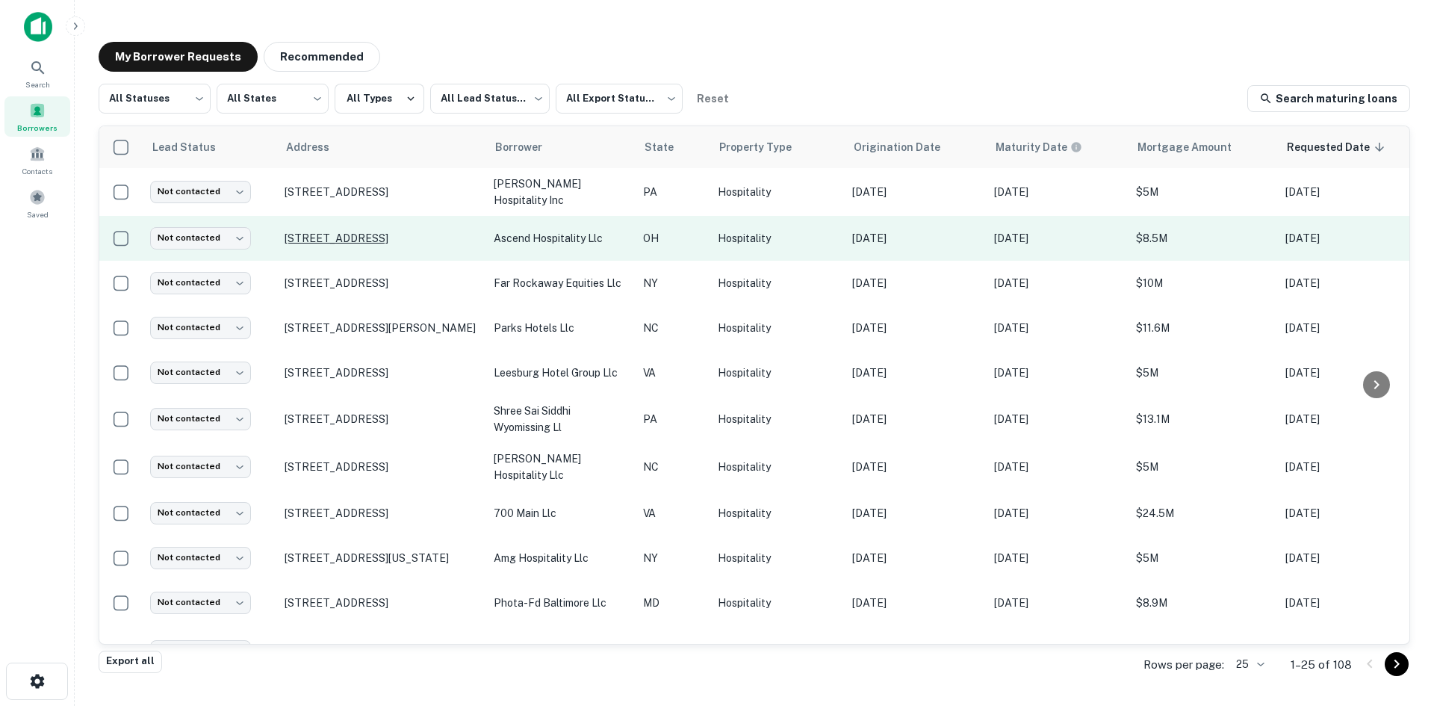
click at [367, 237] on p "6035 Enterprise Pkwy Solon, OH 44139" at bounding box center [381, 237] width 194 height 13
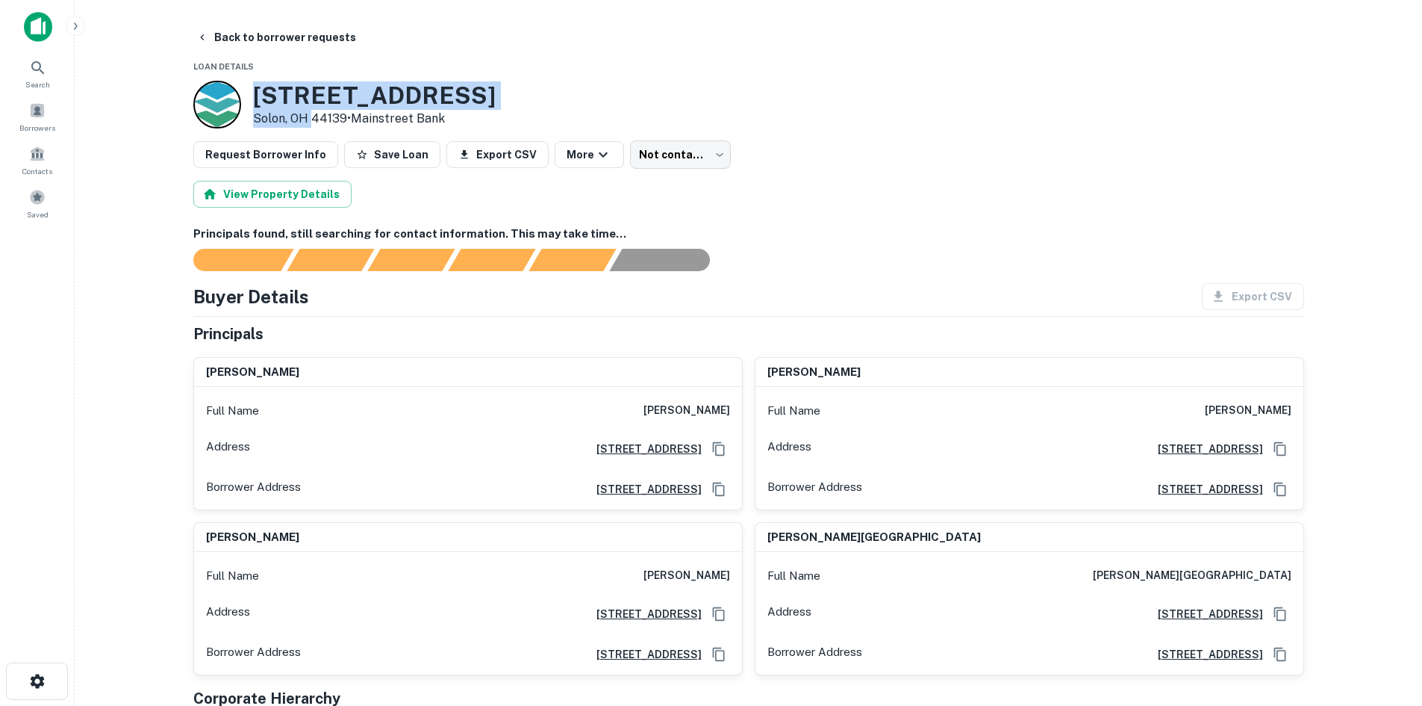
drag, startPoint x: 259, startPoint y: 85, endPoint x: 311, endPoint y: 111, distance: 57.8
click at [311, 111] on div "6035 Enterprise Pkwy Solon, OH 44139 • Mainstreet Bank" at bounding box center [374, 104] width 243 height 46
copy div "6035 Enterprise Pkwy Solon, OH"
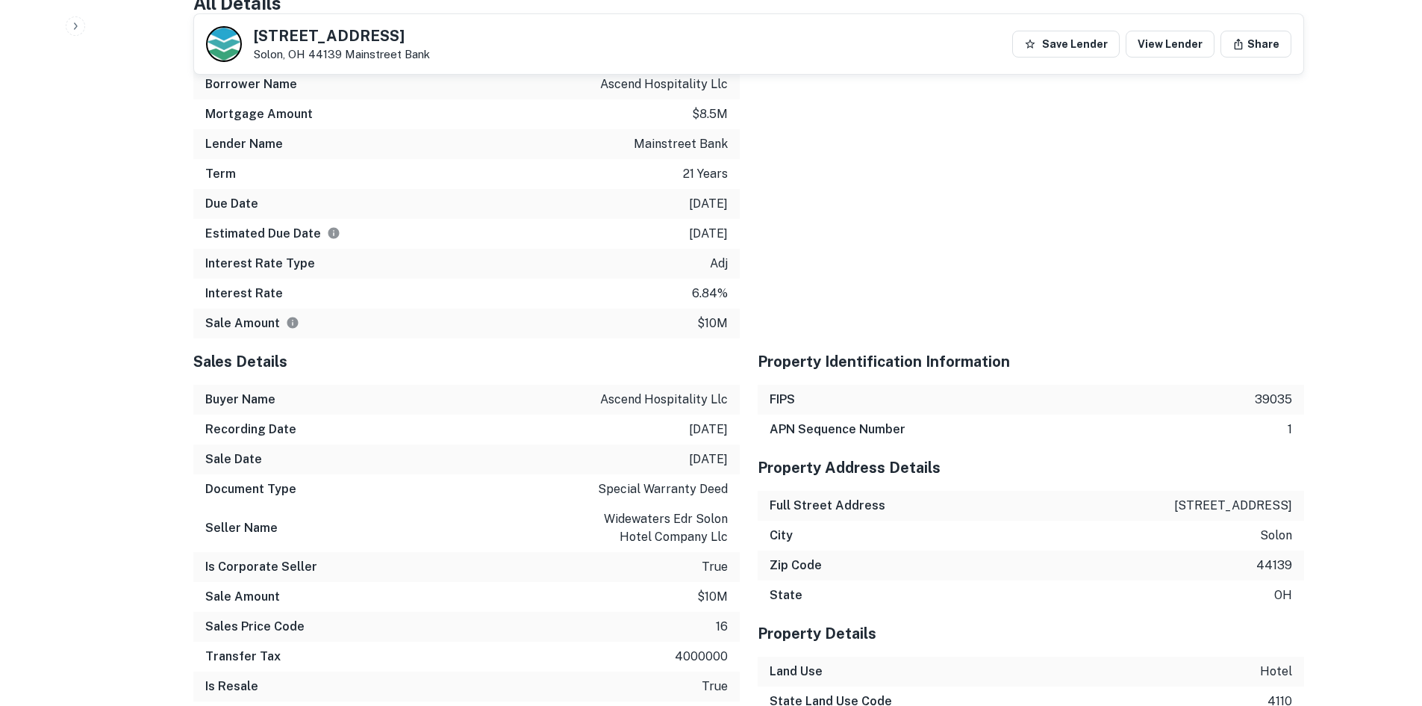
scroll to position [1692, 0]
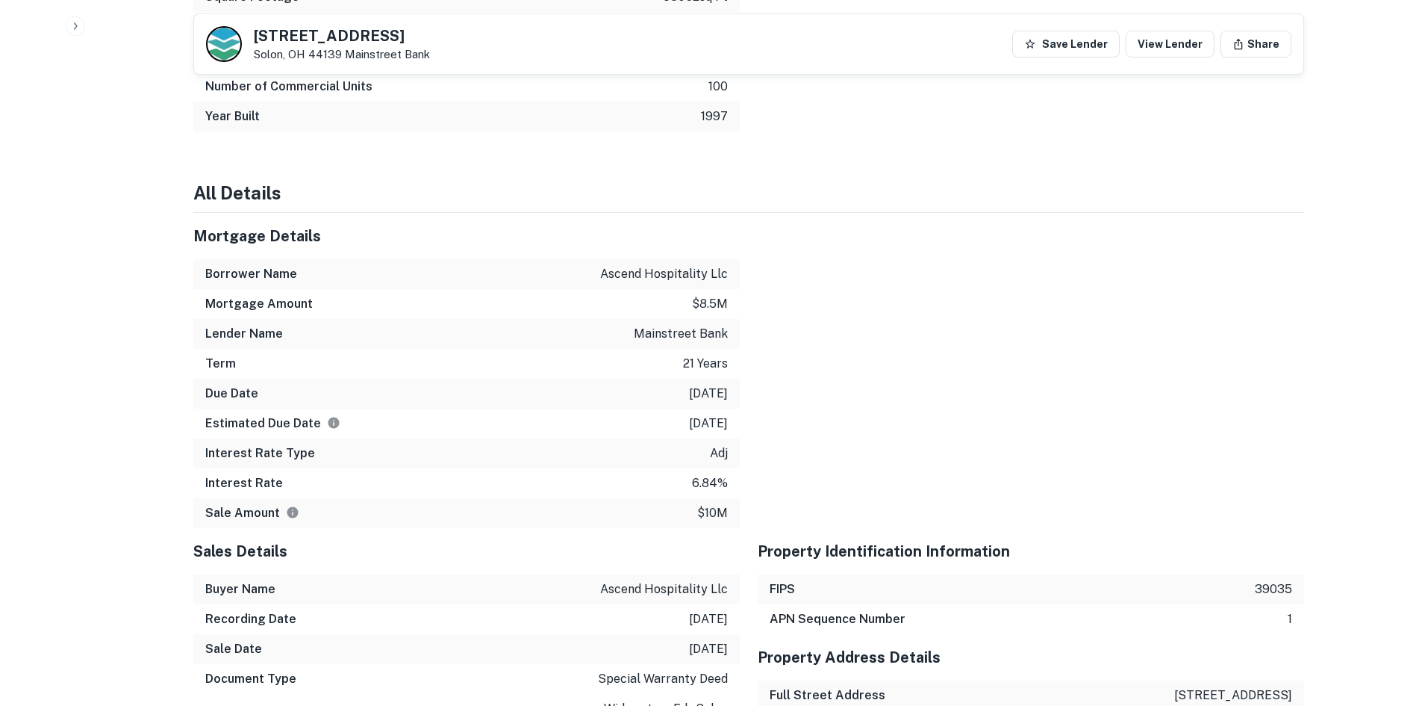
click at [659, 267] on p "ascend hospitality llc" at bounding box center [664, 274] width 128 height 18
copy p "ascend hospitality llc"
click at [852, 311] on div at bounding box center [1022, 370] width 564 height 315
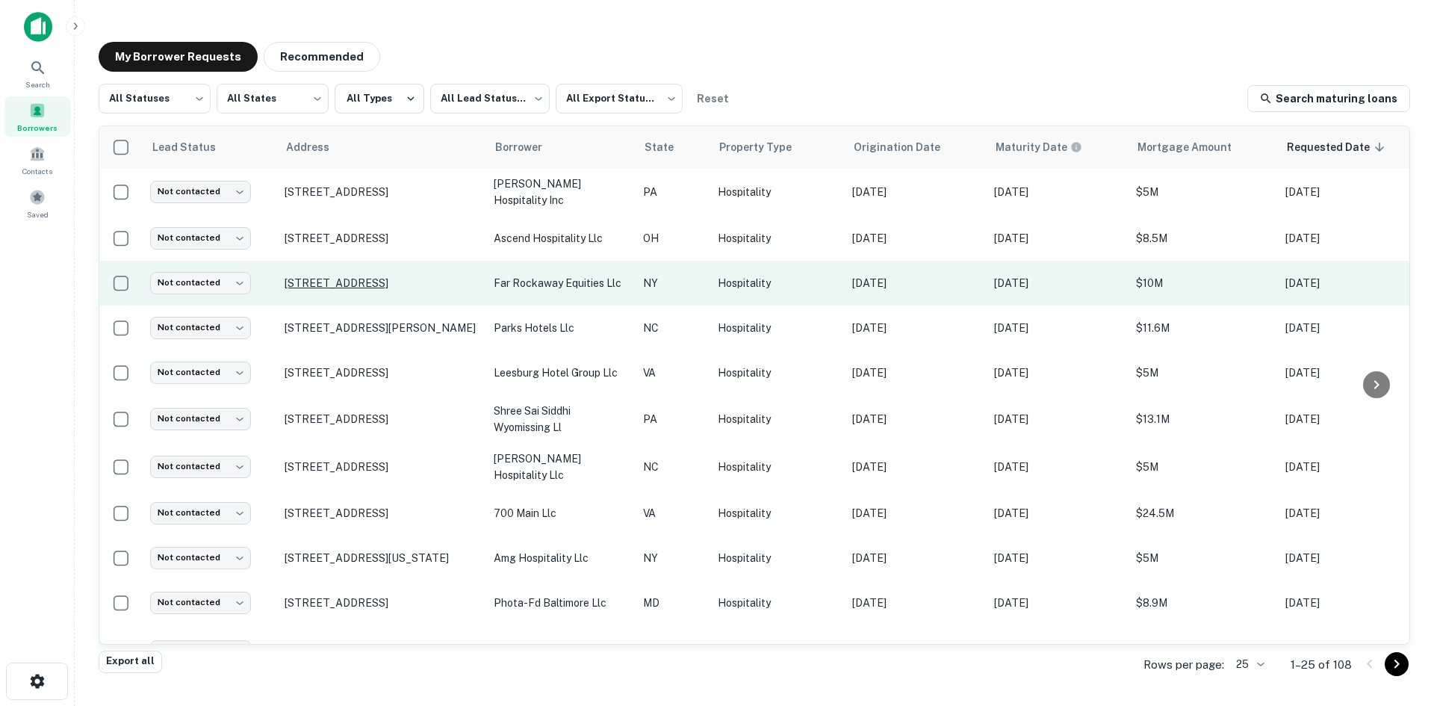
click at [445, 284] on p "2384 Atlantic Ave Brooklyn, NY 11233" at bounding box center [381, 282] width 194 height 13
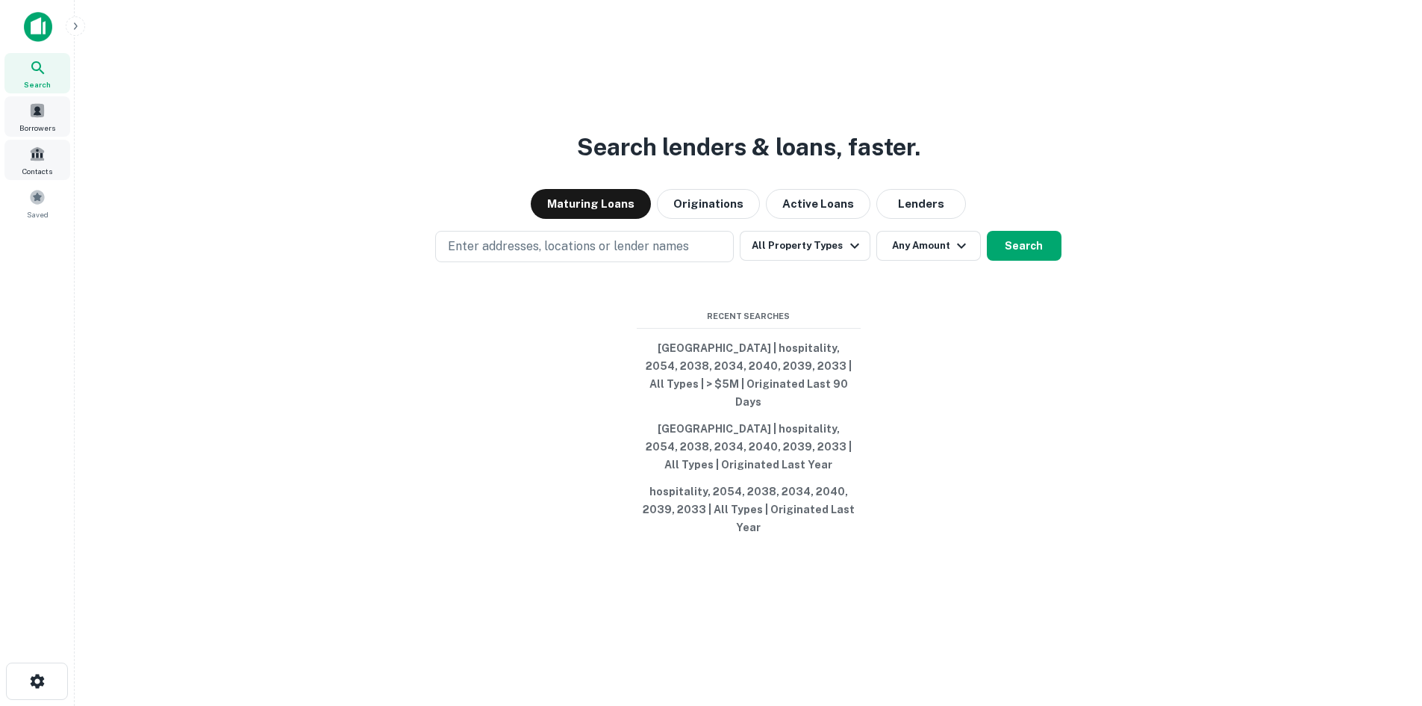
click at [37, 131] on span "Borrowers" at bounding box center [37, 128] width 36 height 12
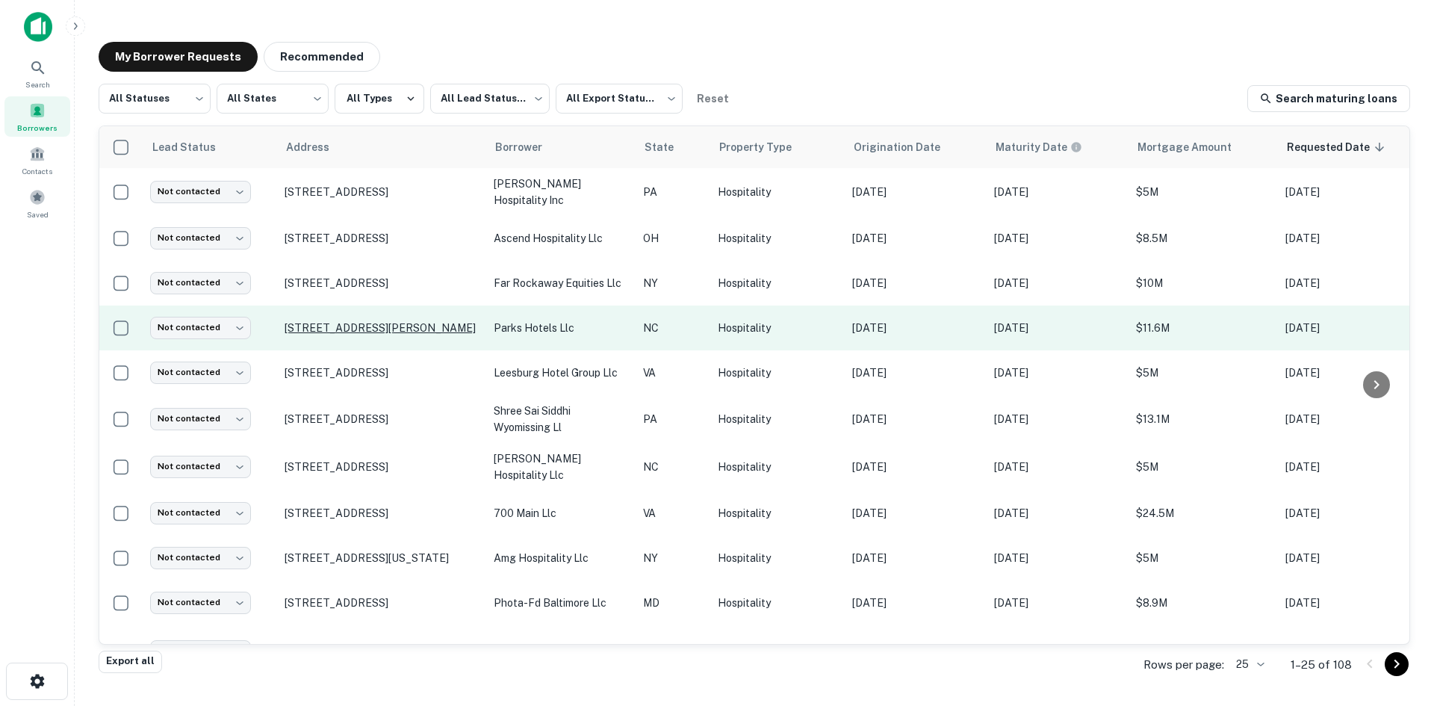
click at [406, 321] on p "2935 Saconn Dr Burlington, NC 27215" at bounding box center [381, 327] width 194 height 13
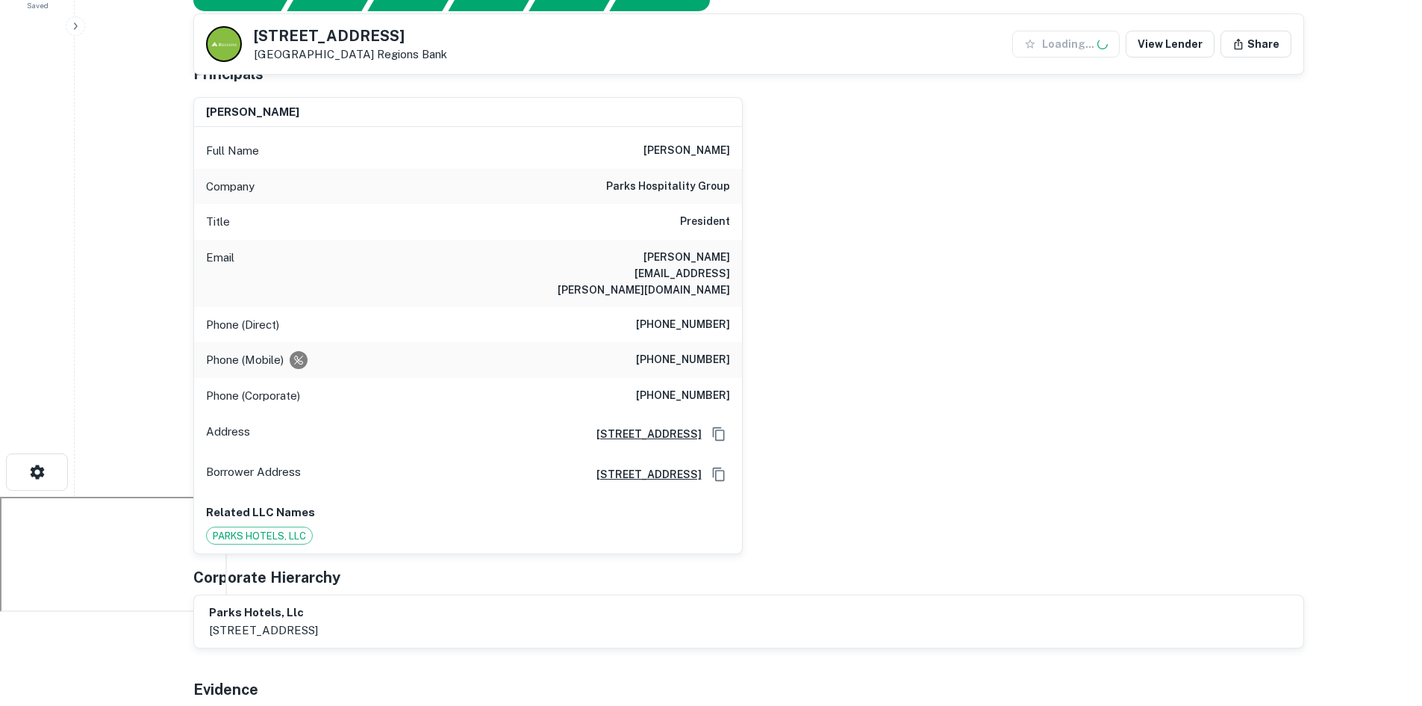
scroll to position [224, 0]
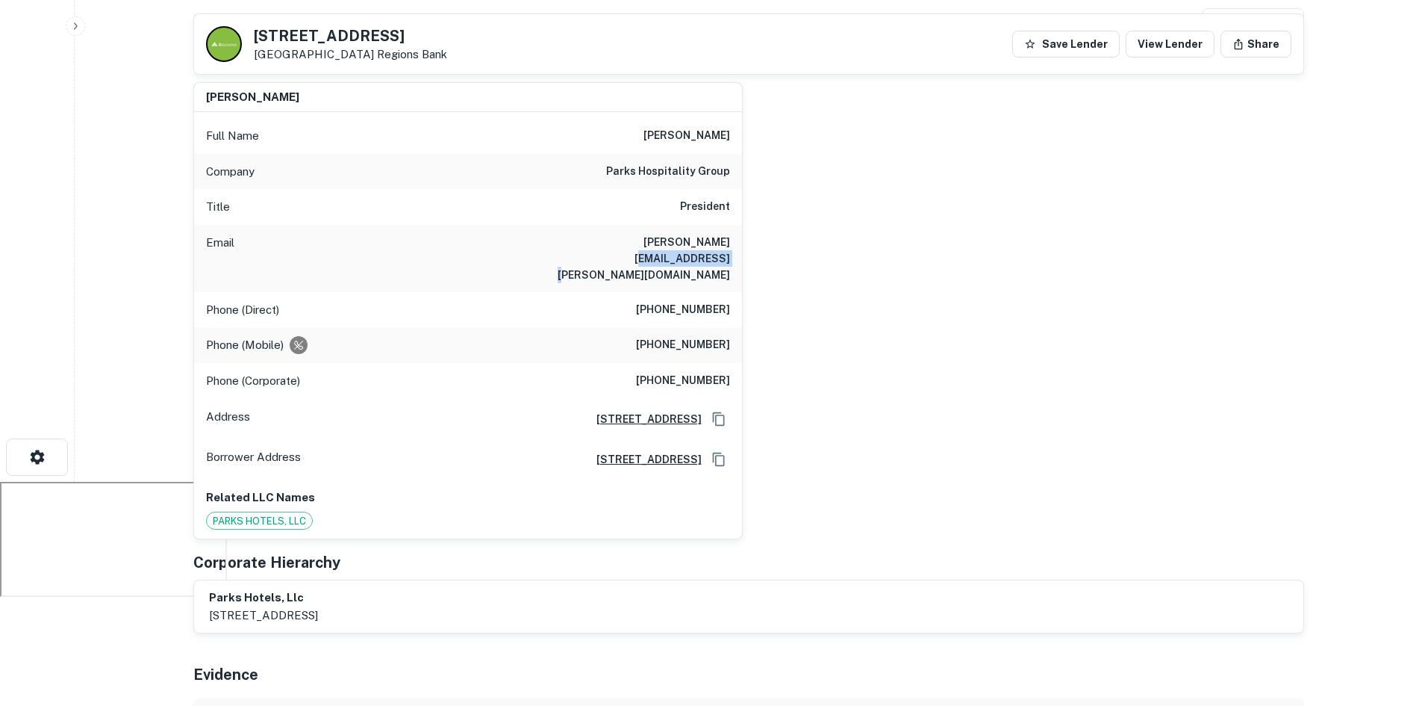
drag, startPoint x: 651, startPoint y: 245, endPoint x: 754, endPoint y: 251, distance: 103.2
click at [754, 251] on div "shaunak patel Full Name shaunak patel Company parks hospitality group Title Pre…" at bounding box center [742, 305] width 1123 height 470
copy h6 "parkshotels.com"
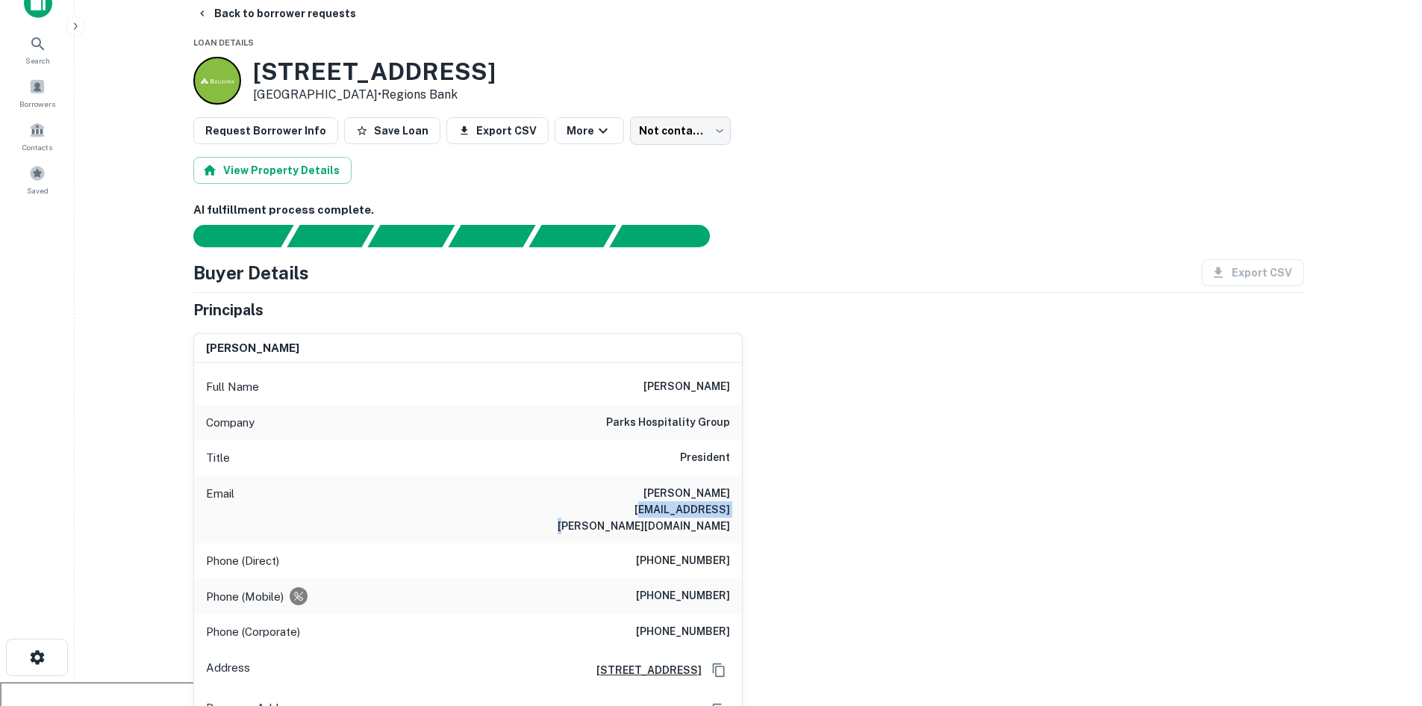
scroll to position [0, 0]
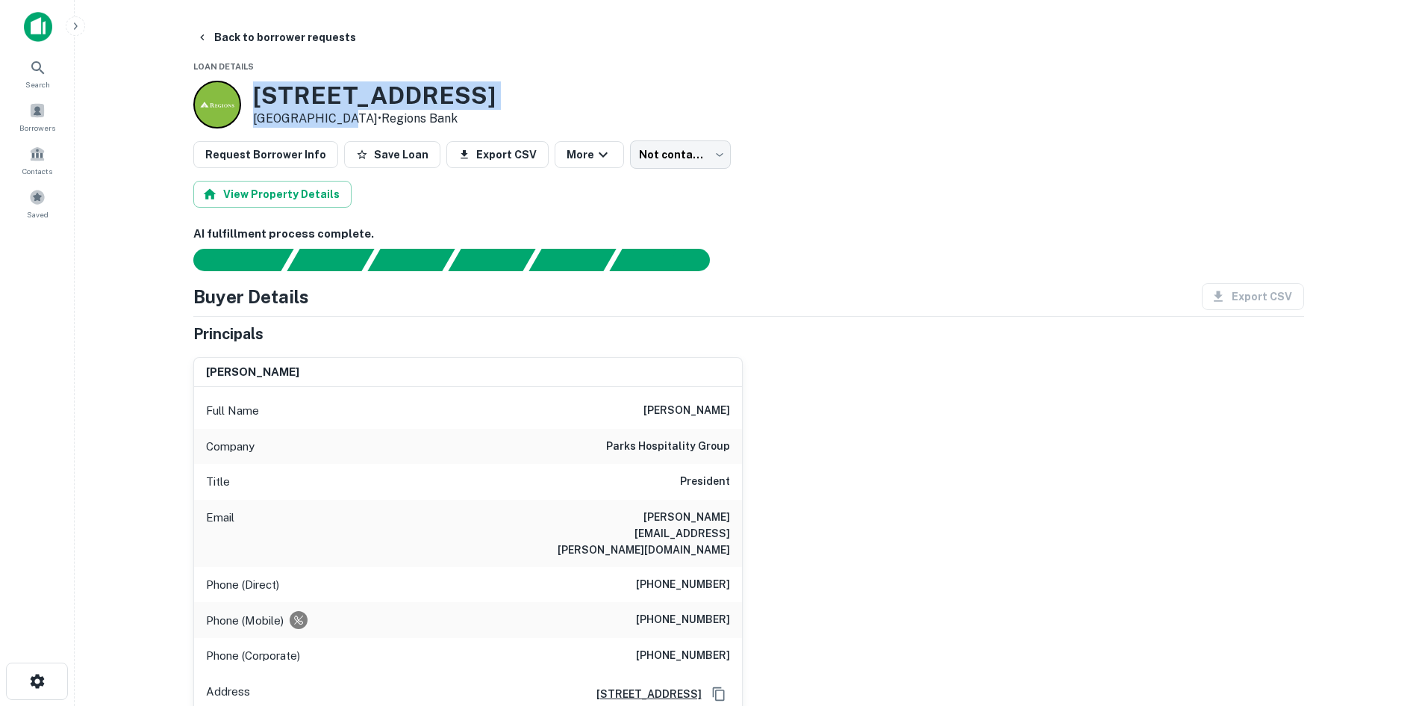
drag, startPoint x: 250, startPoint y: 100, endPoint x: 334, endPoint y: 113, distance: 84.7
click at [334, 113] on div "2935 Saconn Dr Burlington, NC 27215 • Regions Bank" at bounding box center [344, 105] width 302 height 48
copy div "2935 Saconn Dr Burlington, NC"
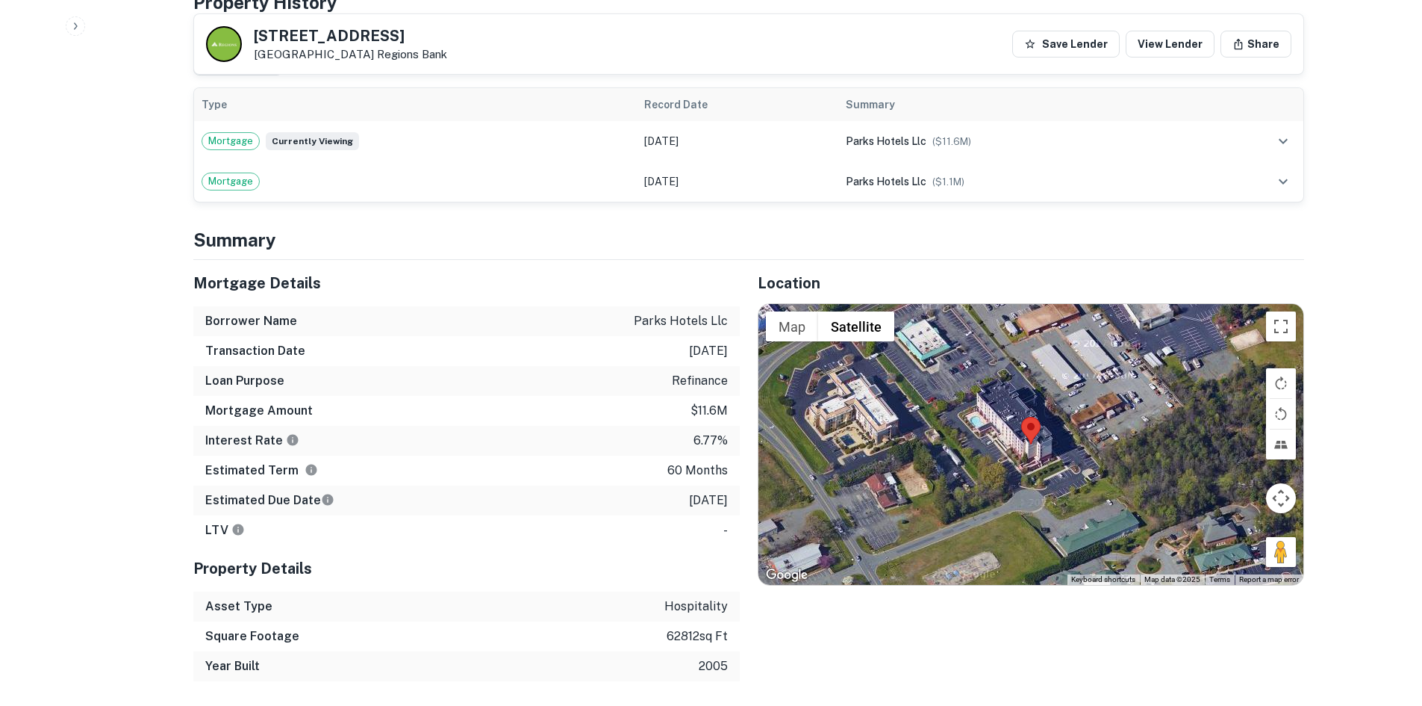
scroll to position [1195, 0]
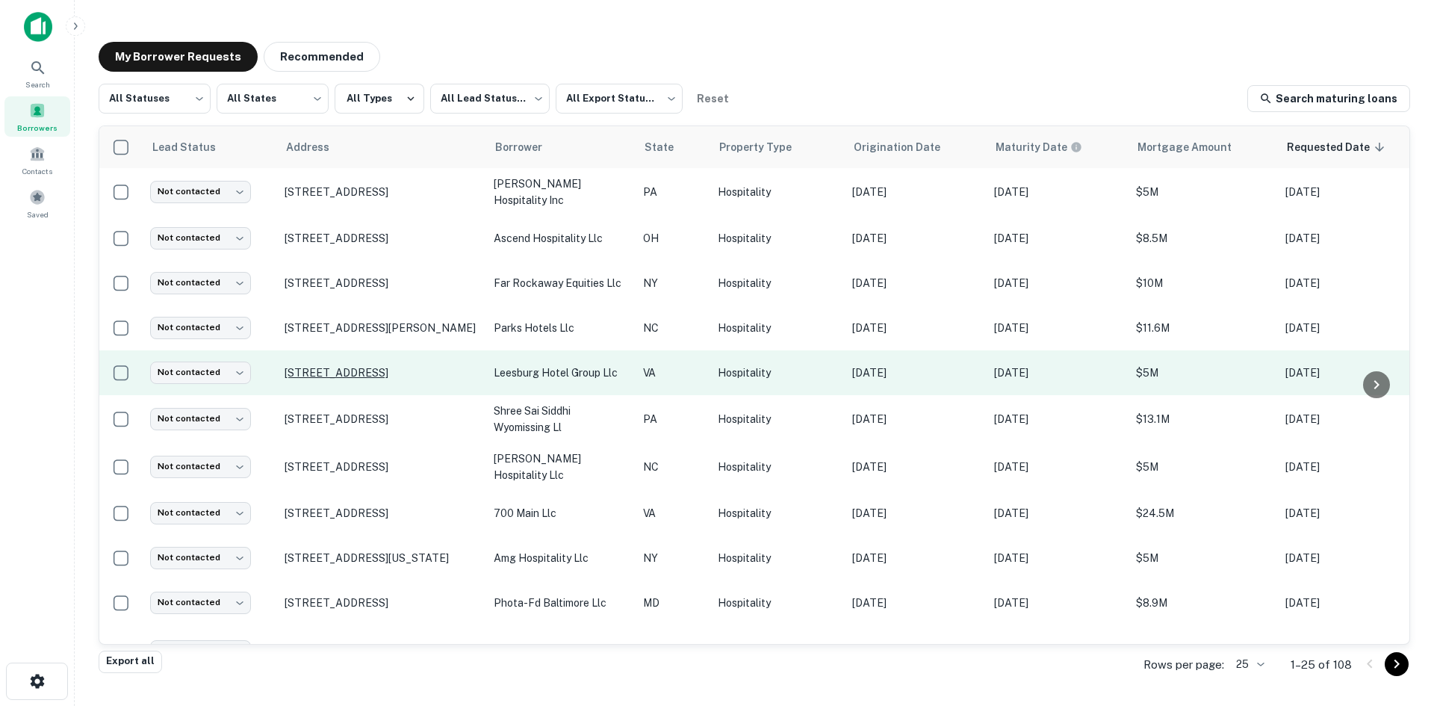
click at [404, 373] on p "[STREET_ADDRESS]" at bounding box center [381, 372] width 194 height 13
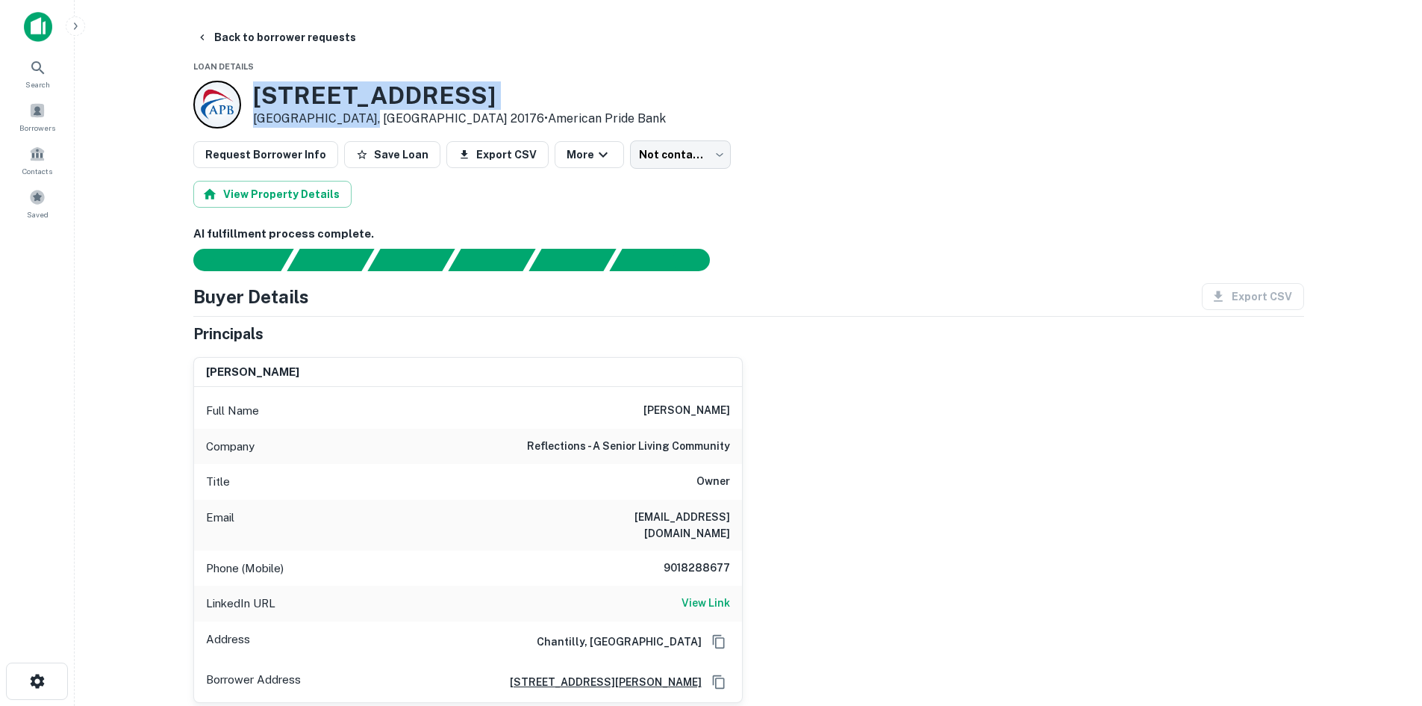
drag, startPoint x: 258, startPoint y: 92, endPoint x: 361, endPoint y: 122, distance: 106.8
click at [361, 122] on div "726 E Market St Leesburg, VA 20176 • American Pride Bank" at bounding box center [459, 104] width 413 height 46
copy div "[STREET_ADDRESS]"
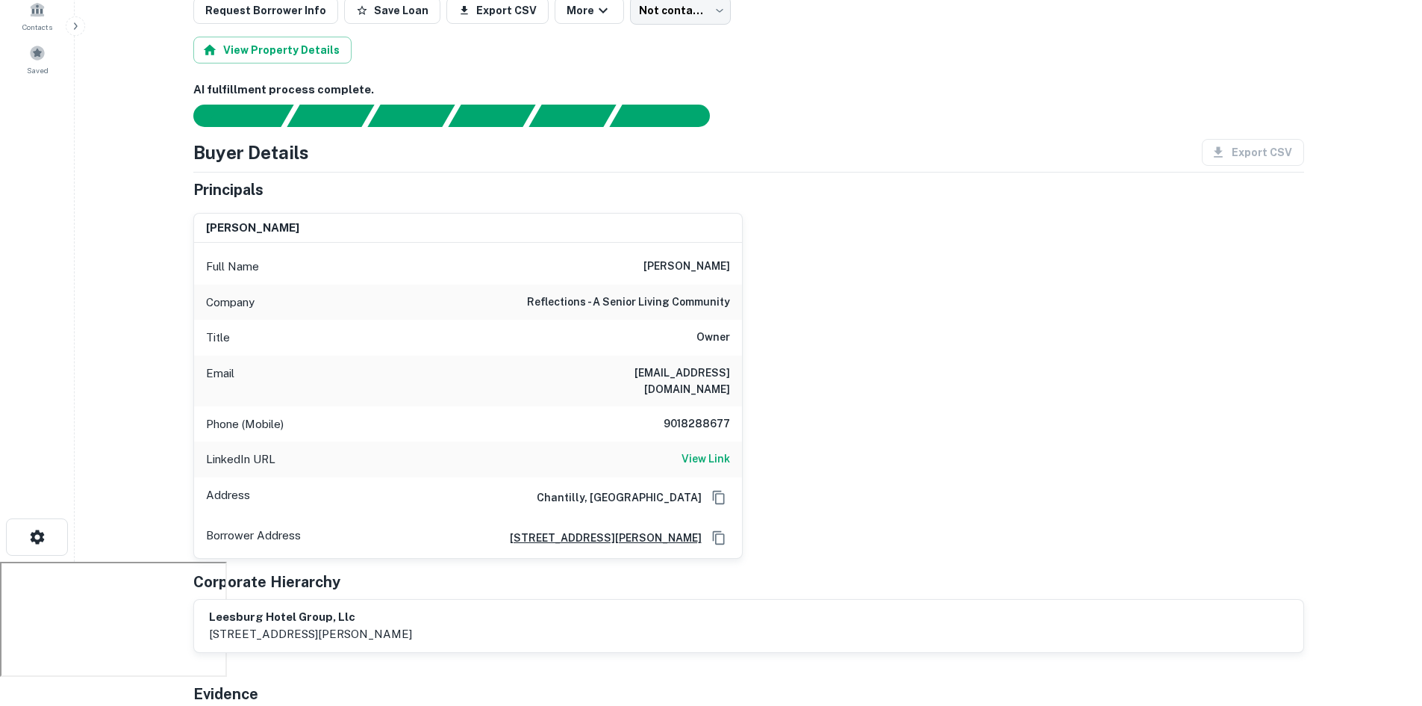
scroll to position [149, 0]
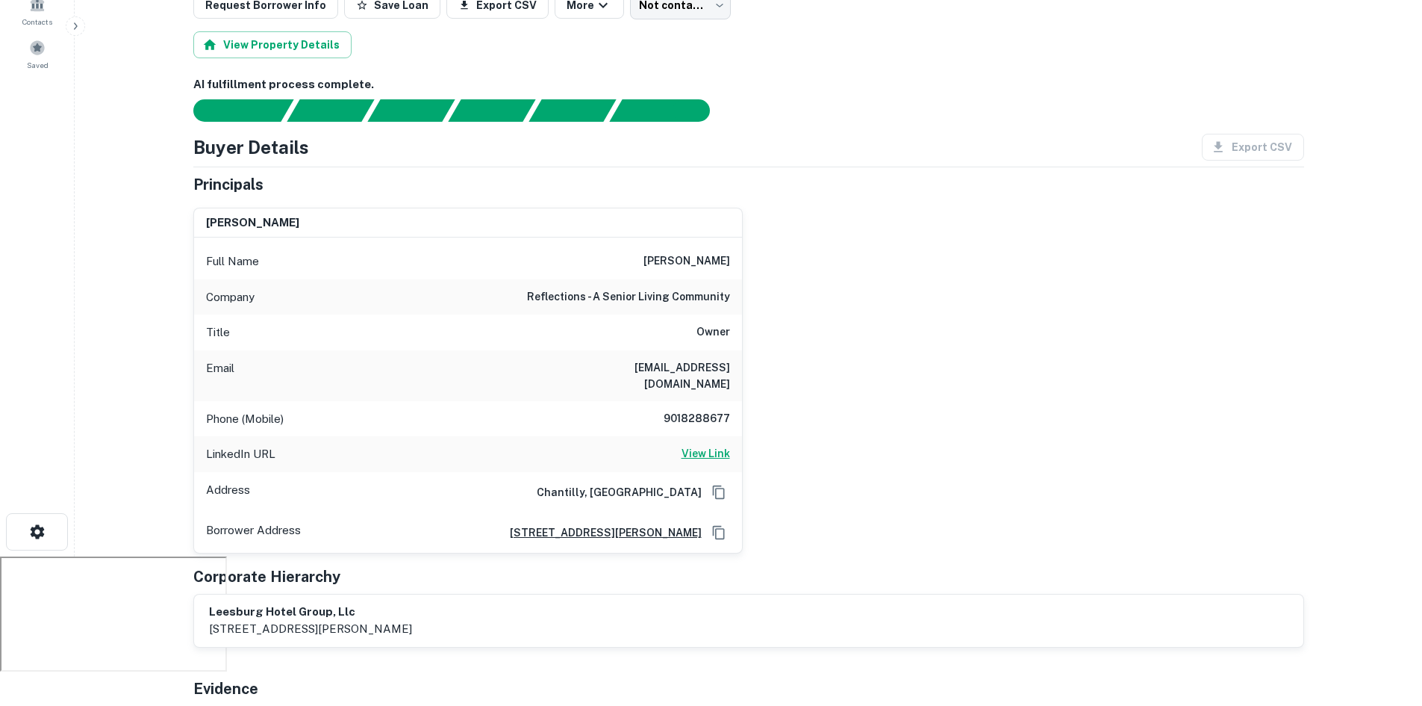
click at [722, 445] on h6 "View Link" at bounding box center [706, 453] width 49 height 16
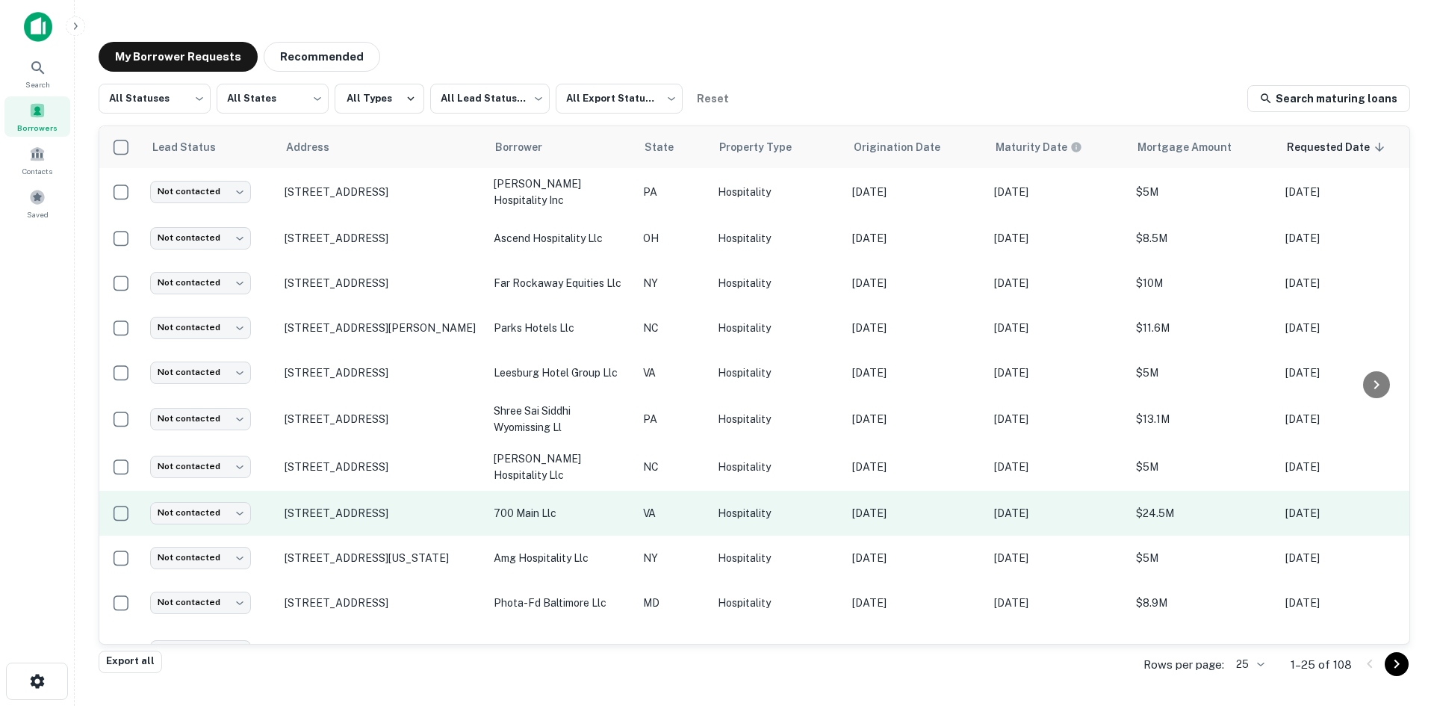
click at [385, 507] on td "700 E Main St Richmond, VA 23219" at bounding box center [381, 513] width 209 height 45
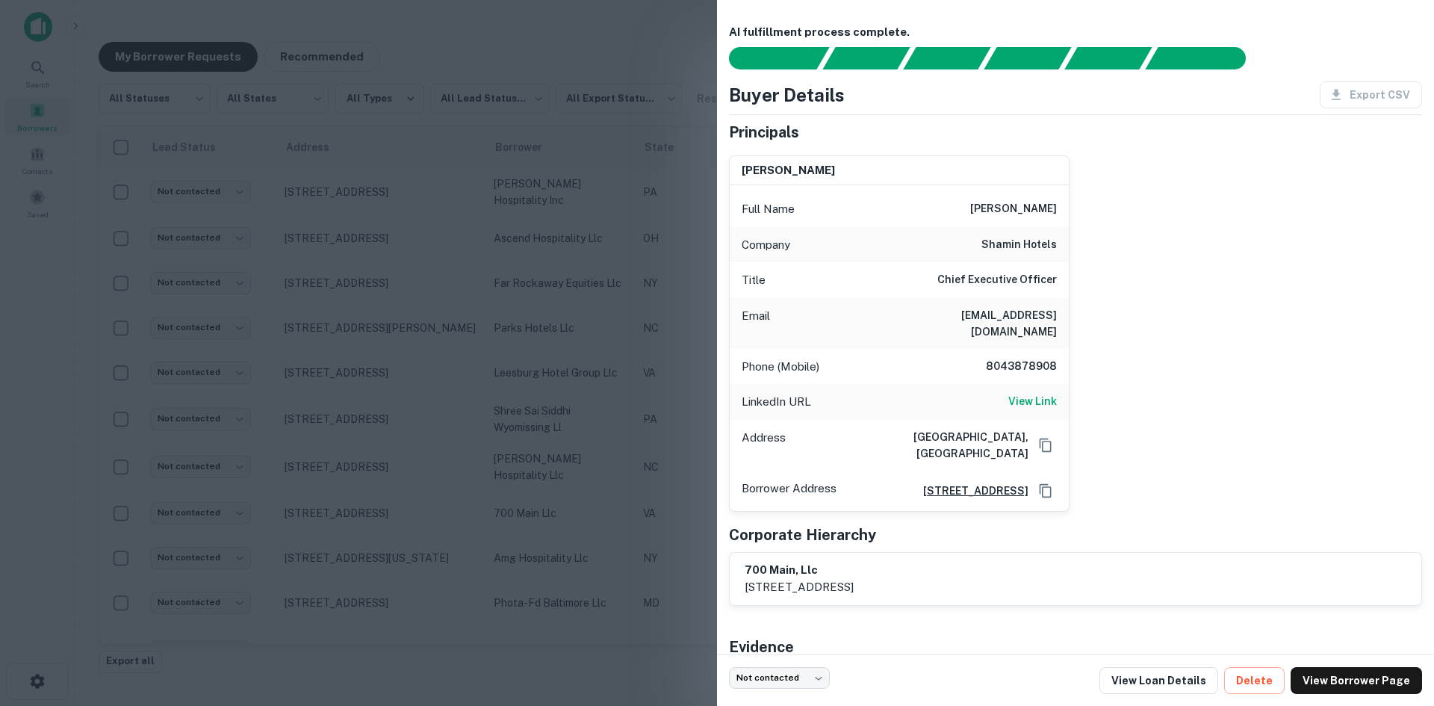
click at [385, 511] on div at bounding box center [717, 353] width 1434 height 706
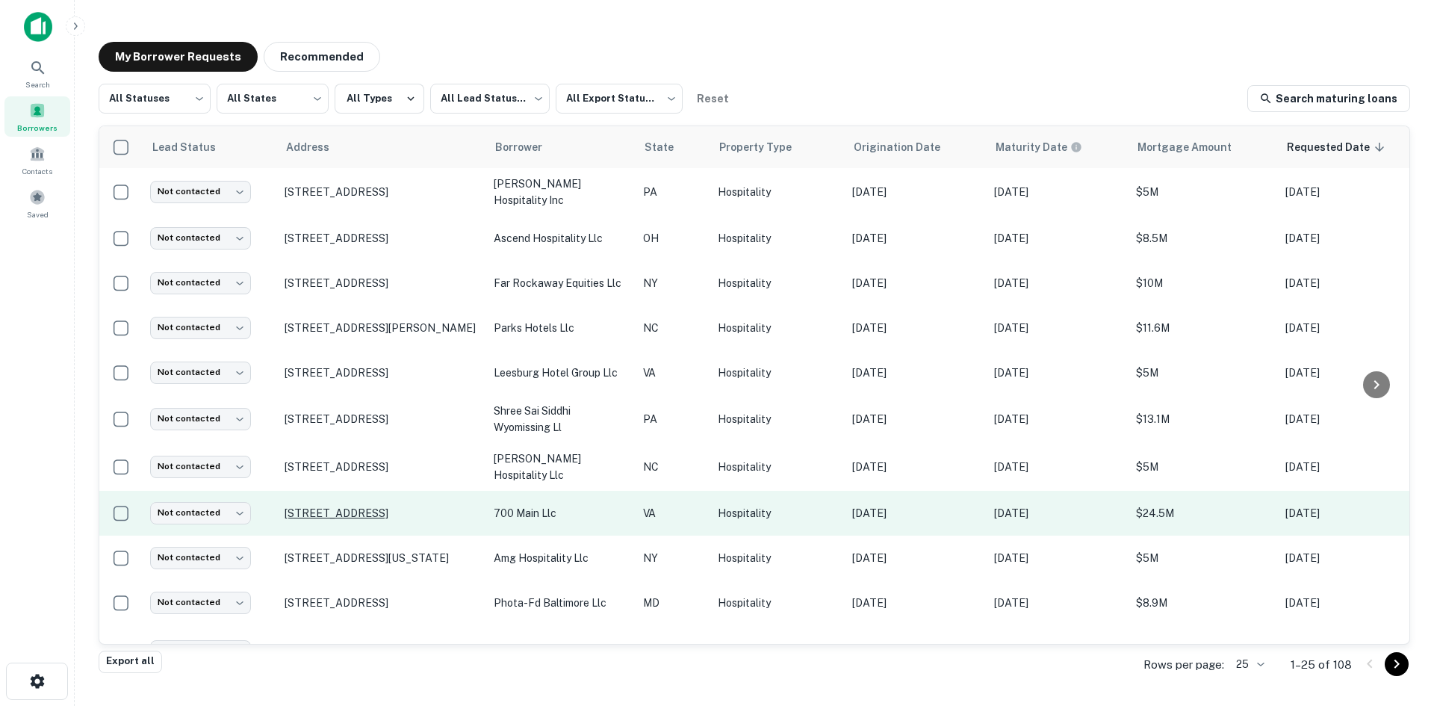
click at [385, 512] on p "700 E Main St Richmond, VA 23219" at bounding box center [381, 512] width 194 height 13
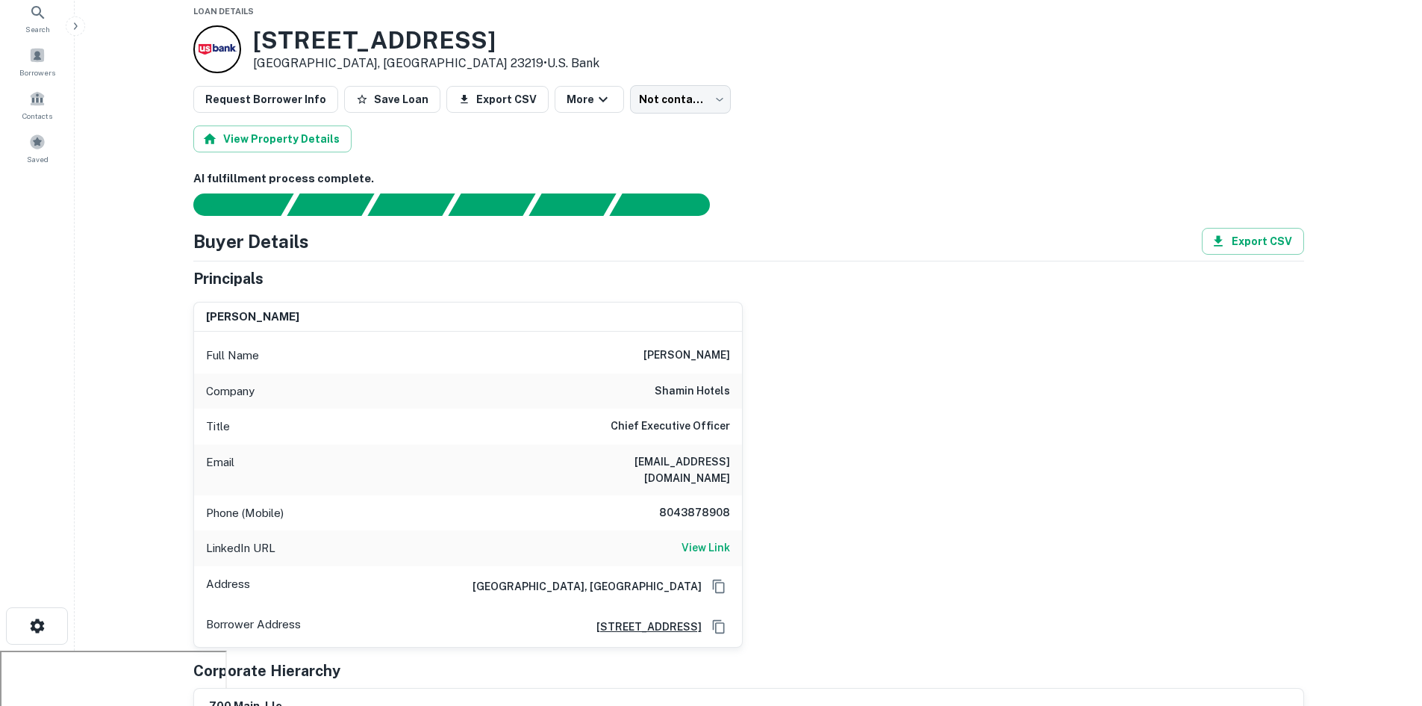
scroll to position [149, 0]
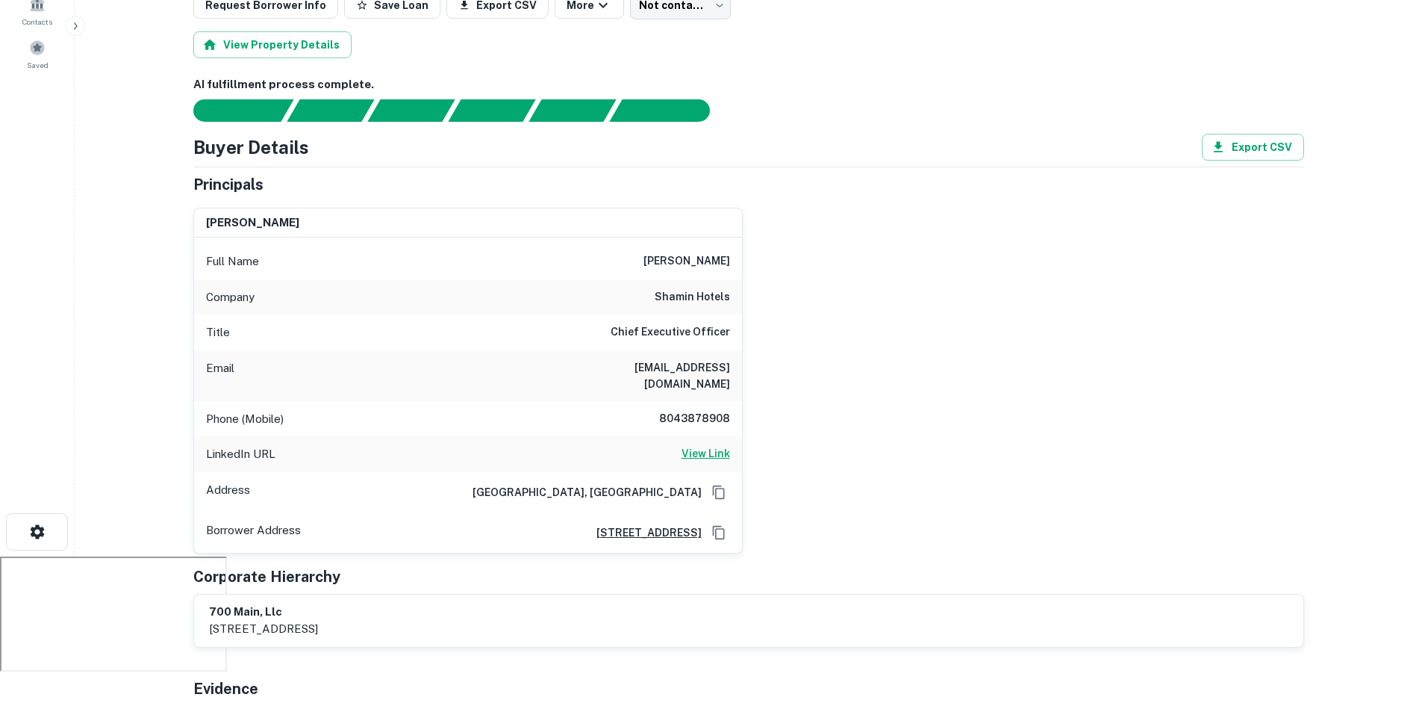
click at [697, 445] on h6 "View Link" at bounding box center [706, 453] width 49 height 16
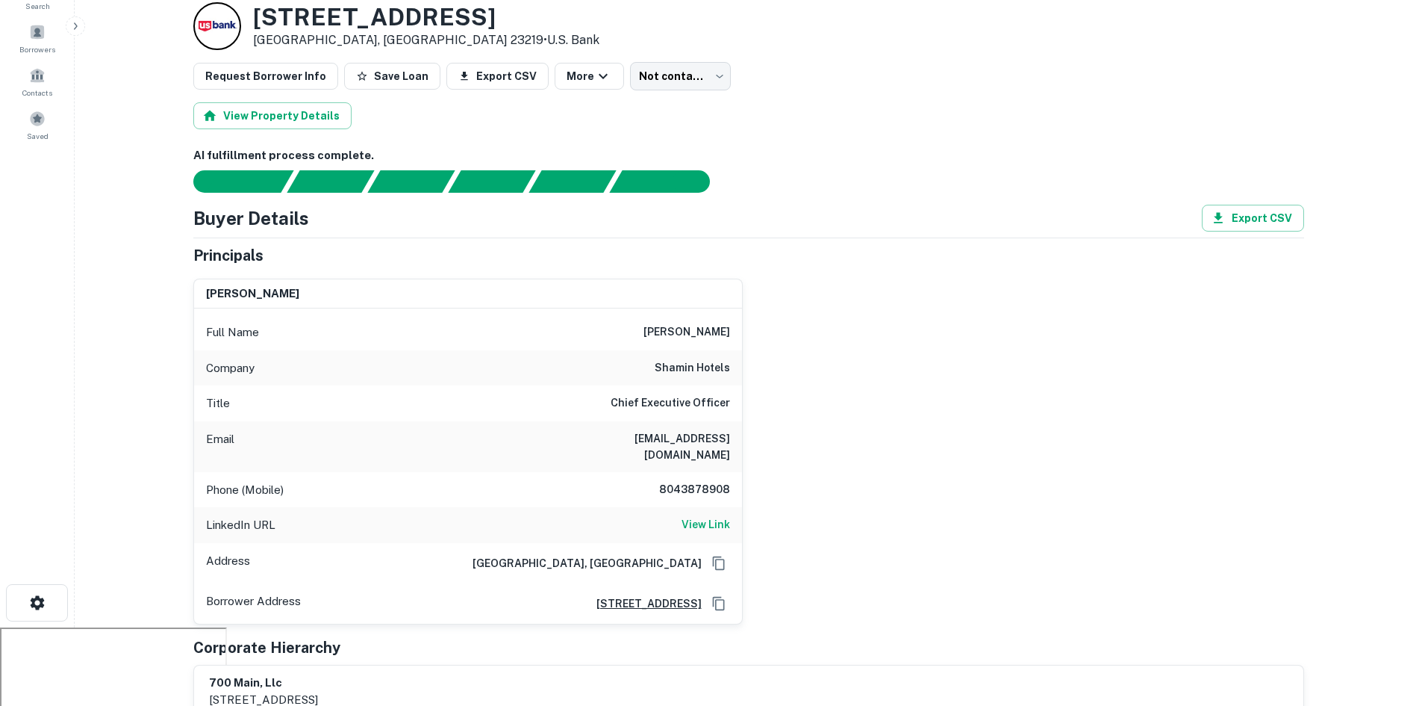
scroll to position [0, 0]
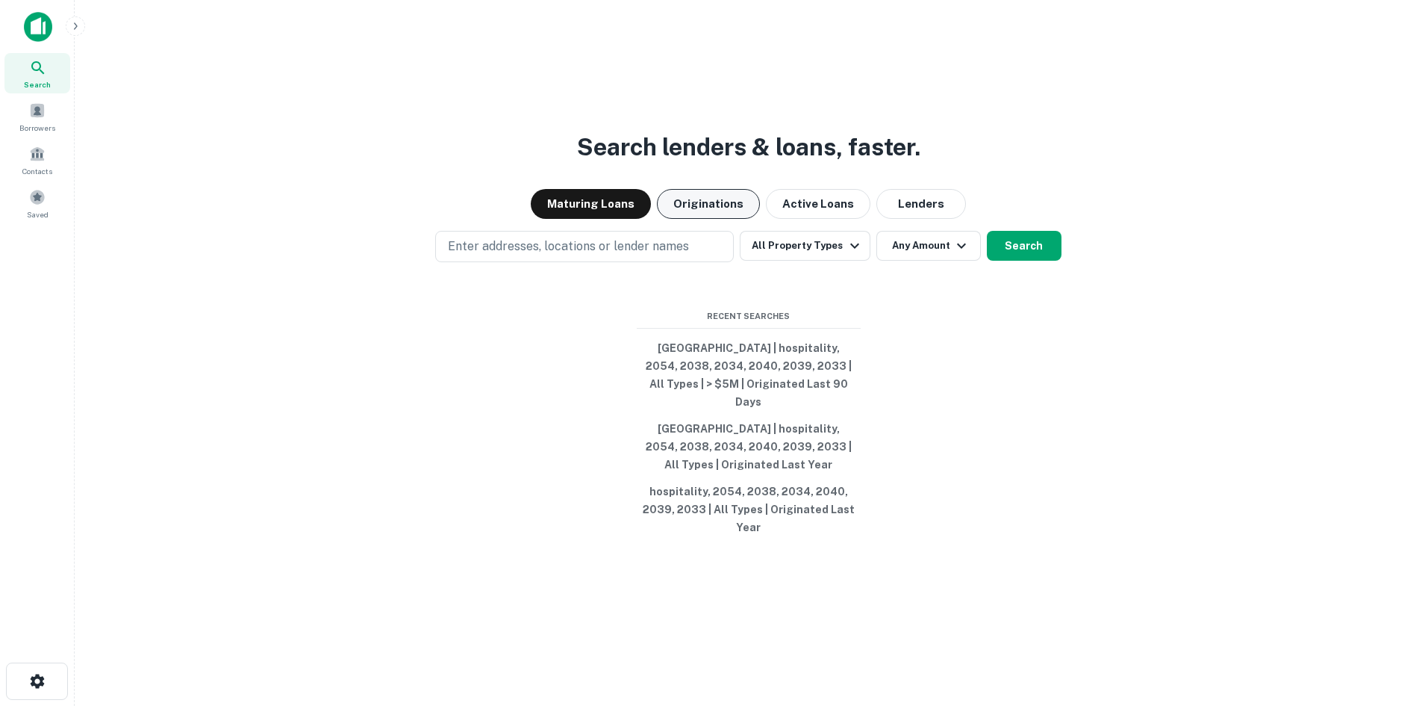
click at [703, 218] on button "Originations" at bounding box center [708, 204] width 103 height 30
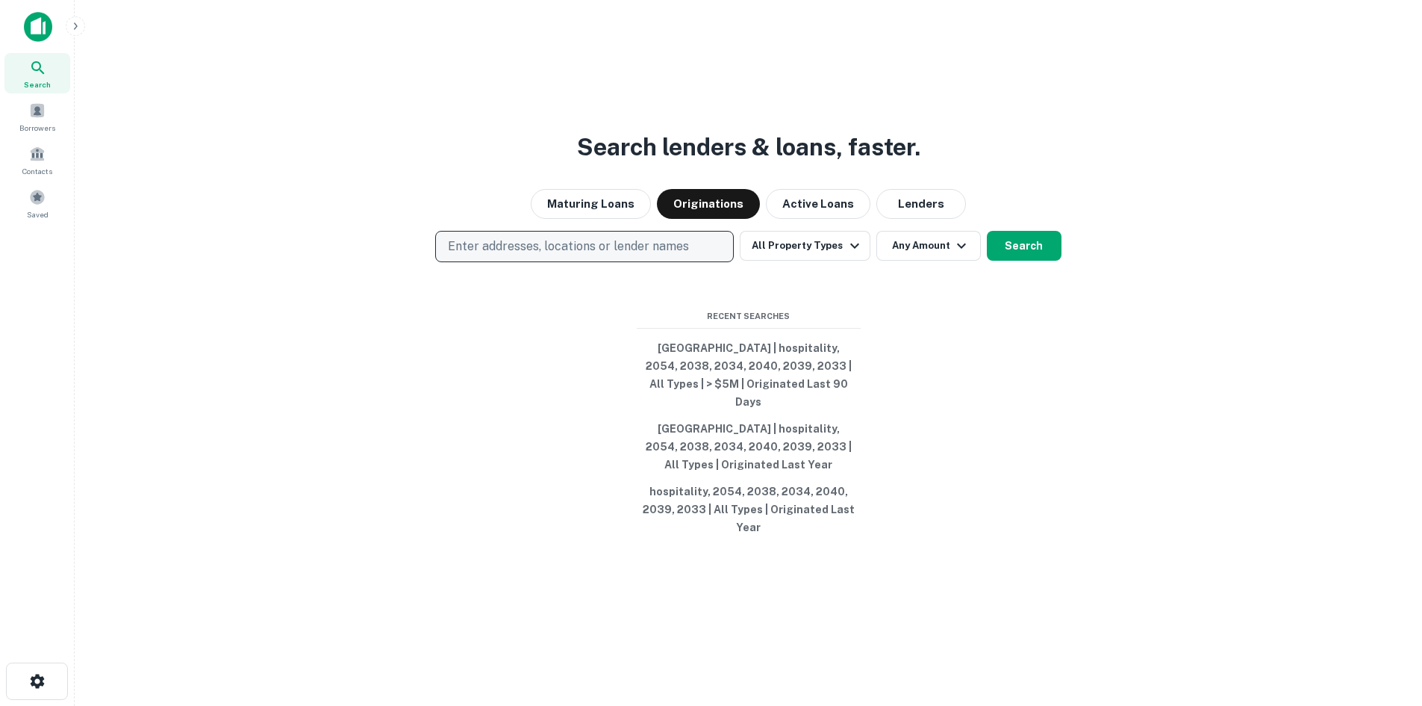
click at [654, 255] on p "Enter addresses, locations or lender names" at bounding box center [568, 246] width 241 height 18
type input "**********"
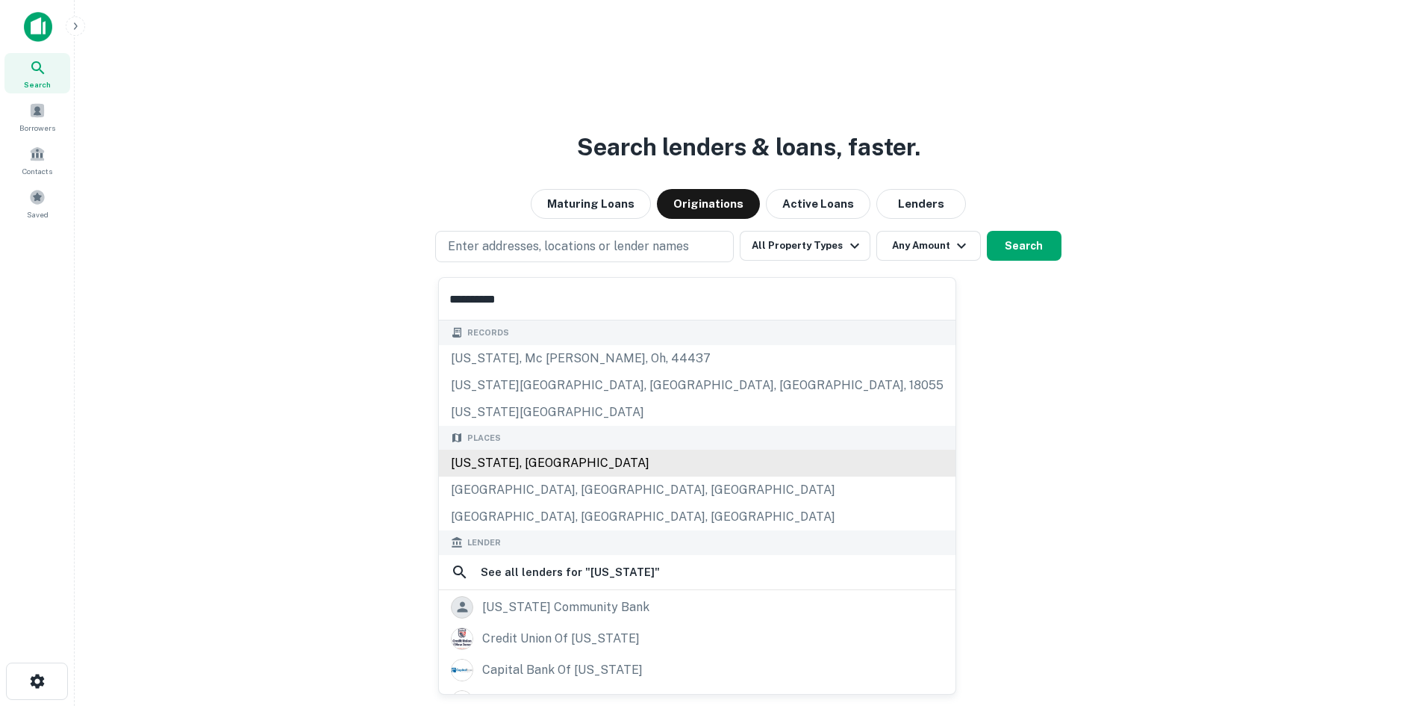
click at [557, 461] on div "[US_STATE], [GEOGRAPHIC_DATA]" at bounding box center [697, 462] width 517 height 27
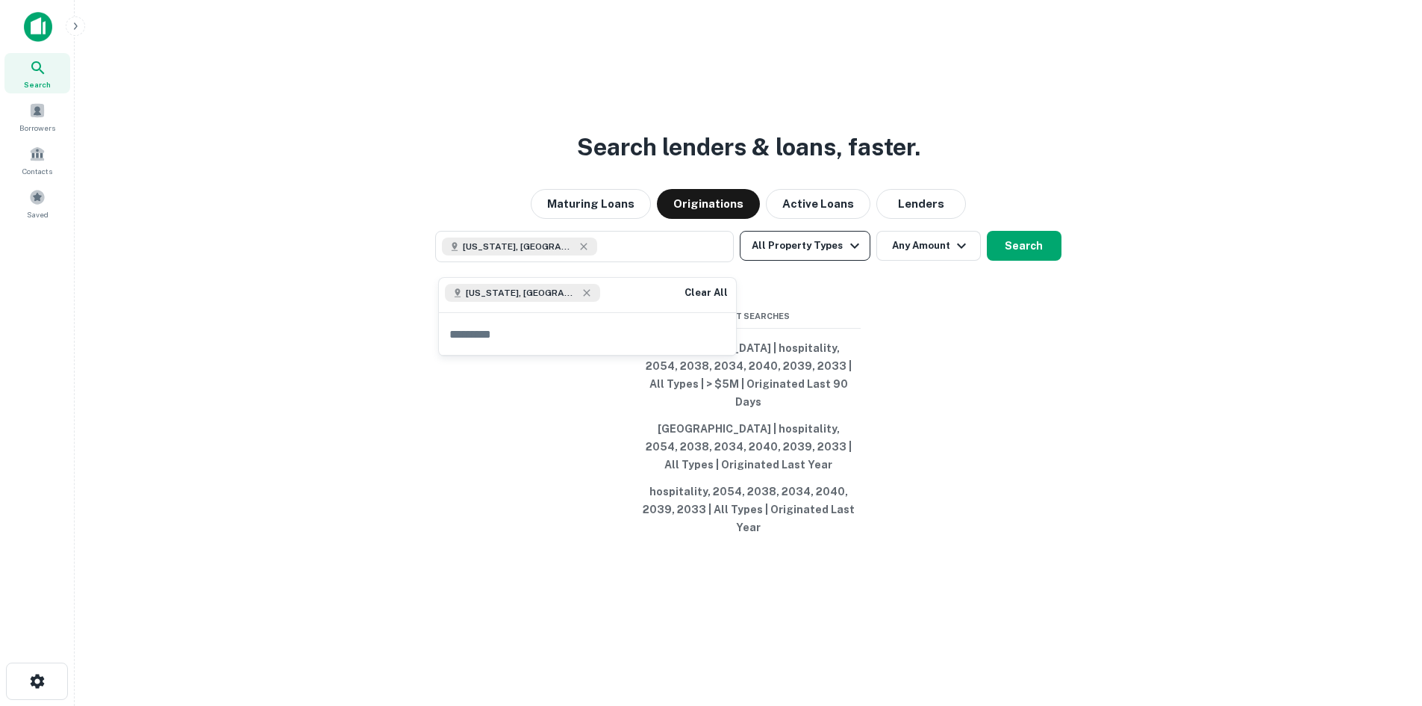
click at [765, 253] on button "All Property Types" at bounding box center [805, 246] width 130 height 30
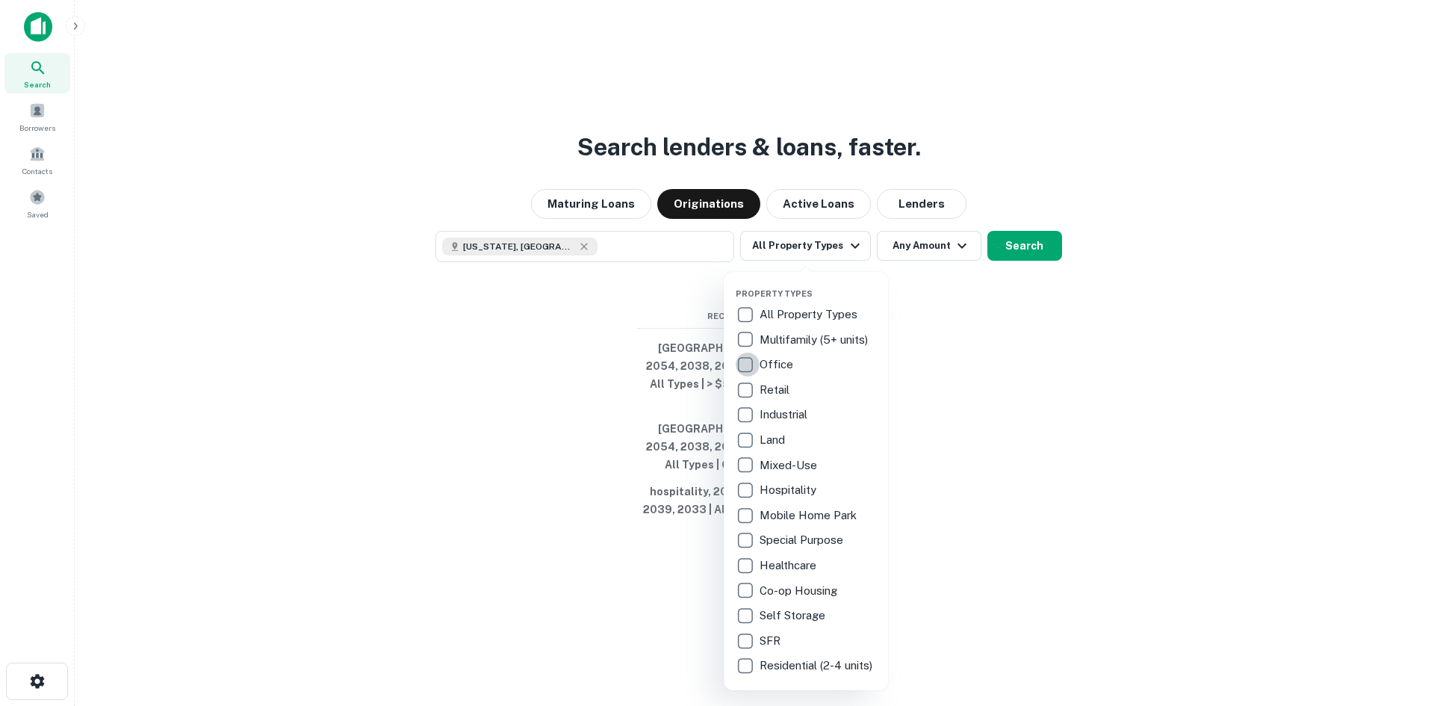
click at [752, 397] on div "All Property Types Multifamily (5+ units) Office Retail Industrial Land Mixed-U…" at bounding box center [805, 490] width 140 height 376
click at [909, 255] on div at bounding box center [717, 353] width 1434 height 706
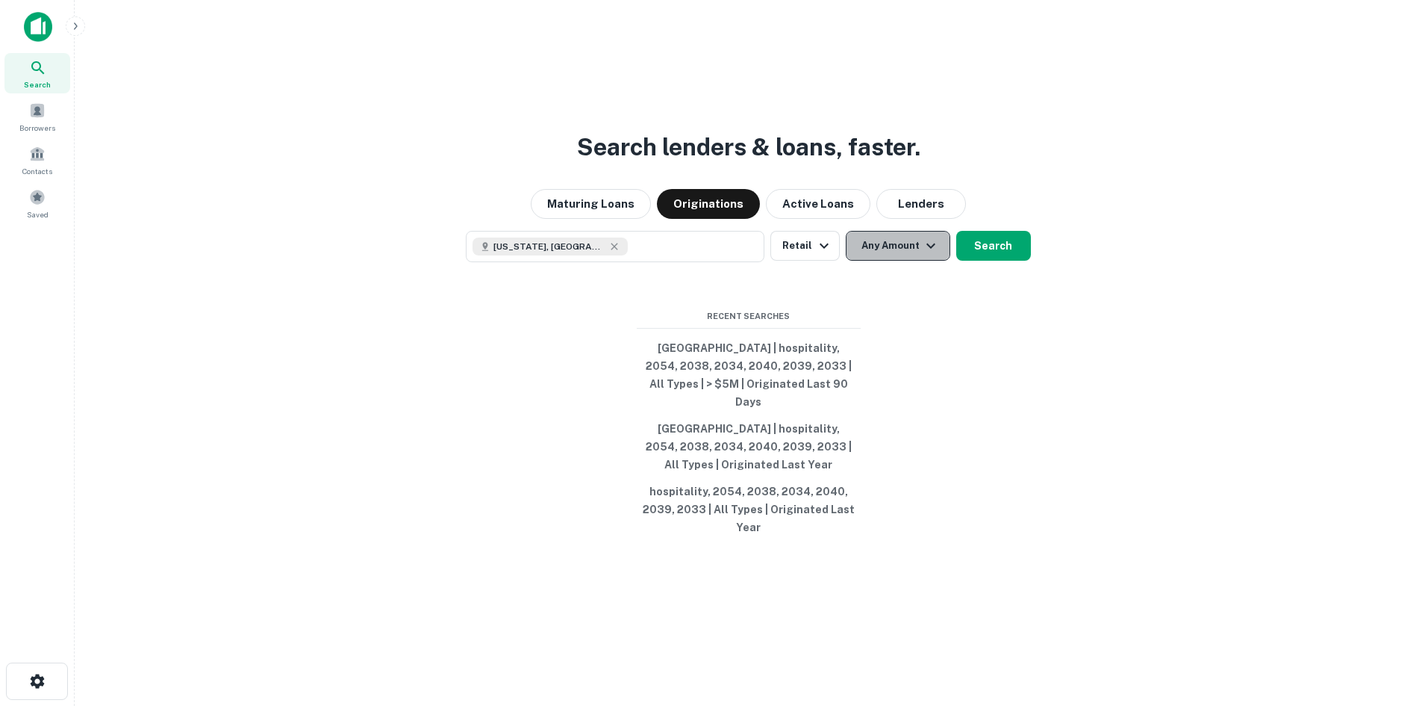
click at [909, 255] on button "Any Amount" at bounding box center [898, 246] width 105 height 30
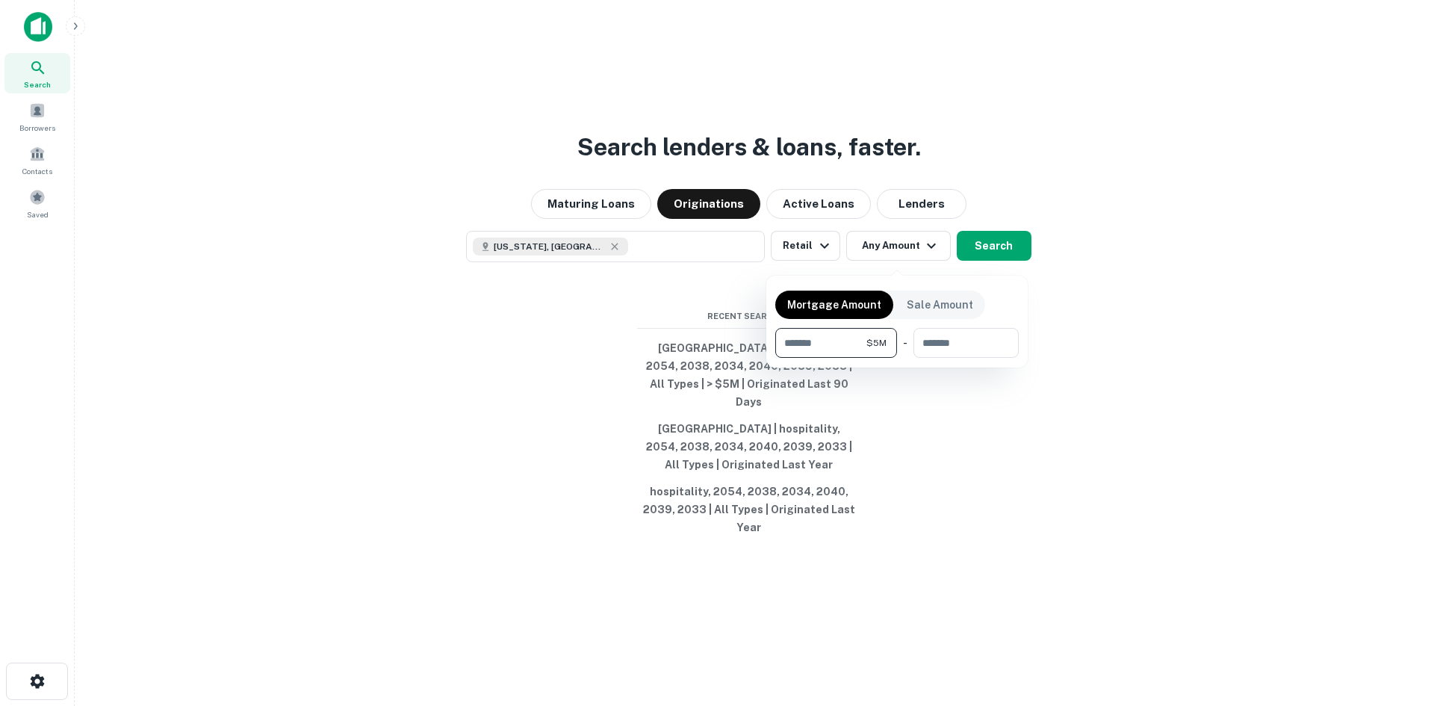
type input "*******"
click at [984, 262] on div at bounding box center [717, 353] width 1434 height 706
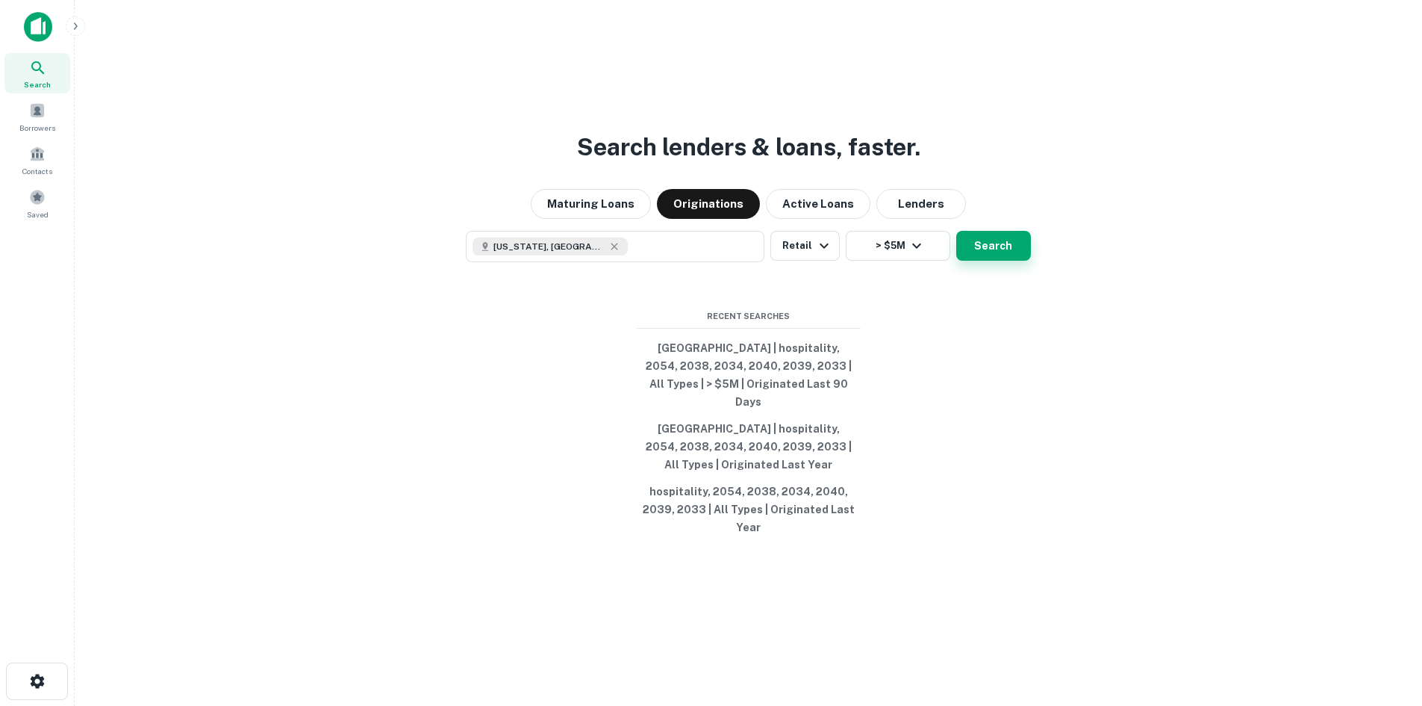
click at [989, 249] on button "Search" at bounding box center [993, 246] width 75 height 30
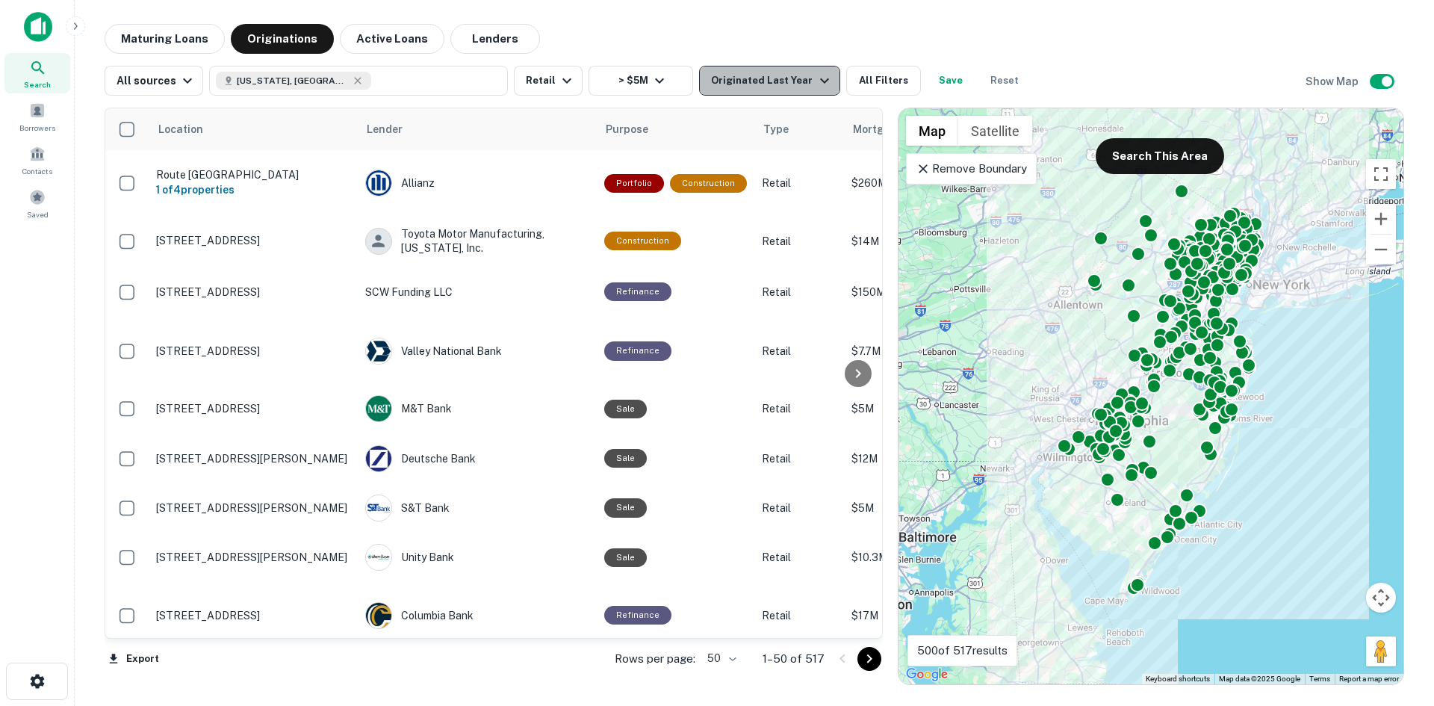
click at [778, 86] on div "Originated Last Year" at bounding box center [772, 81] width 122 height 18
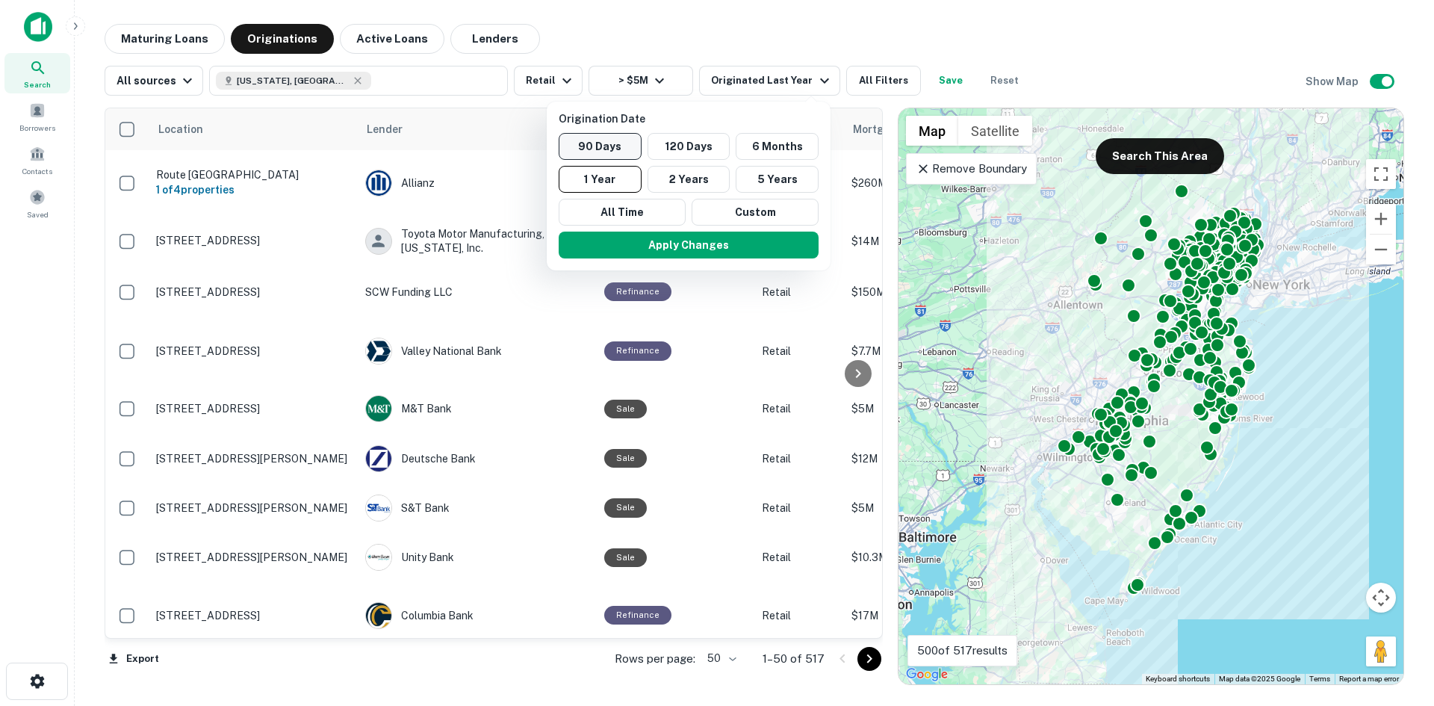
click at [617, 158] on button "90 Days" at bounding box center [599, 146] width 83 height 27
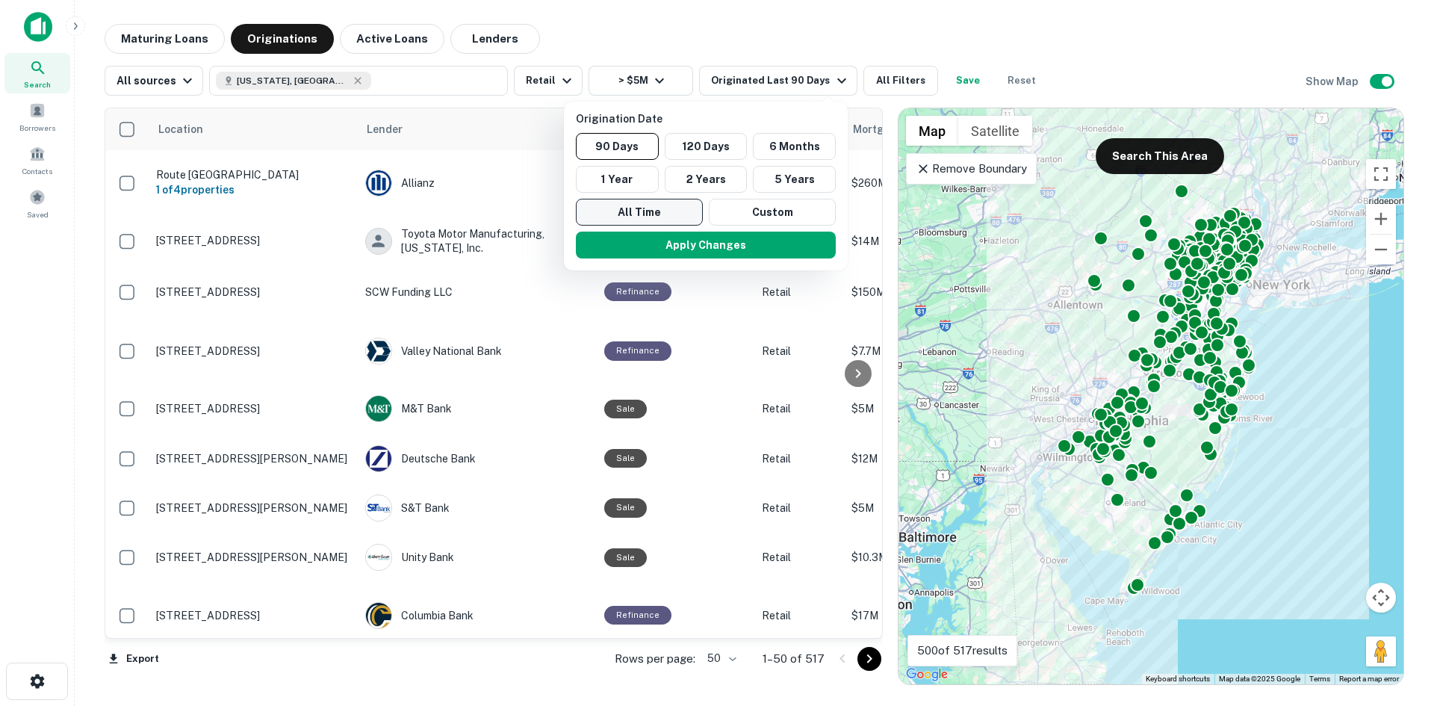
click at [660, 222] on button "All Time" at bounding box center [639, 212] width 127 height 27
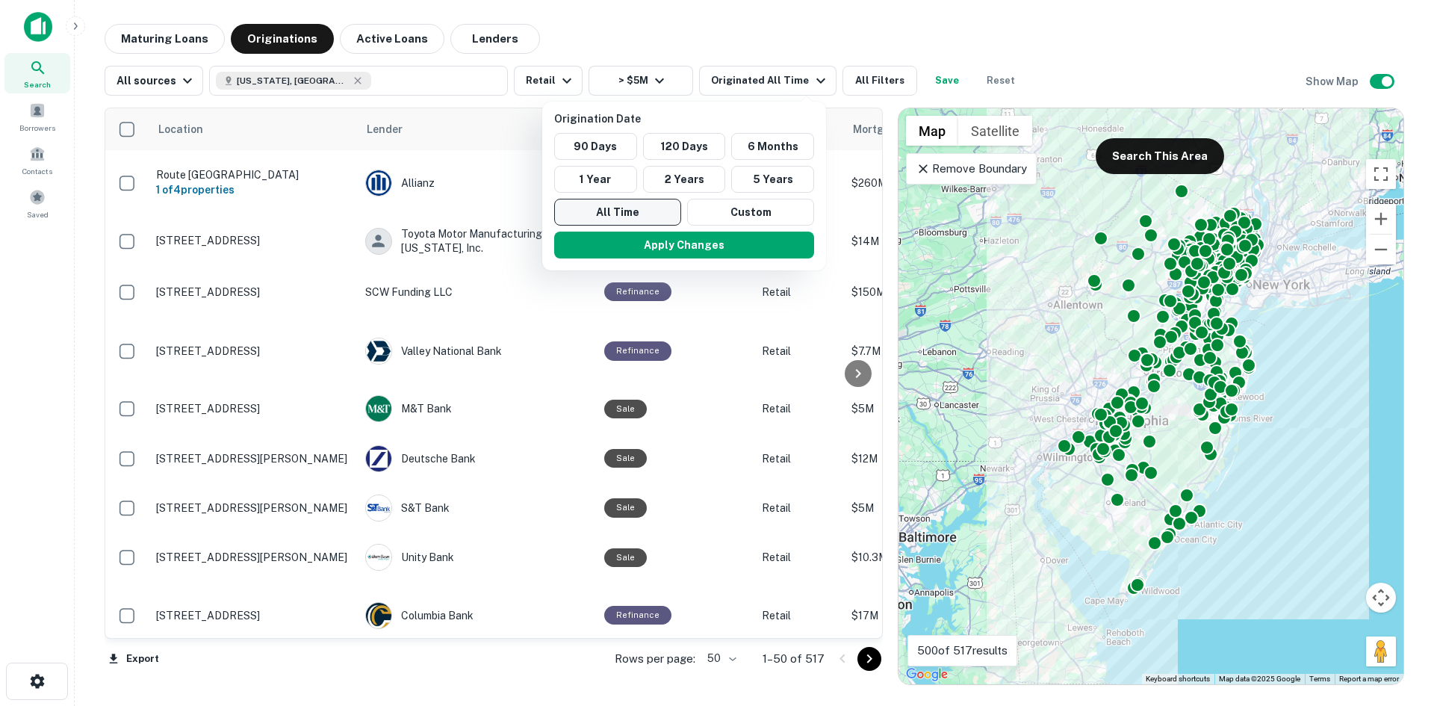
click at [624, 213] on button "All Time" at bounding box center [617, 212] width 127 height 27
click at [596, 145] on button "90 Days" at bounding box center [595, 146] width 83 height 27
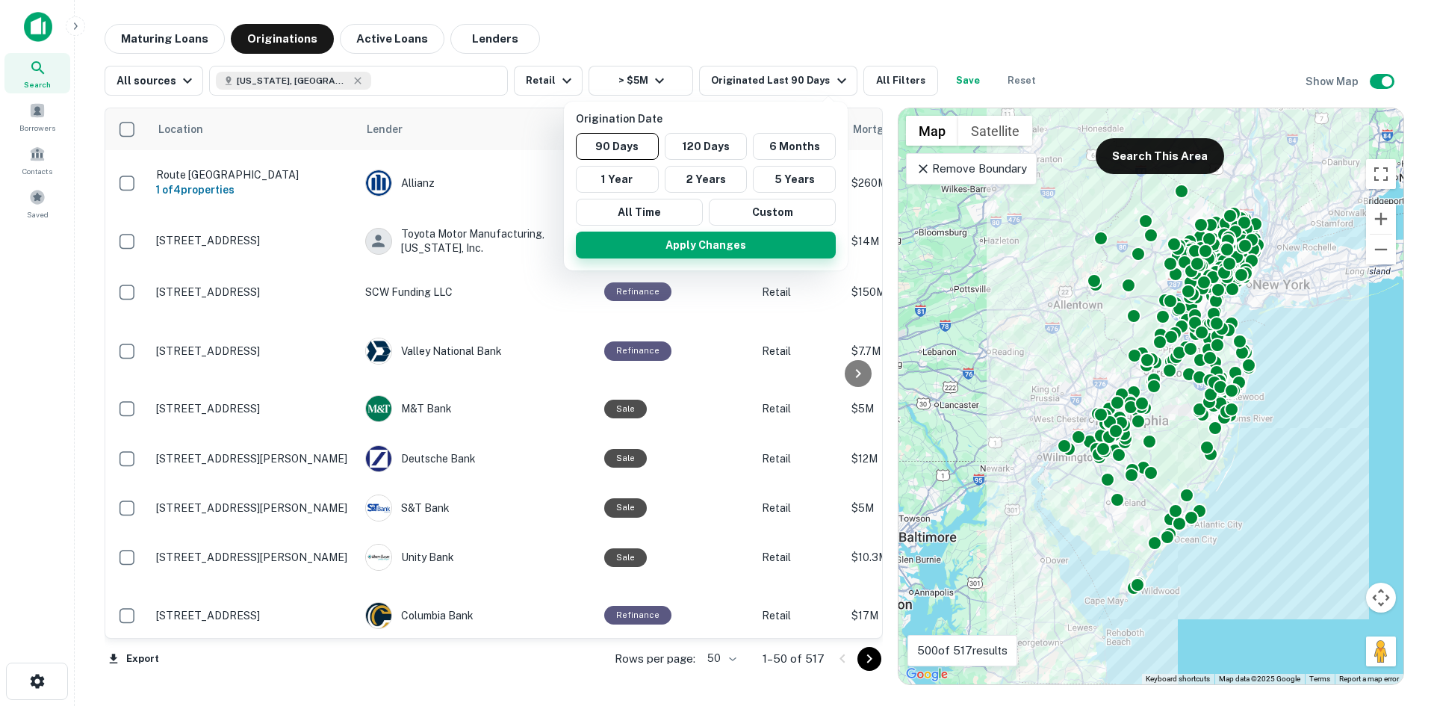
click at [648, 246] on button "Apply Changes" at bounding box center [706, 244] width 260 height 27
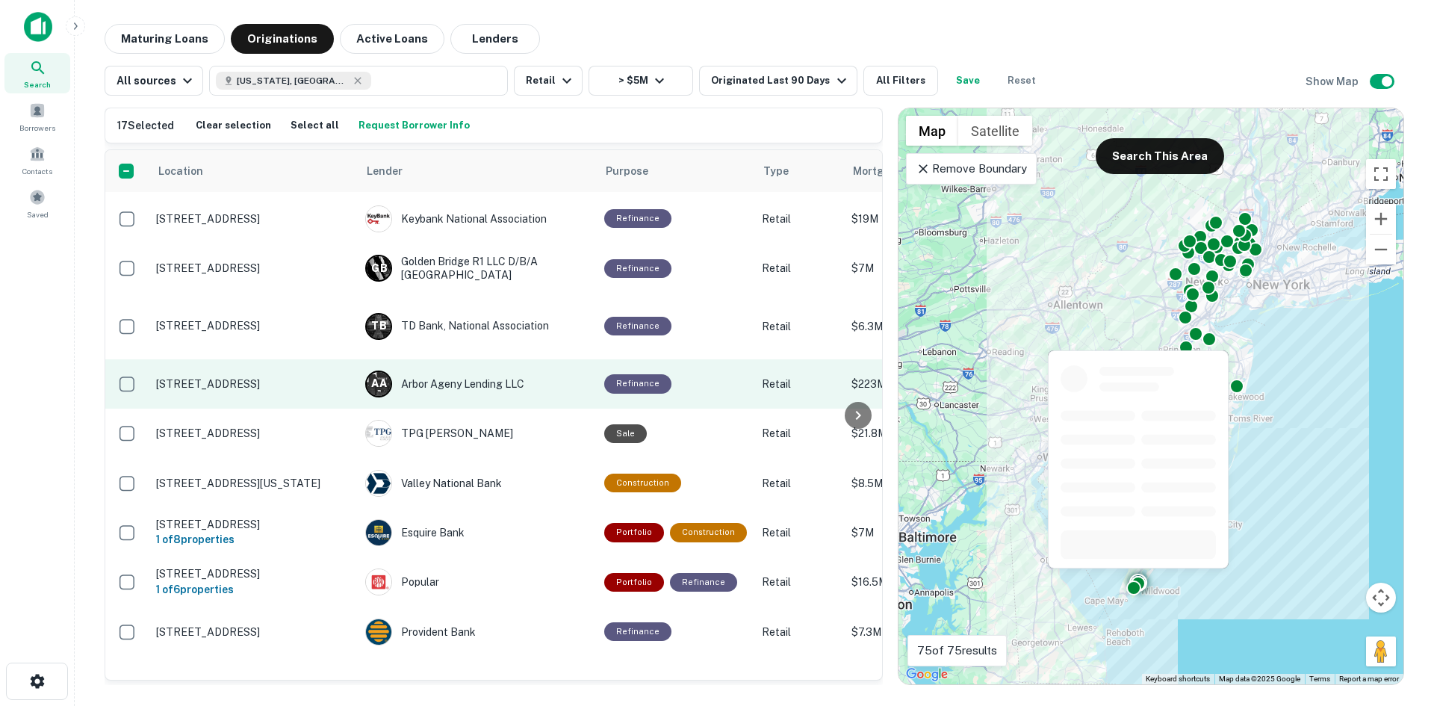
scroll to position [1867, 0]
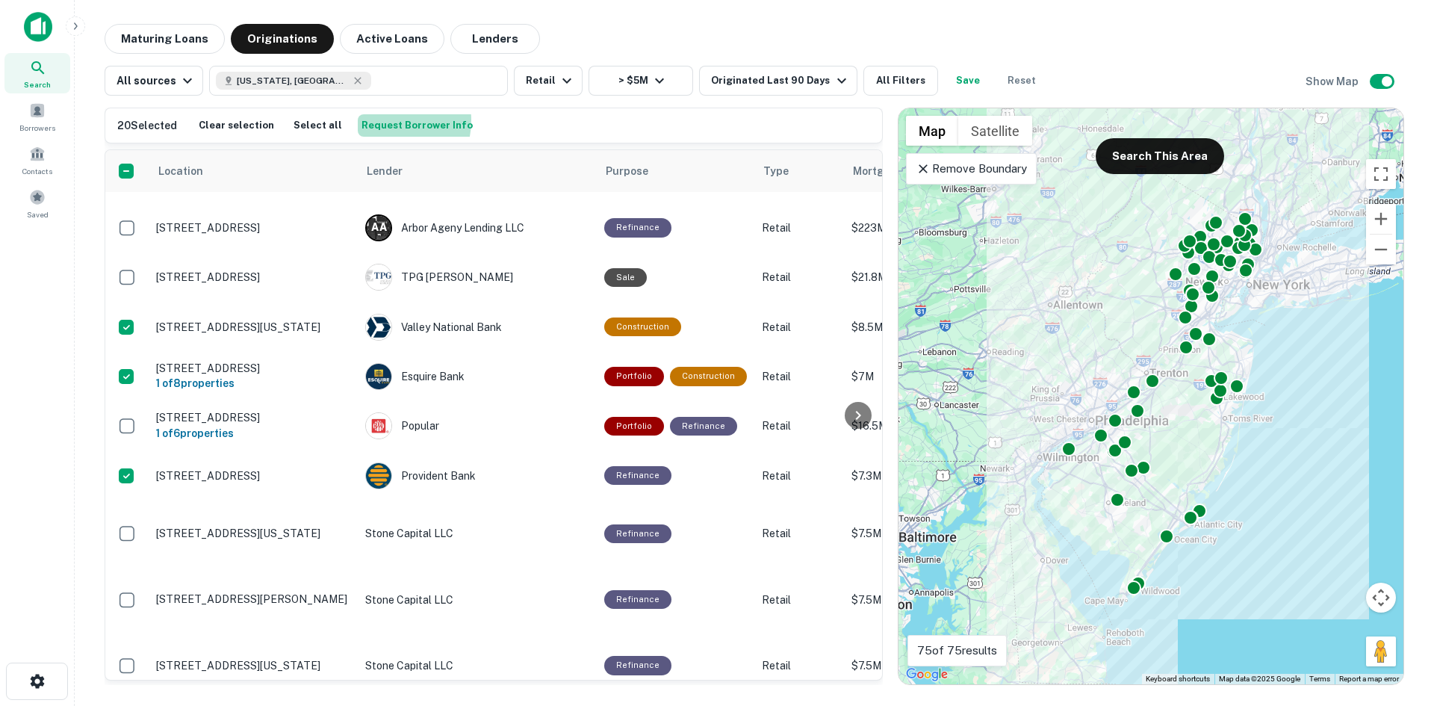
click at [368, 120] on button "Request Borrower Info" at bounding box center [417, 125] width 119 height 22
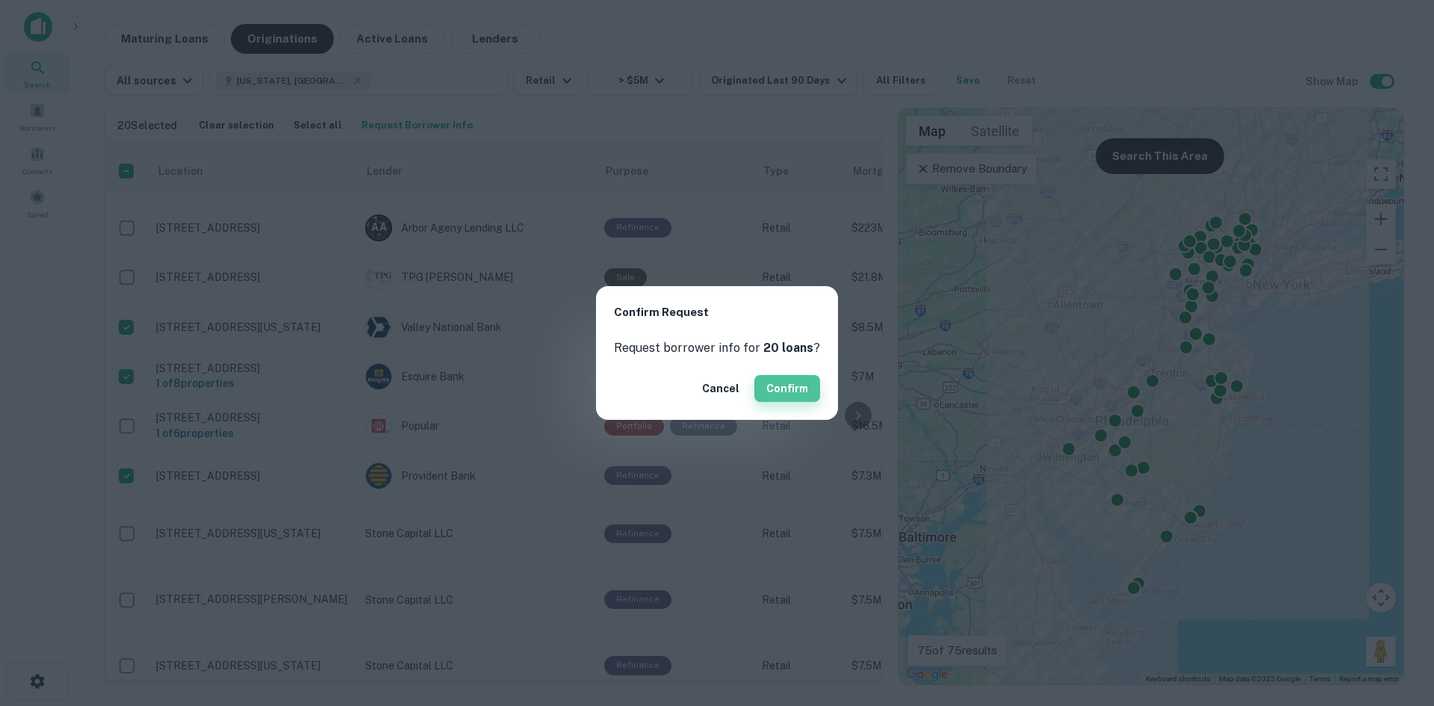
click at [779, 382] on button "Confirm" at bounding box center [787, 388] width 66 height 27
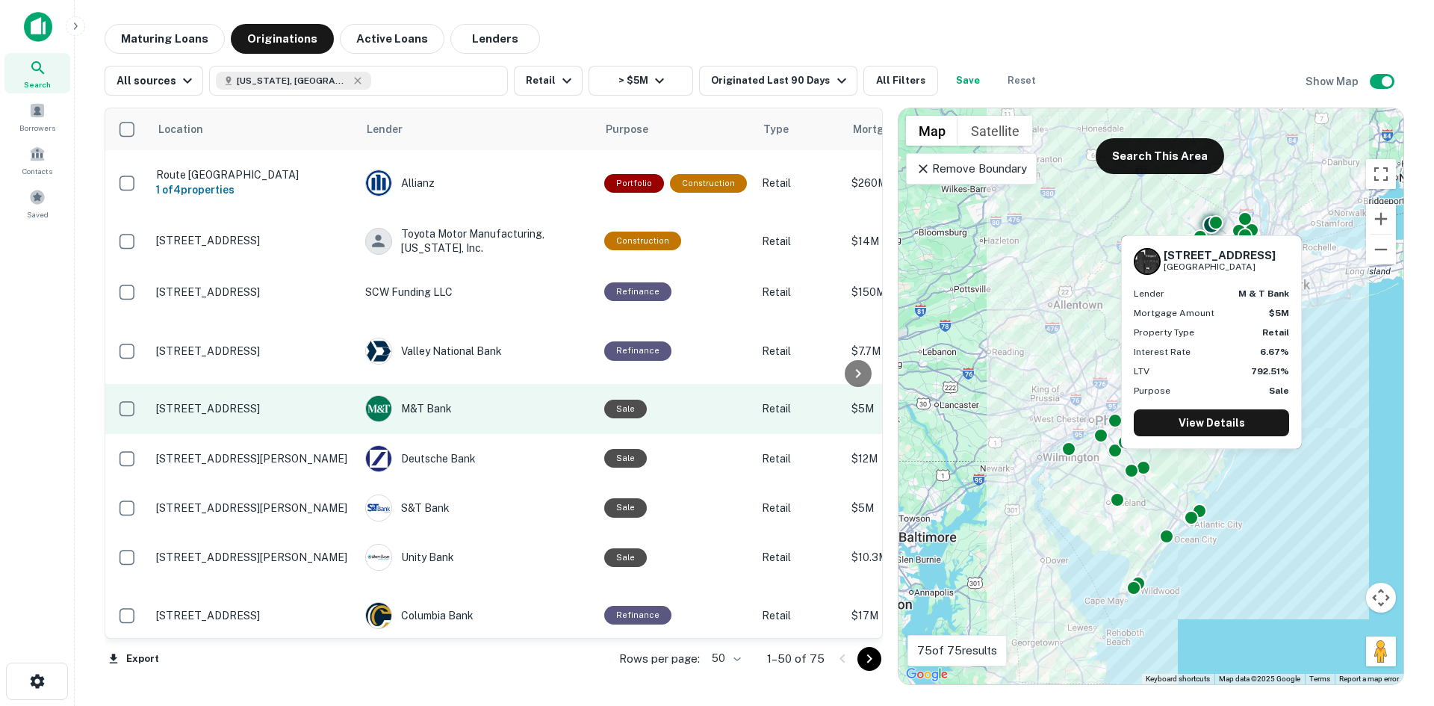
click at [299, 402] on p "[STREET_ADDRESS]" at bounding box center [253, 408] width 194 height 13
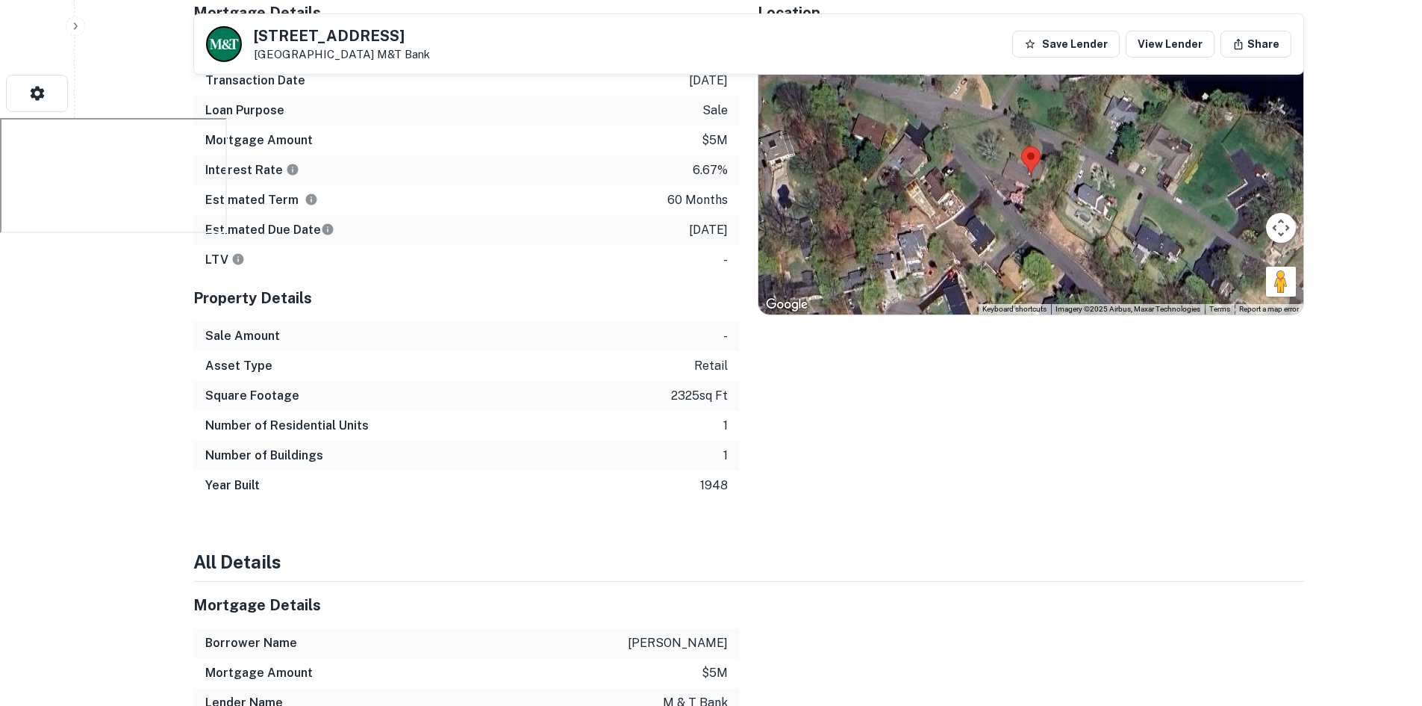
scroll to position [523, 0]
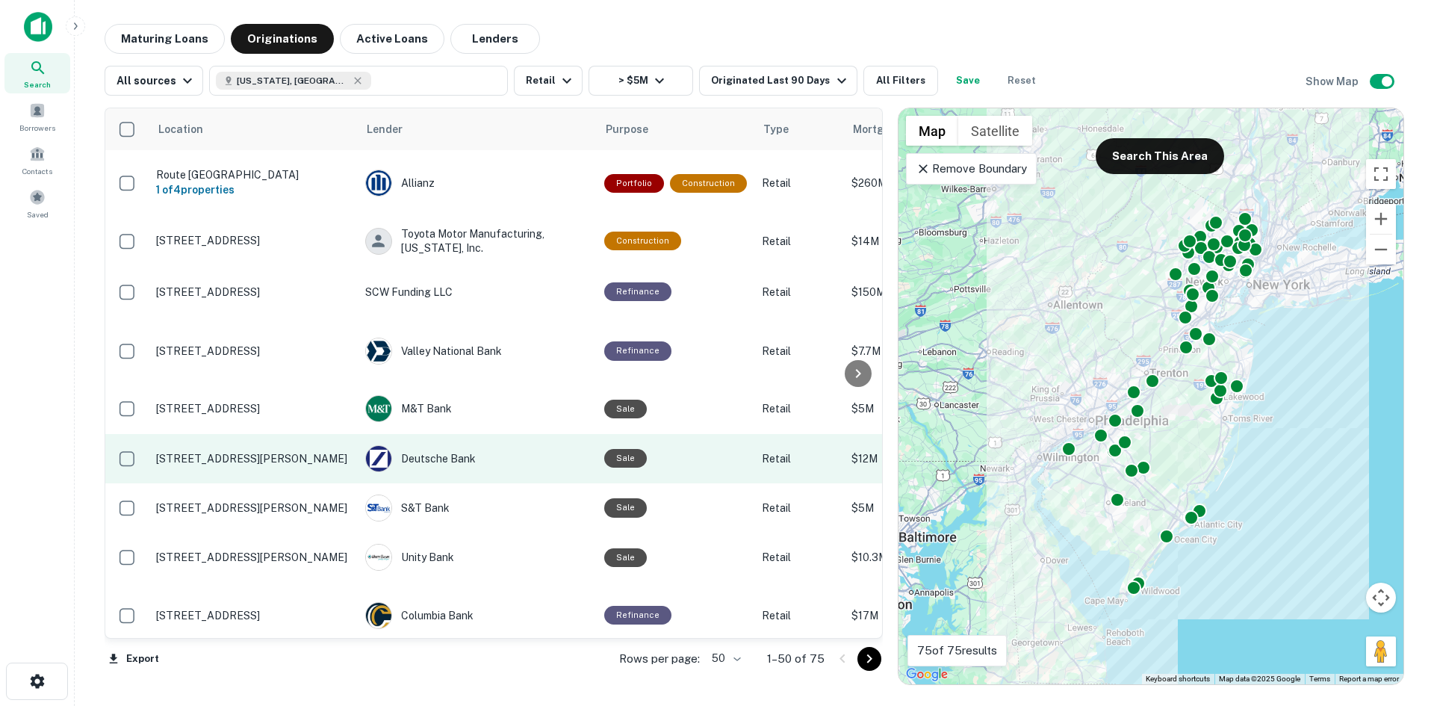
click at [304, 452] on p "[STREET_ADDRESS][PERSON_NAME]" at bounding box center [253, 458] width 194 height 13
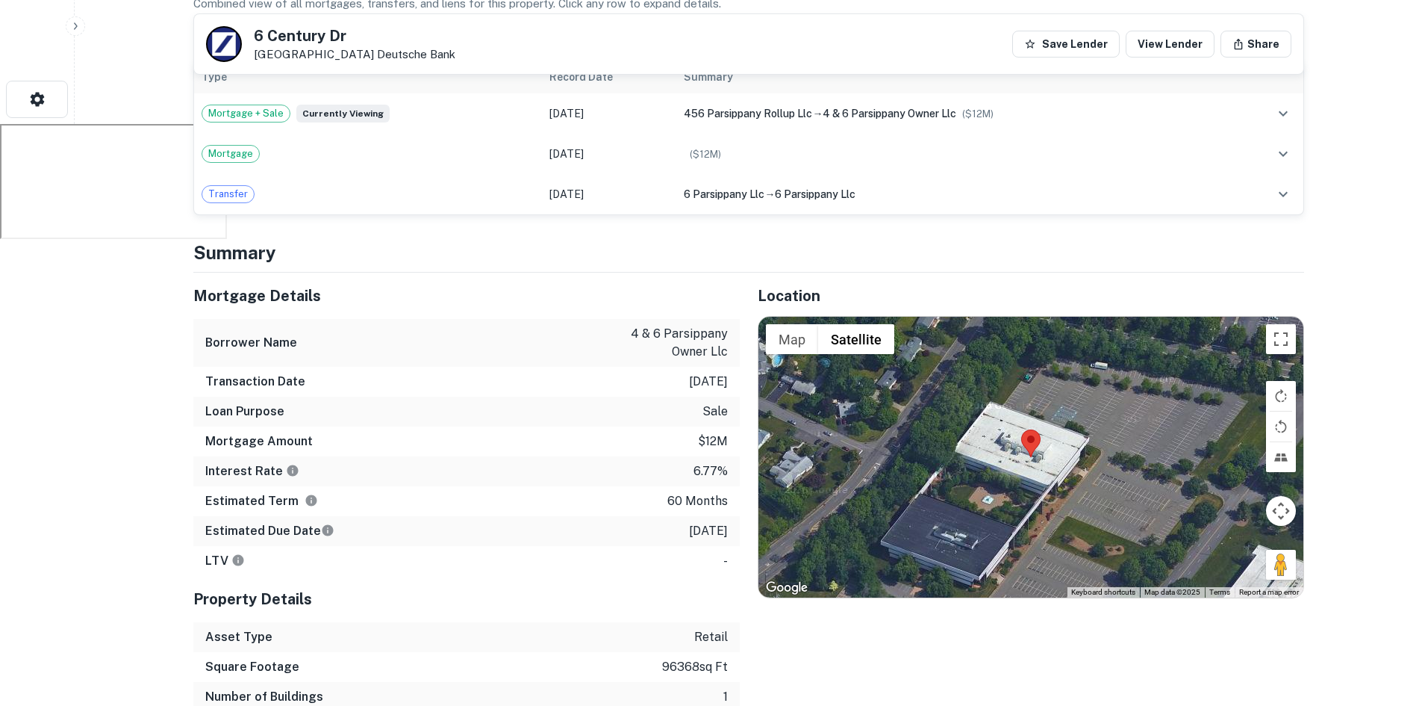
scroll to position [448, 0]
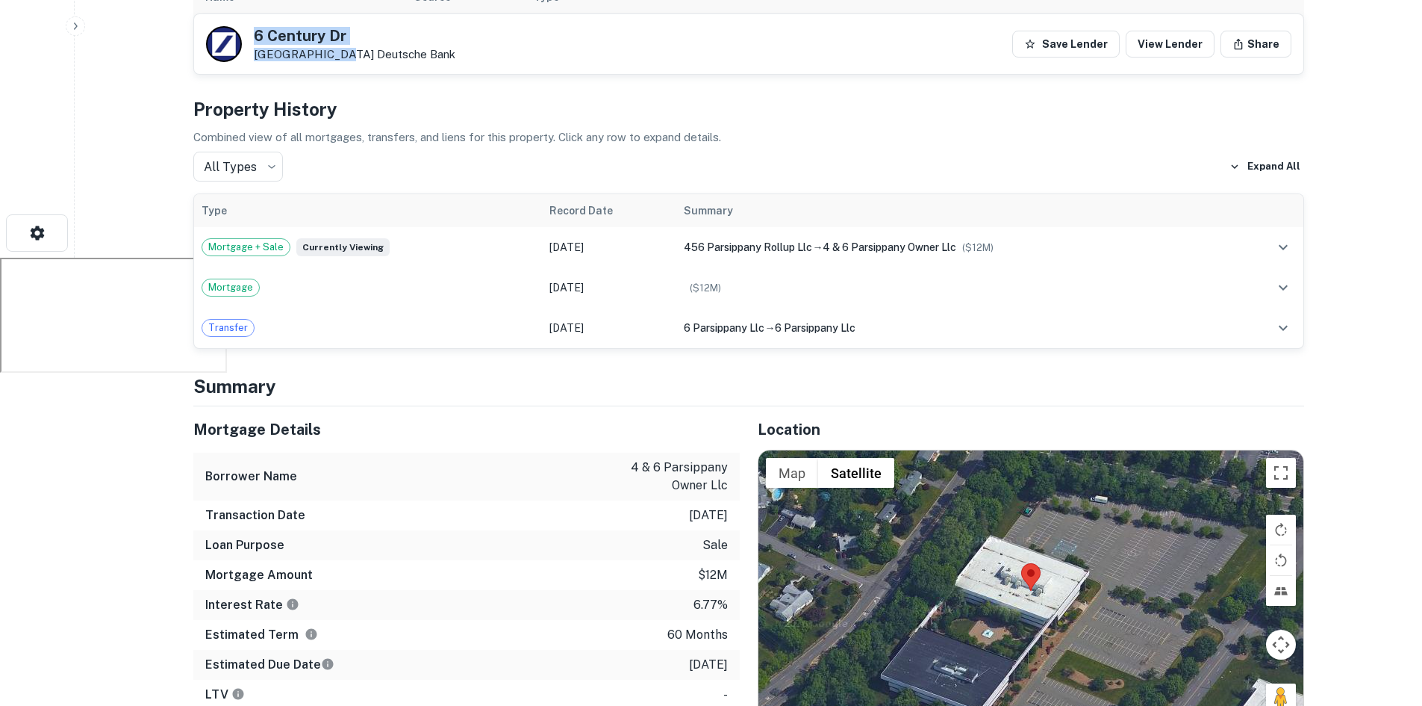
drag, startPoint x: 245, startPoint y: 38, endPoint x: 329, endPoint y: 54, distance: 85.1
click at [329, 54] on div "6 Century Dr Parsippany, NJ 07054 Deutsche Bank" at bounding box center [330, 44] width 249 height 36
copy div "6 Century Dr Parsippany, NJ"
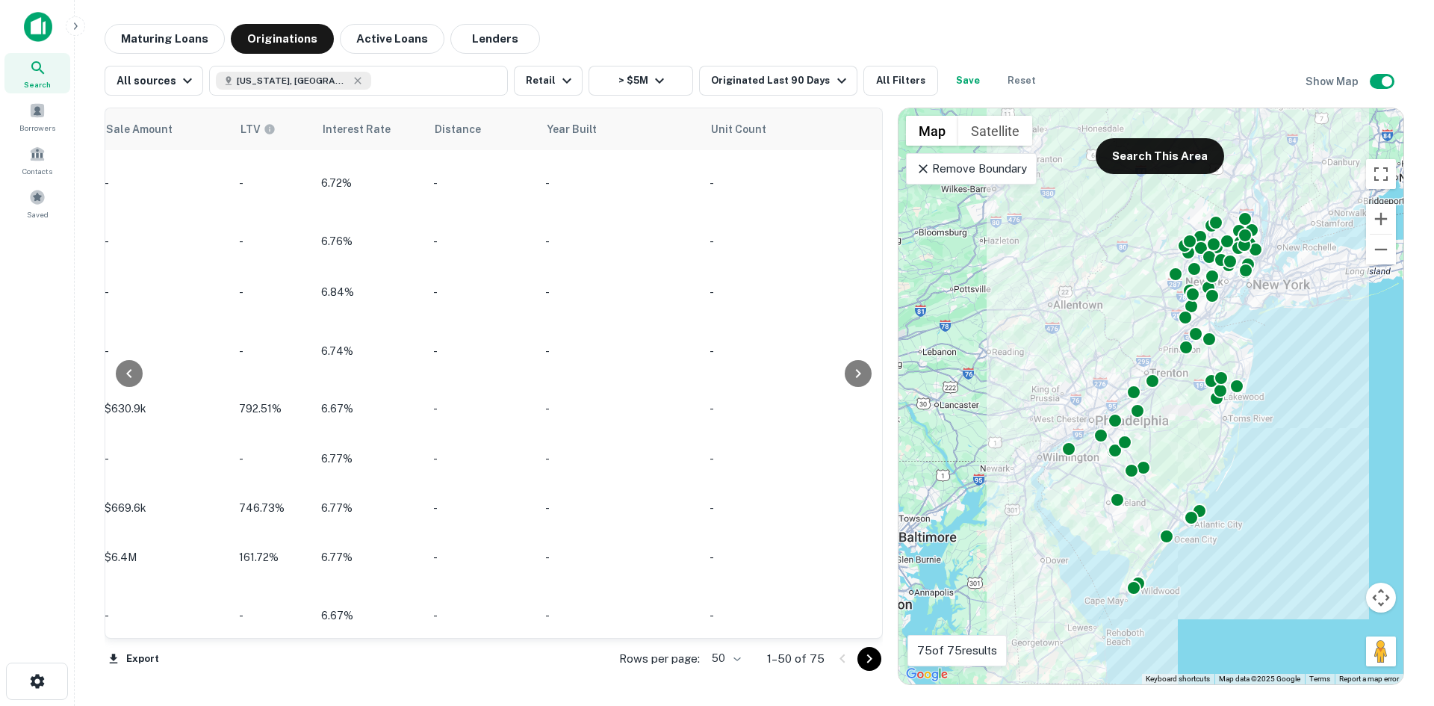
scroll to position [0, 1539]
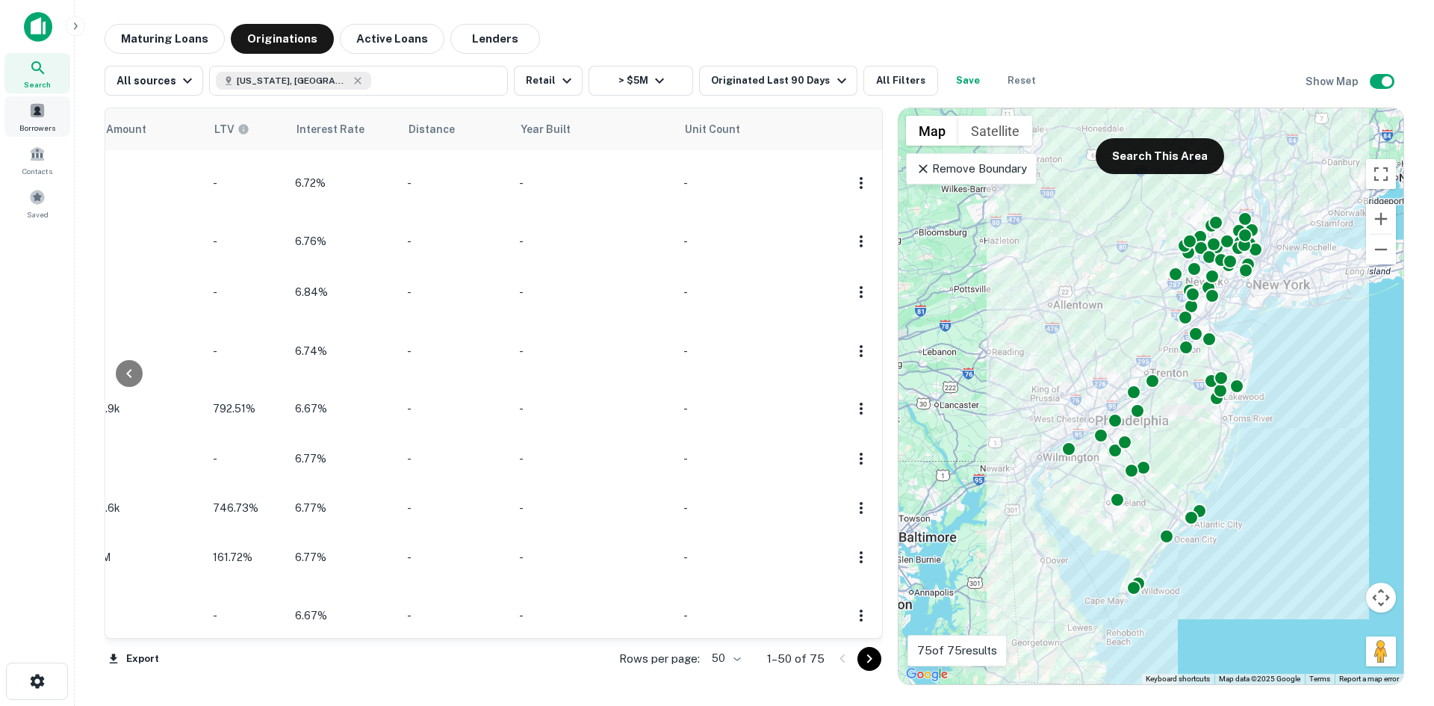
click at [36, 106] on span at bounding box center [37, 110] width 16 height 16
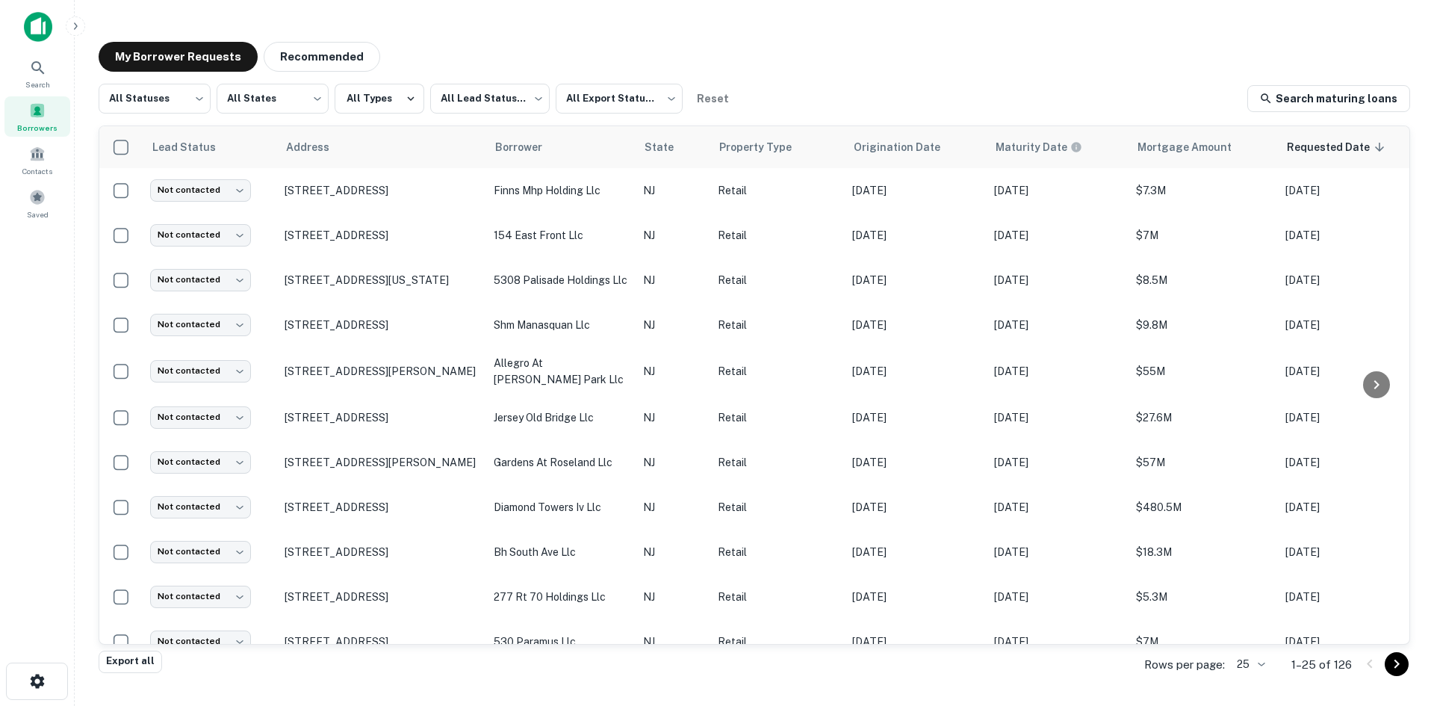
scroll to position [0, 305]
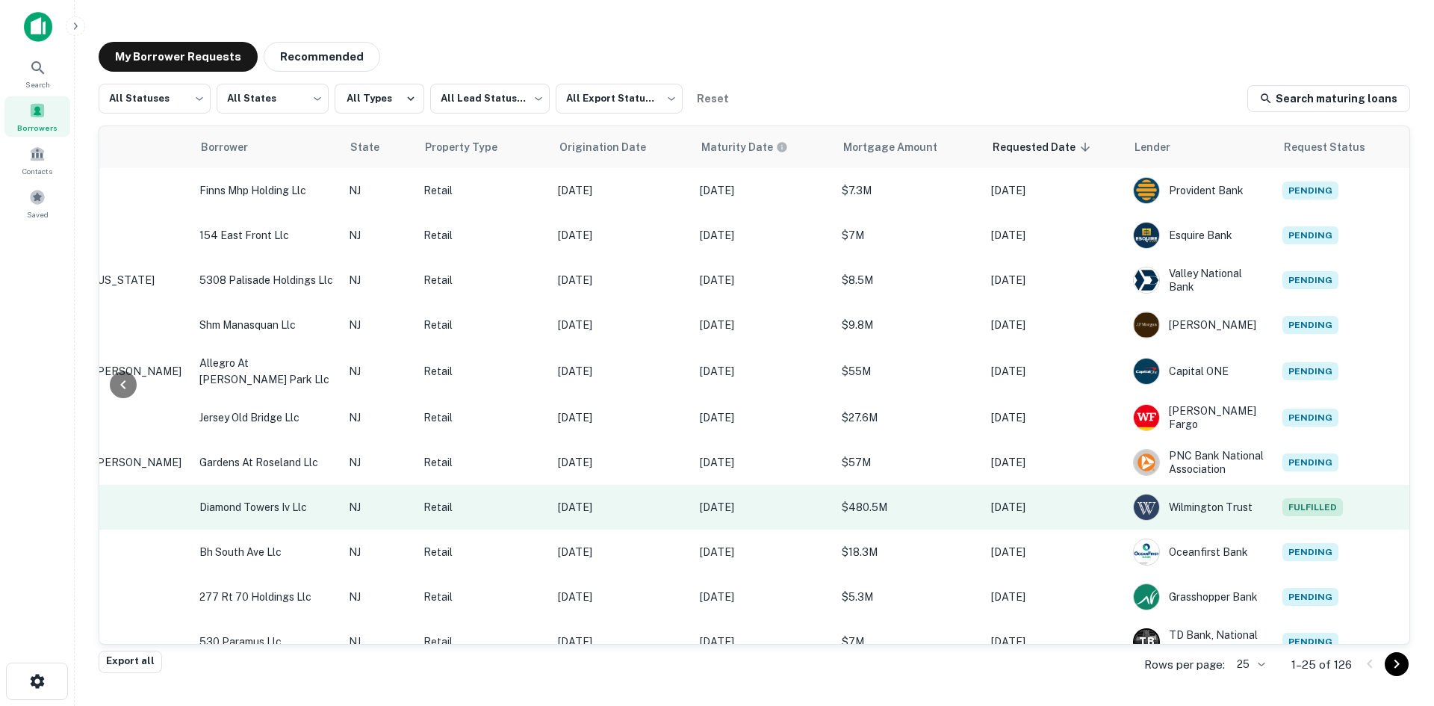
click at [149, 504] on p "[STREET_ADDRESS]" at bounding box center [87, 506] width 194 height 13
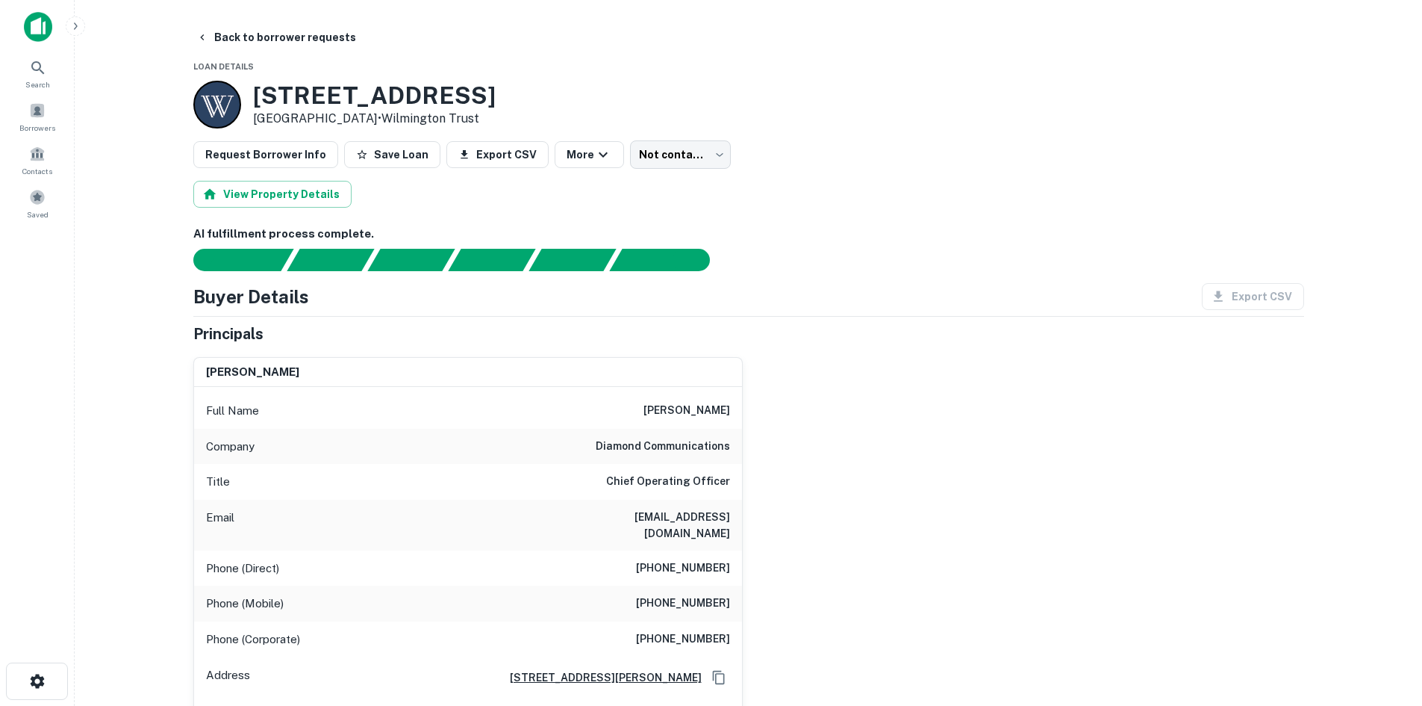
drag, startPoint x: 252, startPoint y: 96, endPoint x: 388, endPoint y: 111, distance: 136.8
click at [388, 111] on div "[STREET_ADDRESS] • Wilmington Trust" at bounding box center [374, 104] width 243 height 46
copy div "[STREET_ADDRESS]"
click at [205, 26] on button "Back to borrower requests" at bounding box center [276, 37] width 172 height 27
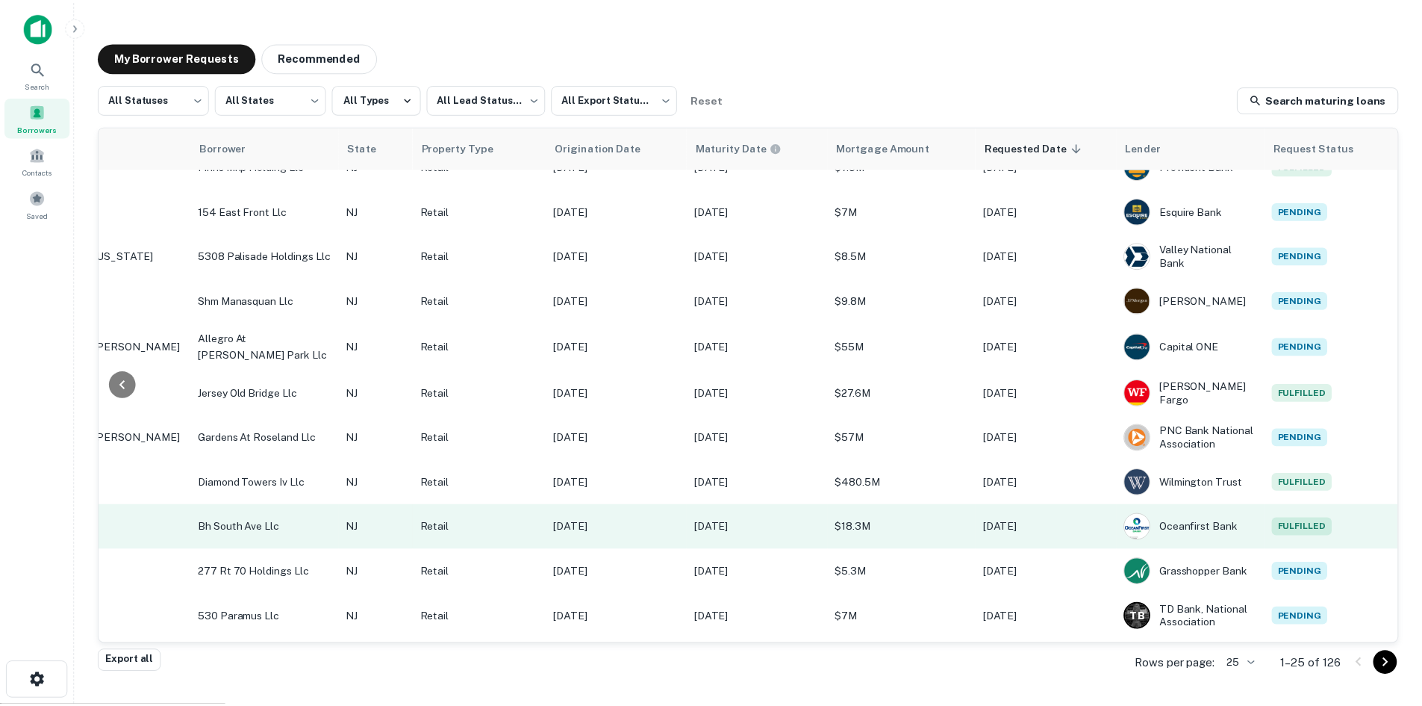
scroll to position [0, 305]
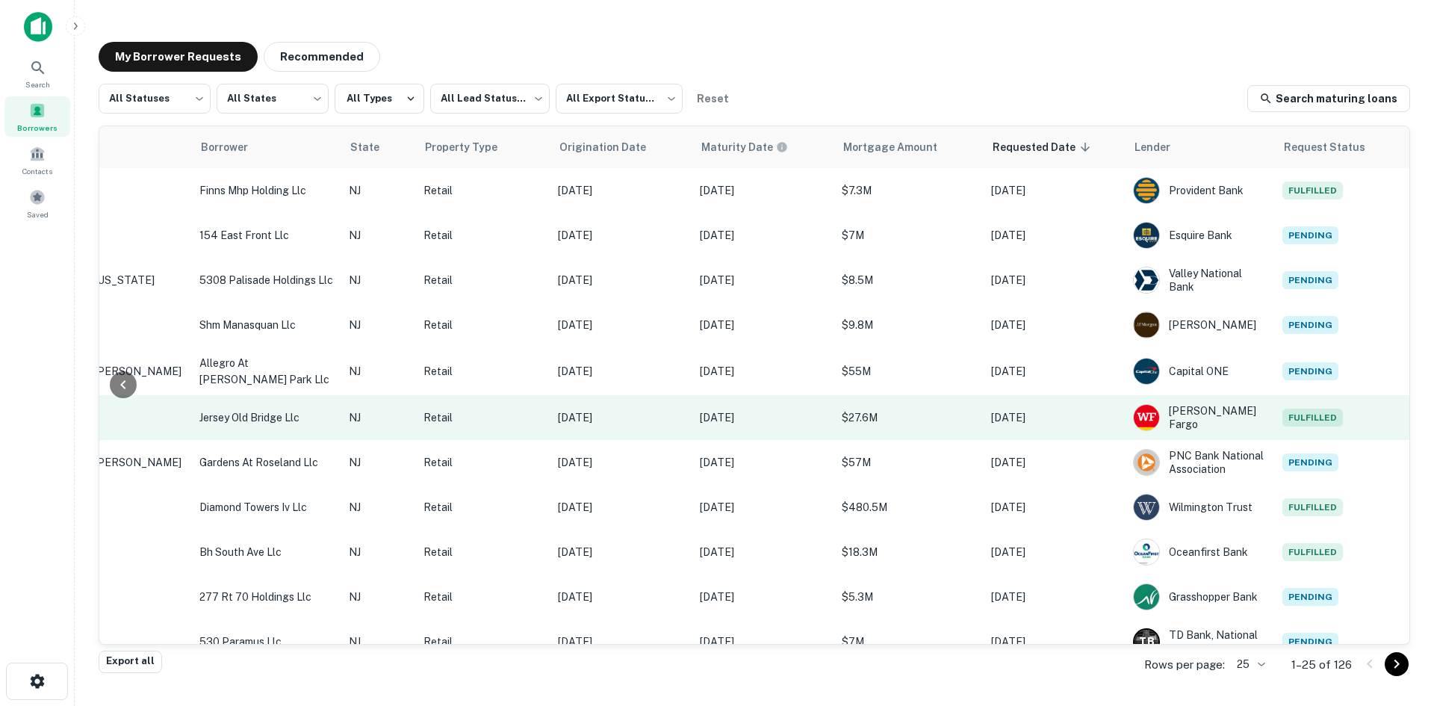
click at [252, 414] on p "jersey old bridge llc" at bounding box center [266, 417] width 134 height 16
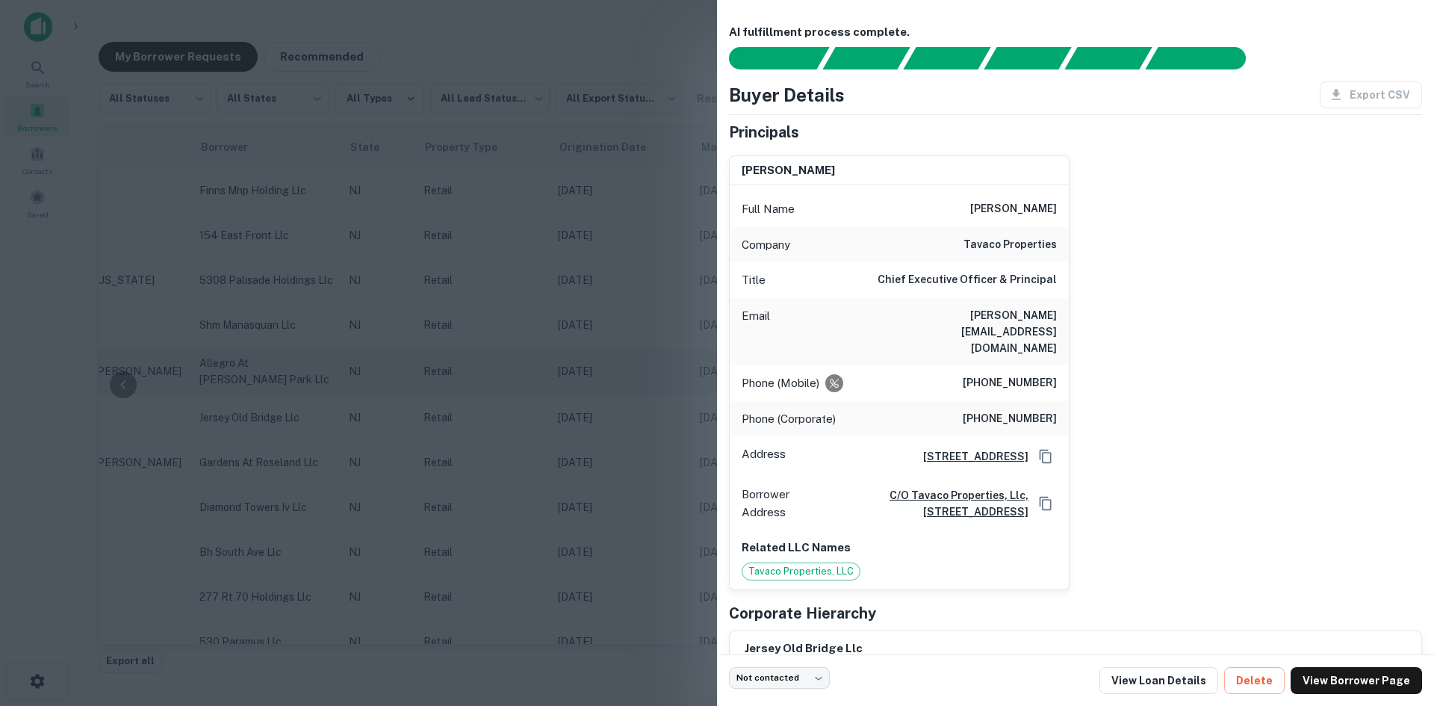
drag, startPoint x: 544, startPoint y: 350, endPoint x: 455, endPoint y: 351, distance: 88.9
click at [539, 349] on div at bounding box center [717, 353] width 1434 height 706
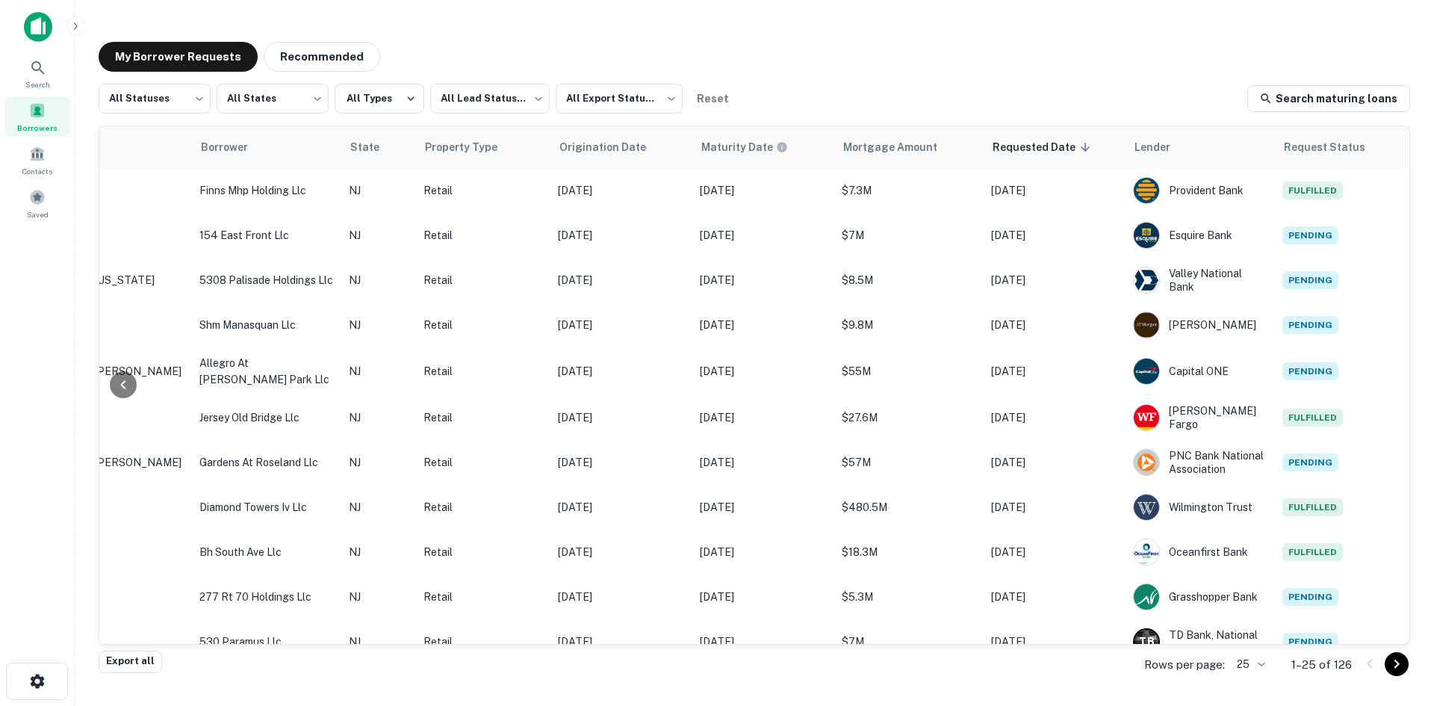
click at [142, 411] on div at bounding box center [123, 384] width 48 height 517
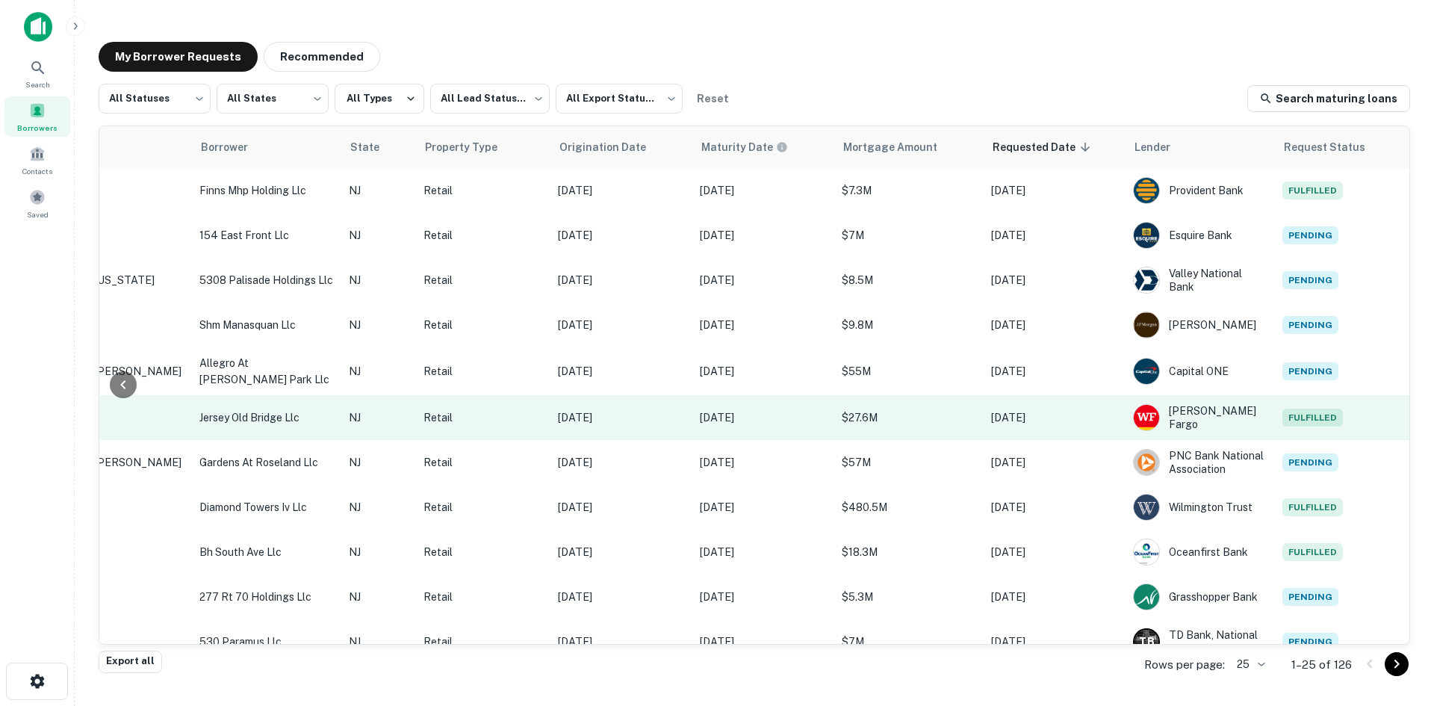
click at [151, 414] on p "[STREET_ADDRESS]" at bounding box center [87, 417] width 194 height 13
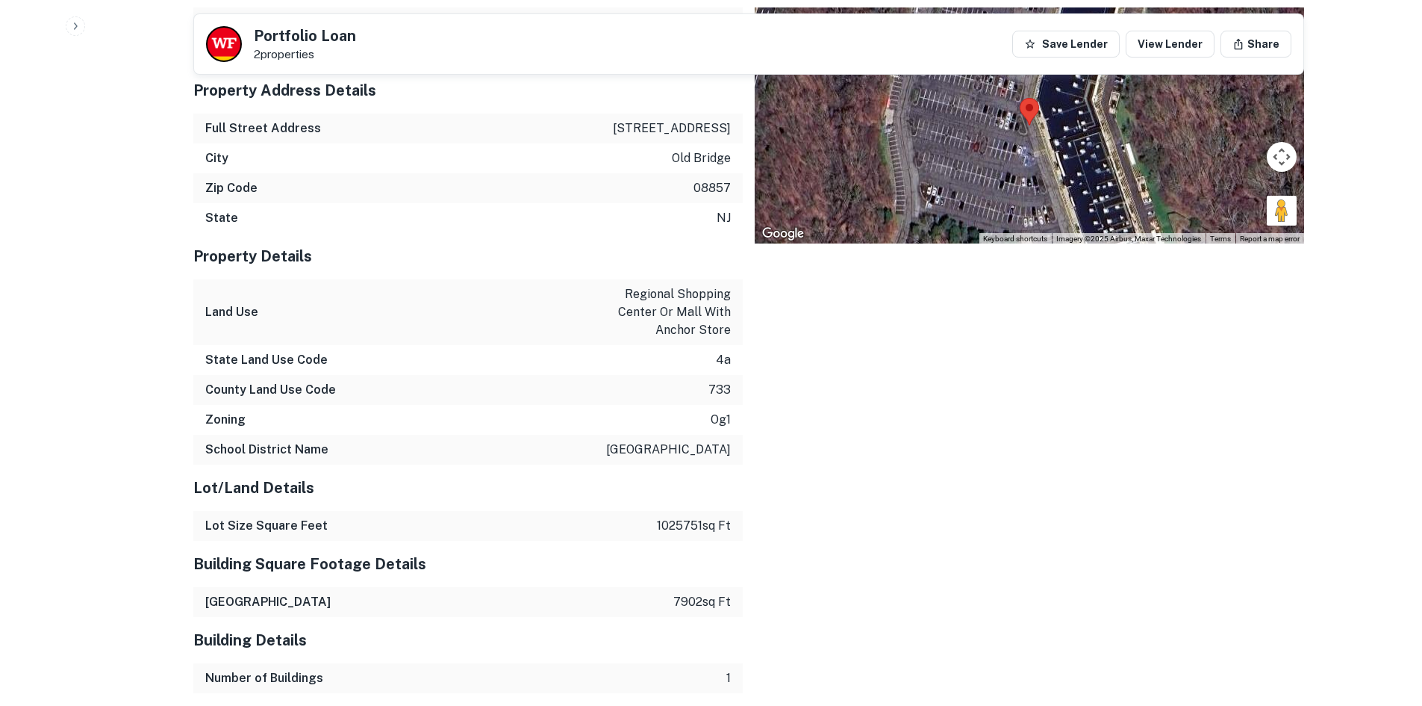
scroll to position [1781, 0]
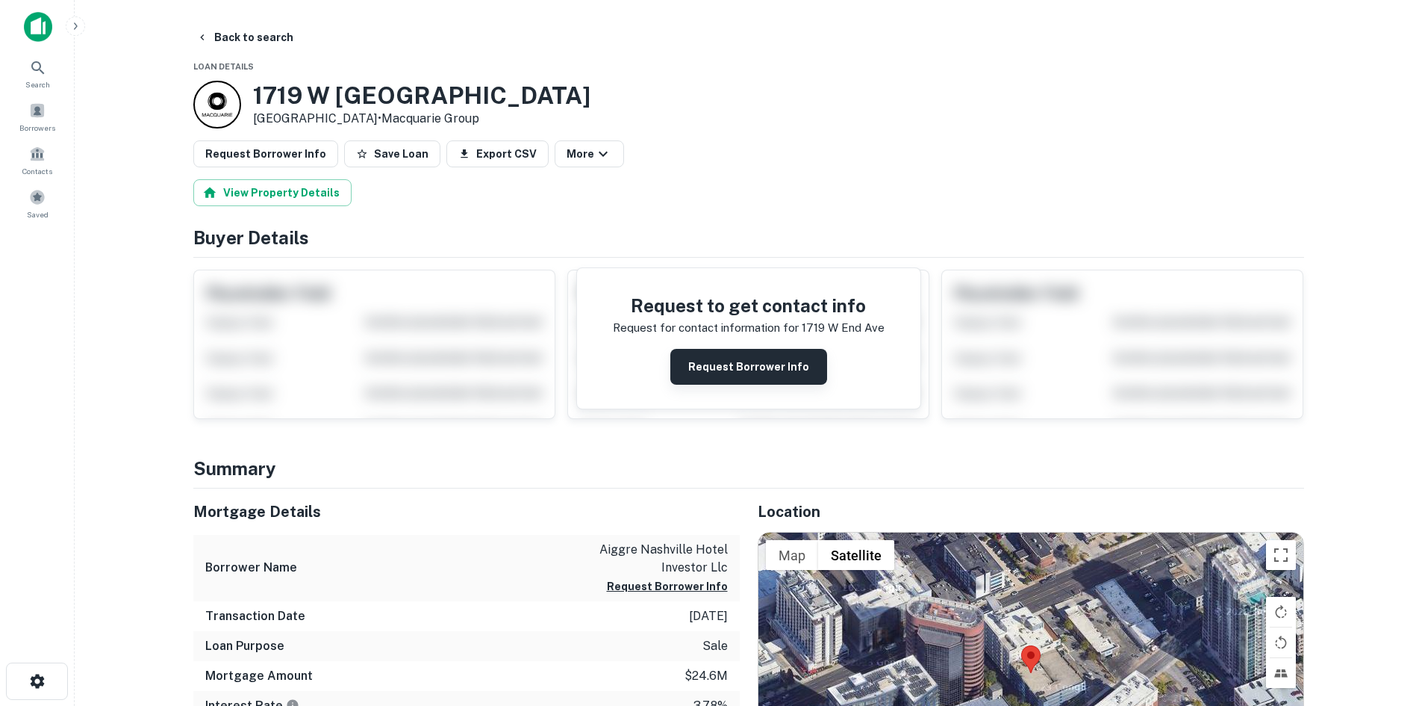
click at [729, 364] on button "Request Borrower Info" at bounding box center [748, 367] width 157 height 36
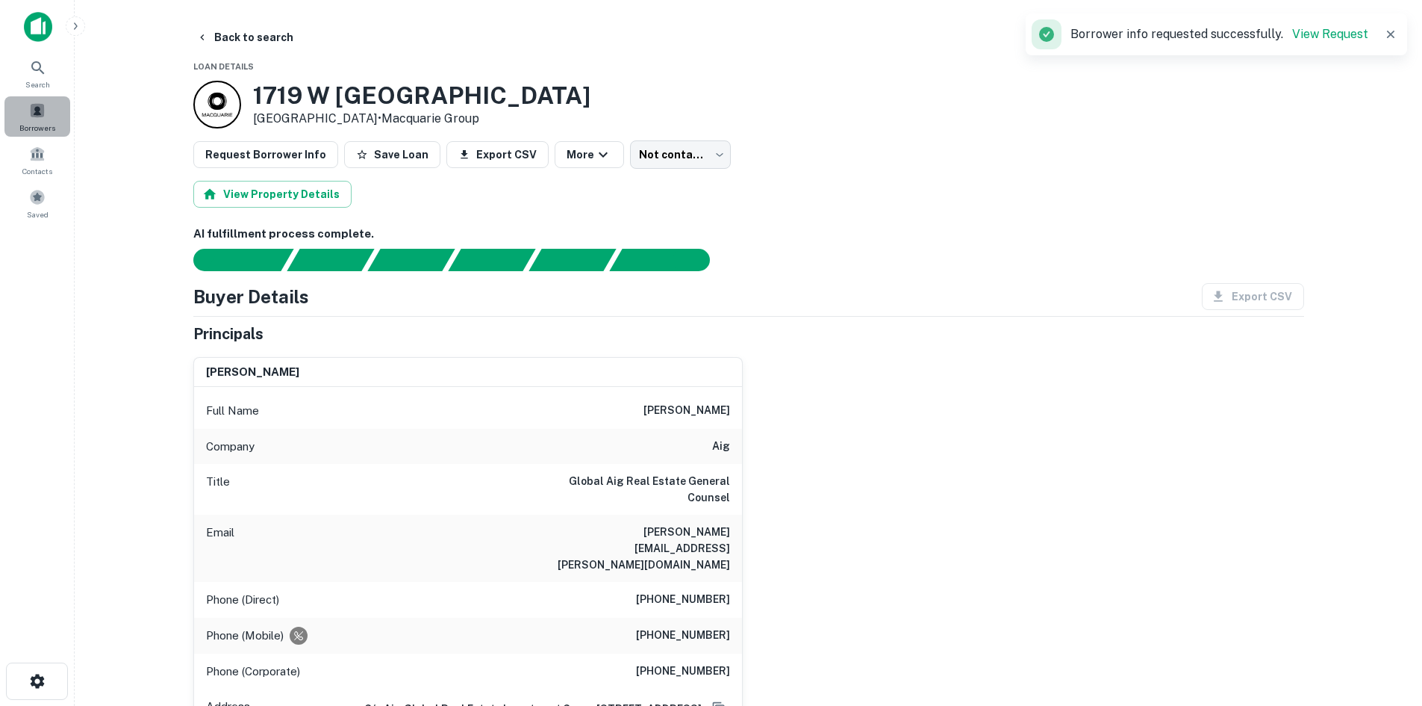
click at [32, 112] on span at bounding box center [37, 110] width 16 height 16
